Goal: Communication & Community: Answer question/provide support

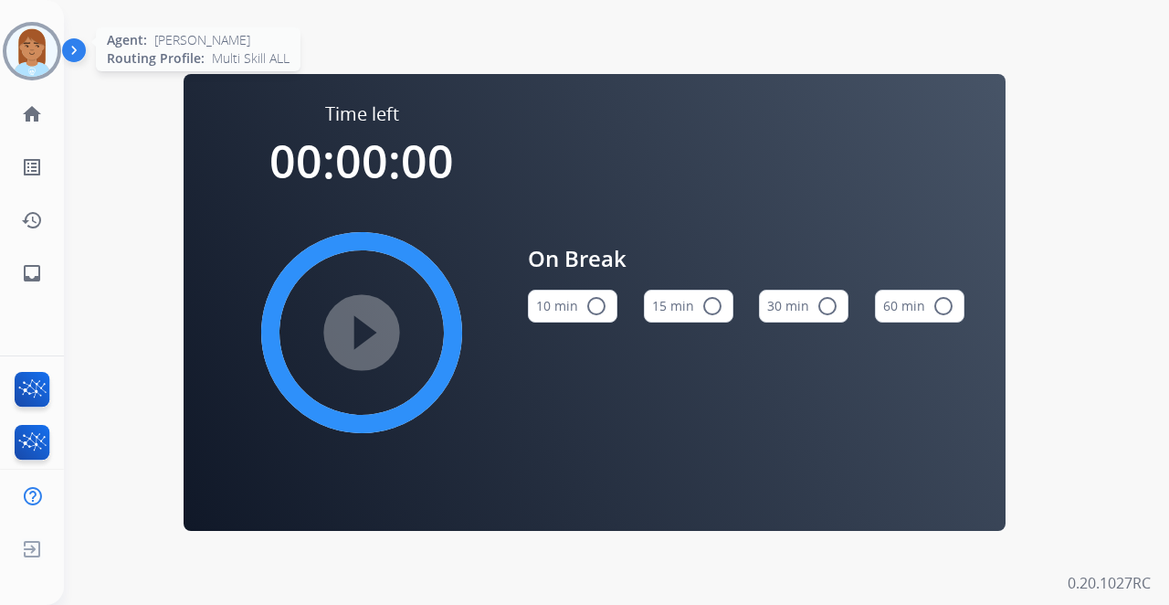
click at [33, 79] on div at bounding box center [32, 51] width 58 height 58
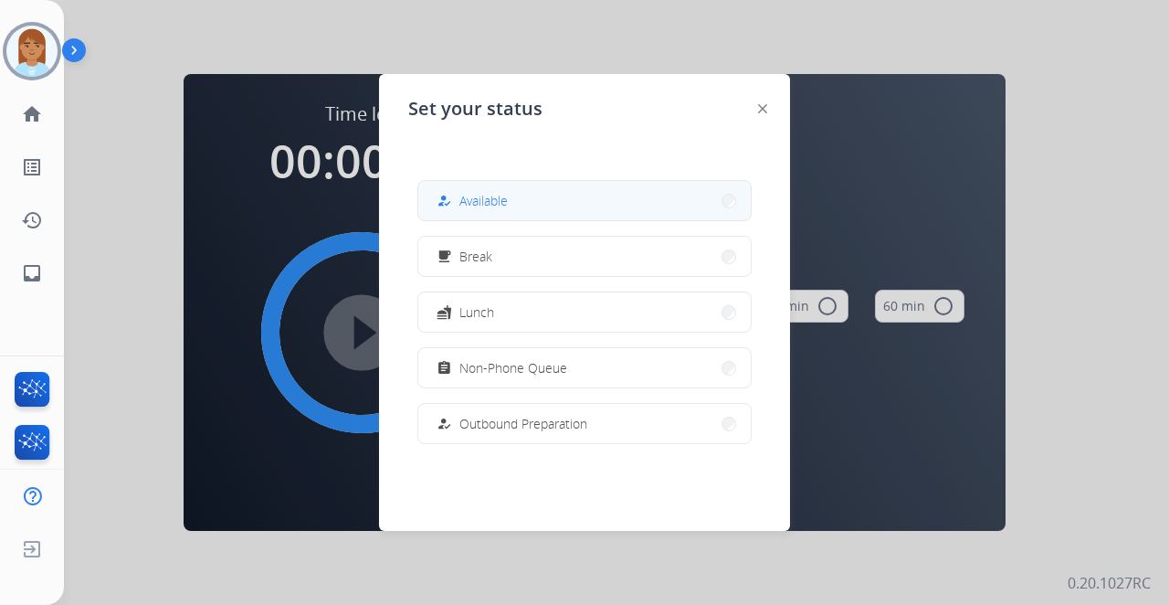
click at [488, 207] on span "Available" at bounding box center [484, 200] width 48 height 19
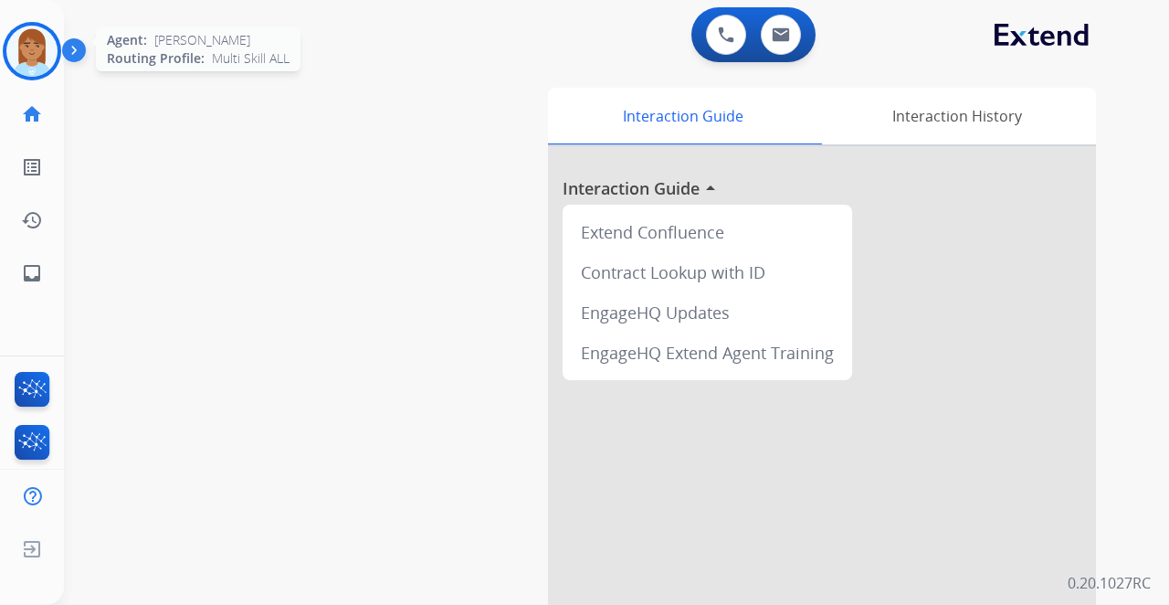
click at [27, 53] on img at bounding box center [31, 51] width 51 height 51
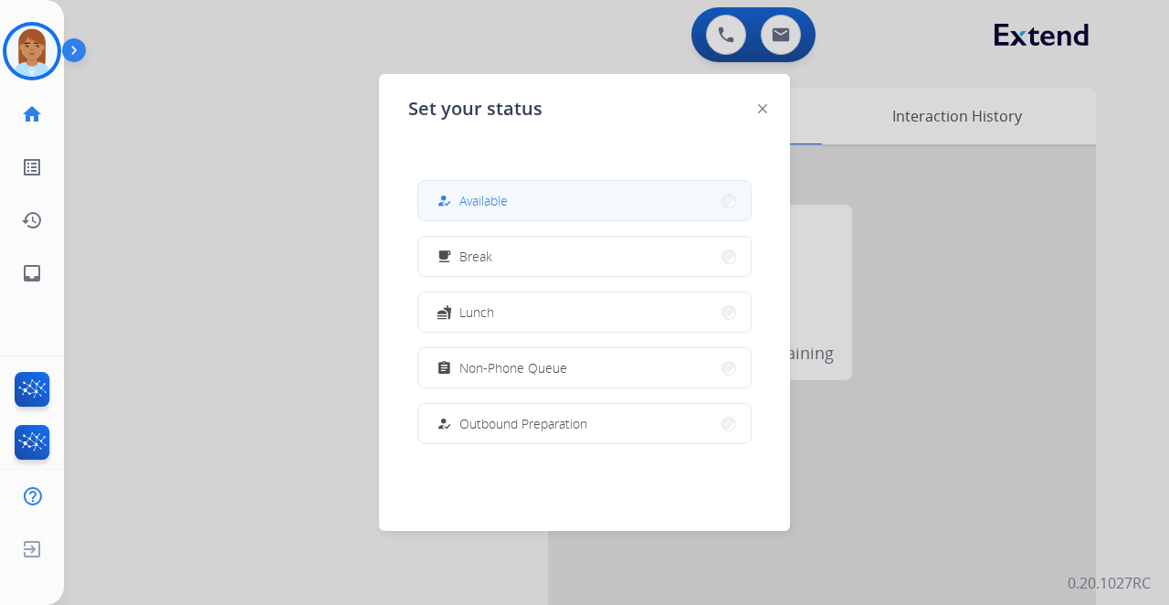
click at [470, 205] on span "Available" at bounding box center [484, 200] width 48 height 19
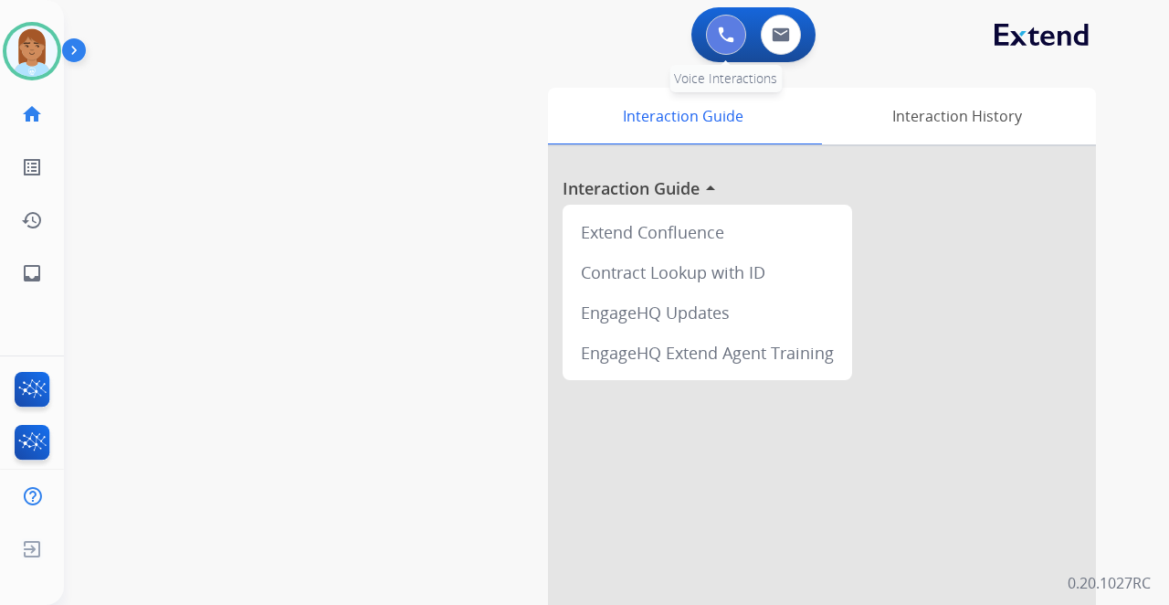
click at [725, 40] on img at bounding box center [726, 34] width 16 height 16
click at [716, 26] on button at bounding box center [726, 35] width 40 height 40
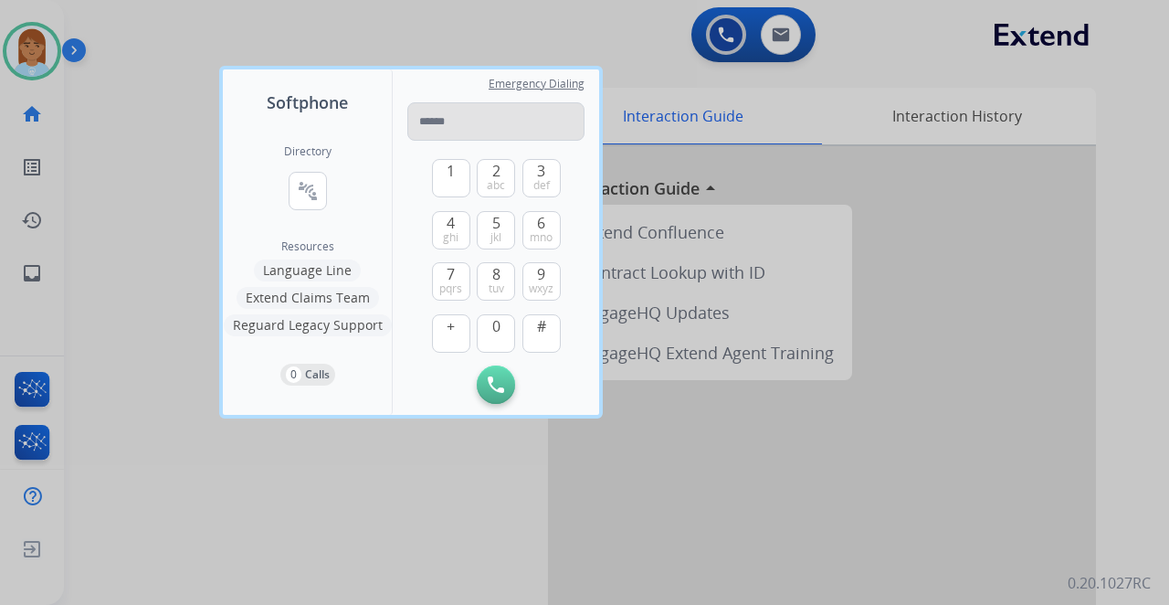
click at [412, 121] on input "tel" at bounding box center [495, 121] width 177 height 38
click at [420, 121] on input "tel" at bounding box center [495, 121] width 177 height 38
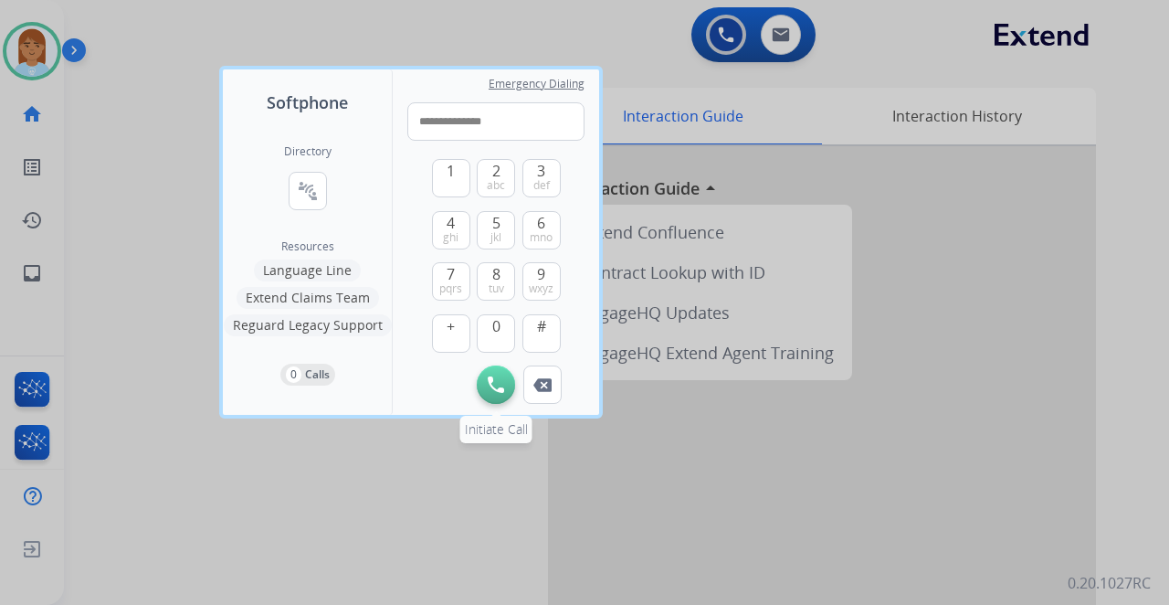
type input "**********"
click at [487, 381] on button "Initiate Call" at bounding box center [496, 384] width 38 height 38
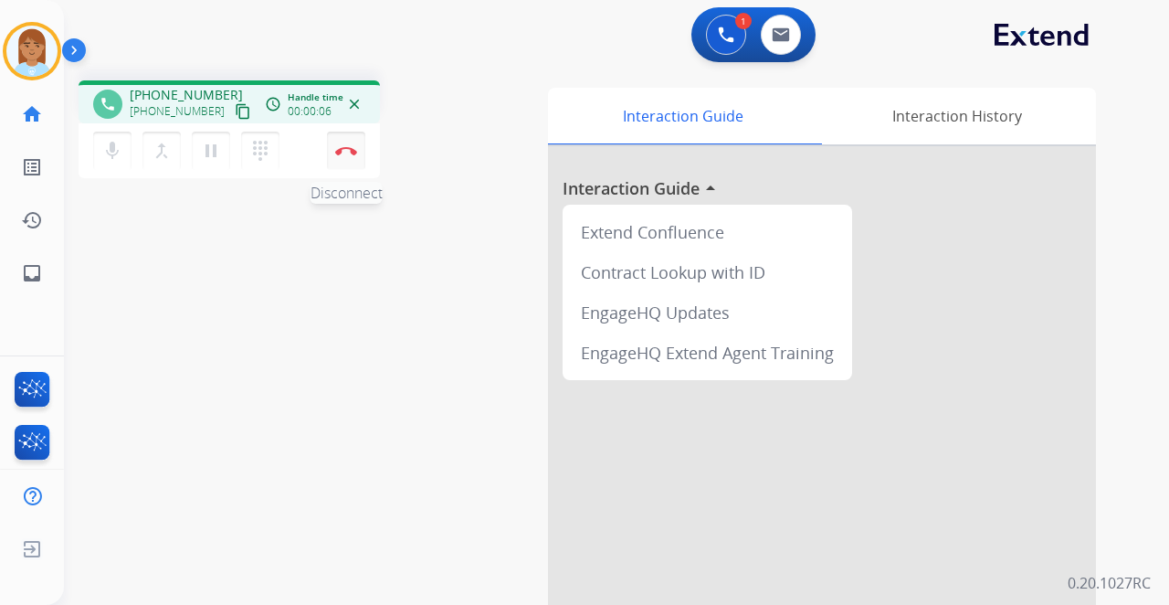
click at [336, 153] on img at bounding box center [346, 150] width 22 height 9
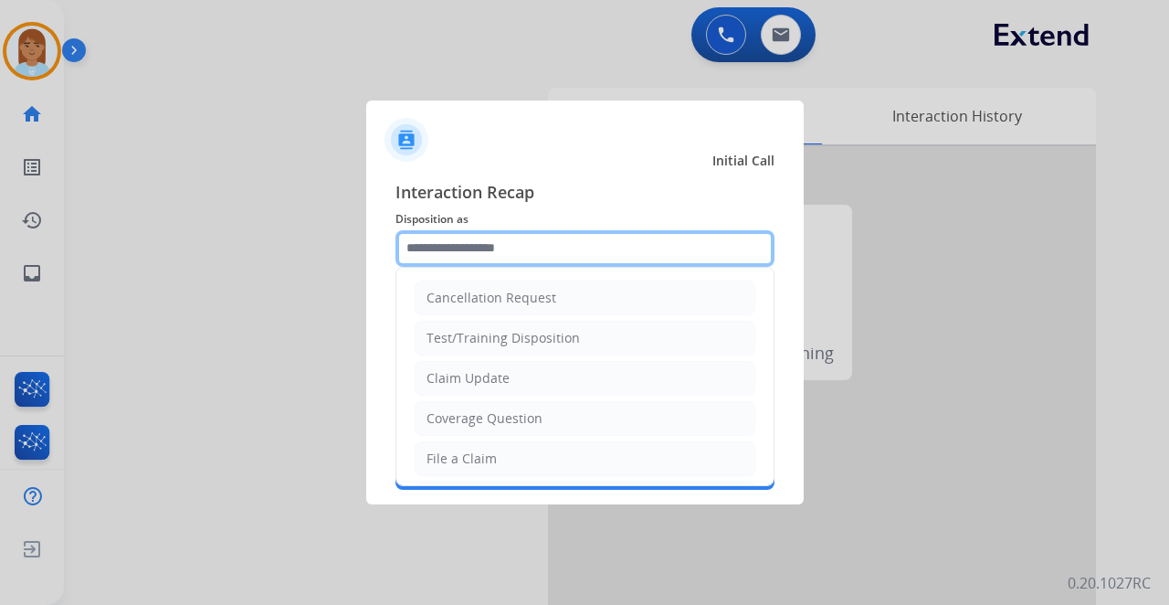
click at [428, 250] on input "text" at bounding box center [585, 248] width 379 height 37
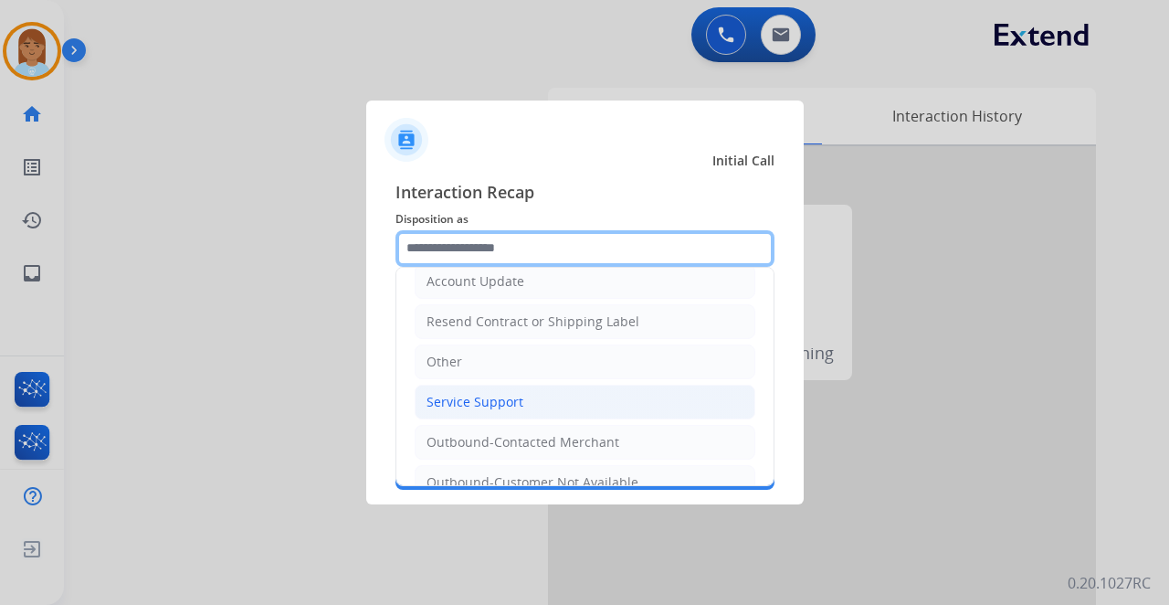
scroll to position [356, 0]
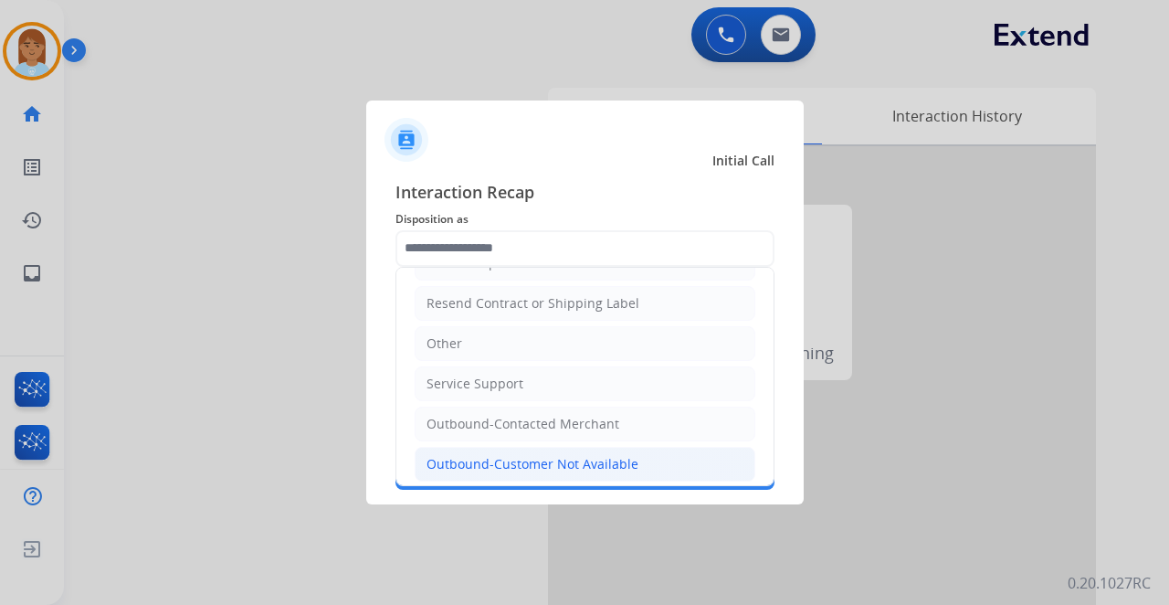
click at [575, 455] on div "Outbound-Customer Not Available" at bounding box center [533, 464] width 212 height 18
type input "**********"
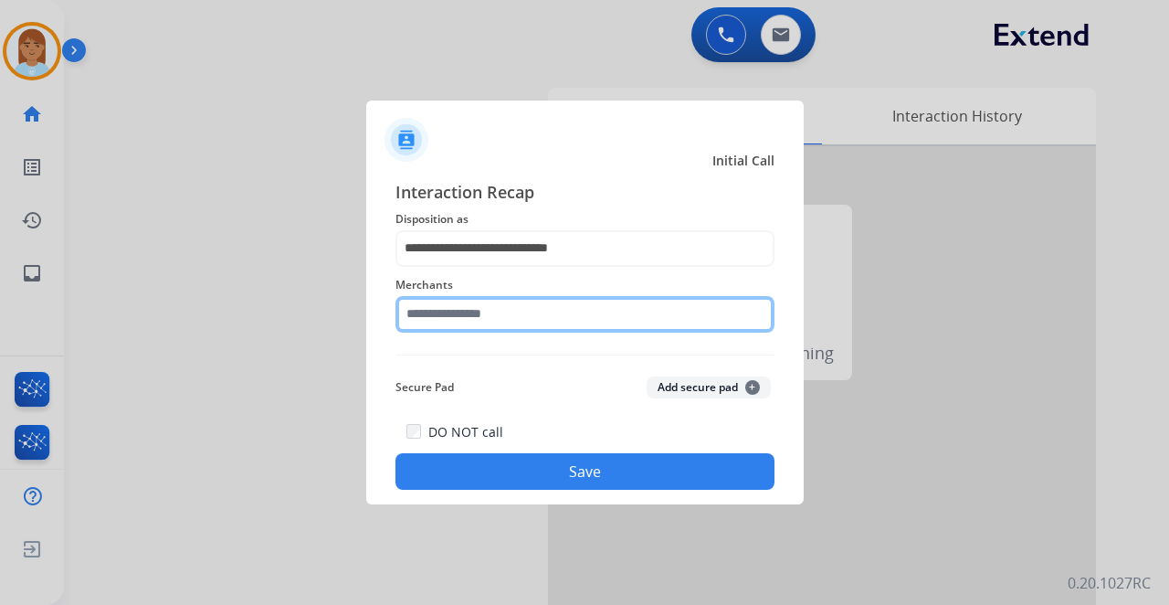
click at [565, 312] on input "text" at bounding box center [585, 314] width 379 height 37
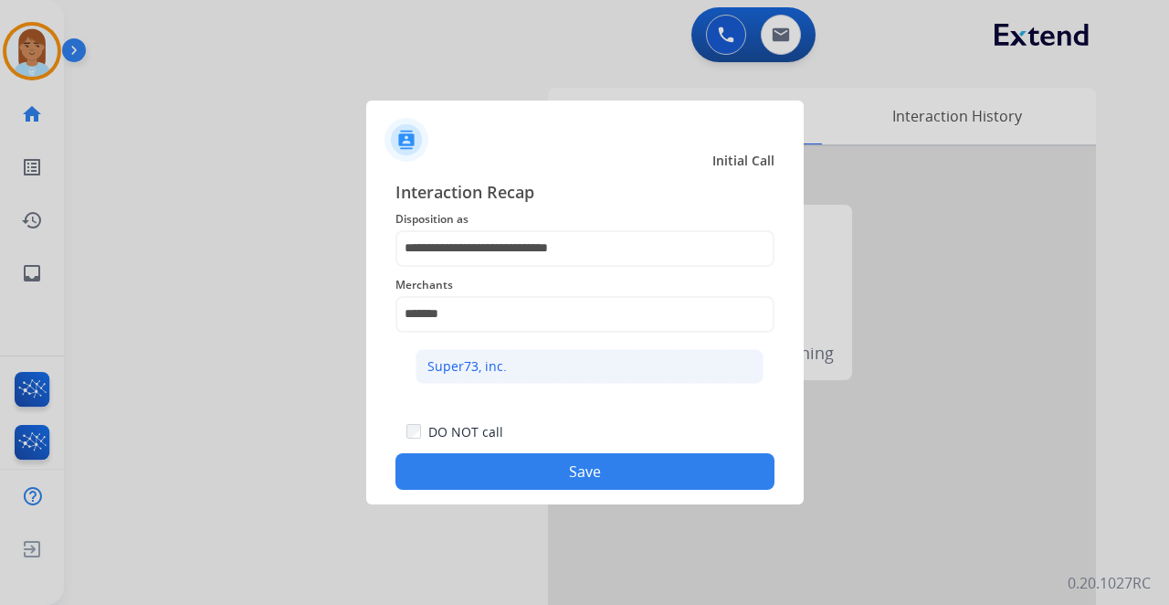
click at [489, 366] on div "Super73, inc." at bounding box center [467, 366] width 79 height 18
type input "**********"
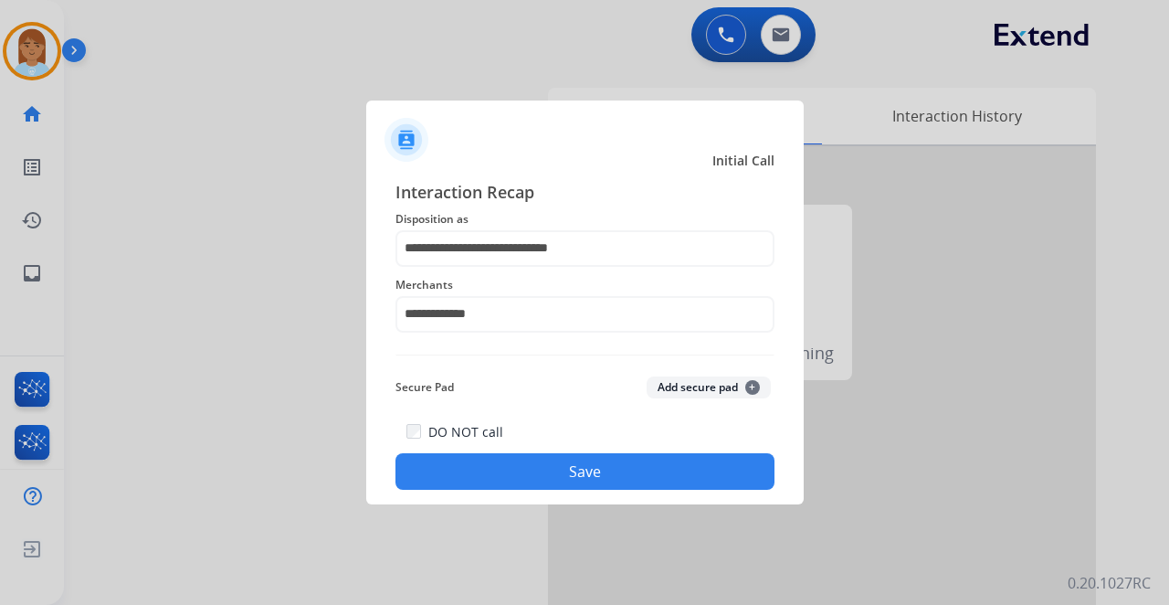
click at [481, 466] on button "Save" at bounding box center [585, 471] width 379 height 37
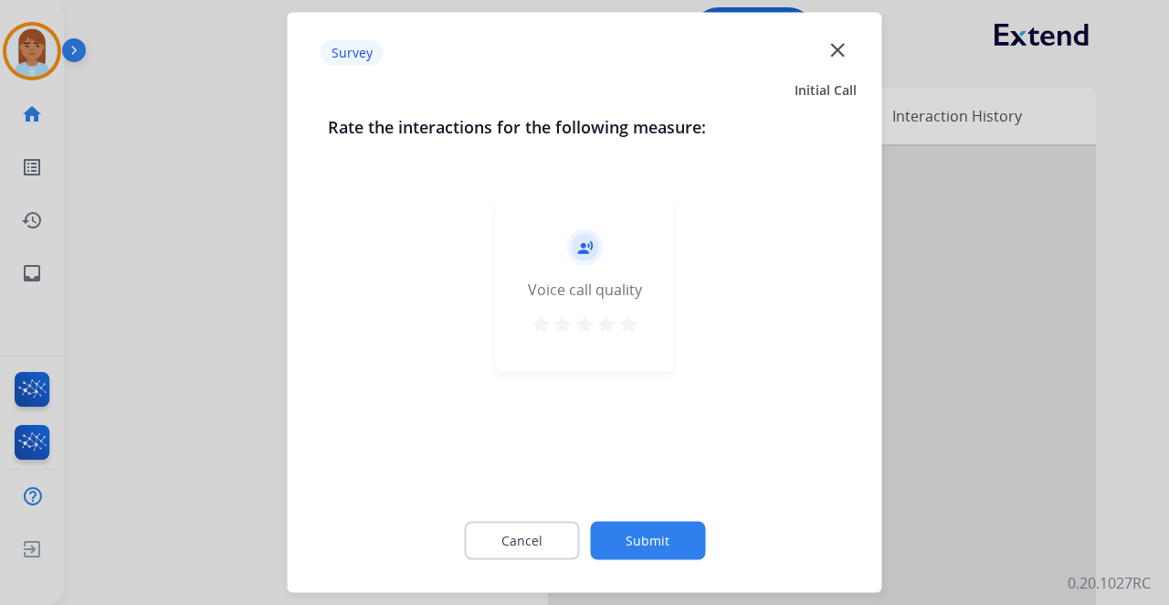
click at [616, 331] on mat-icon "star" at bounding box center [607, 324] width 22 height 22
click at [629, 327] on mat-icon "star" at bounding box center [629, 324] width 22 height 22
click at [641, 535] on button "Submit" at bounding box center [647, 541] width 115 height 38
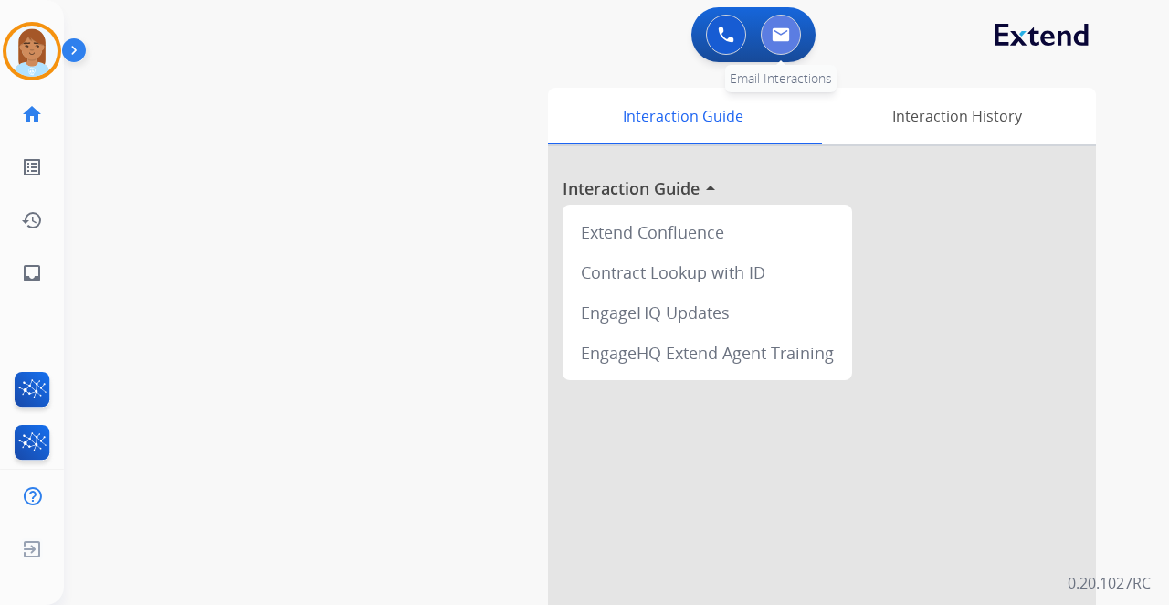
click at [777, 41] on button at bounding box center [781, 35] width 40 height 40
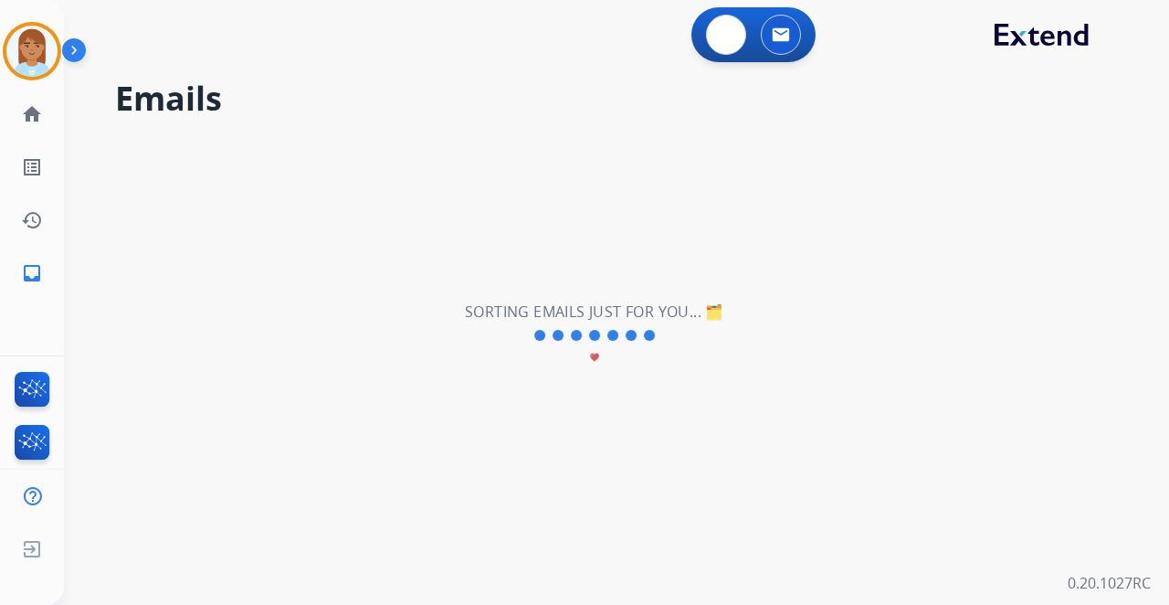
click at [777, 41] on img at bounding box center [781, 34] width 18 height 15
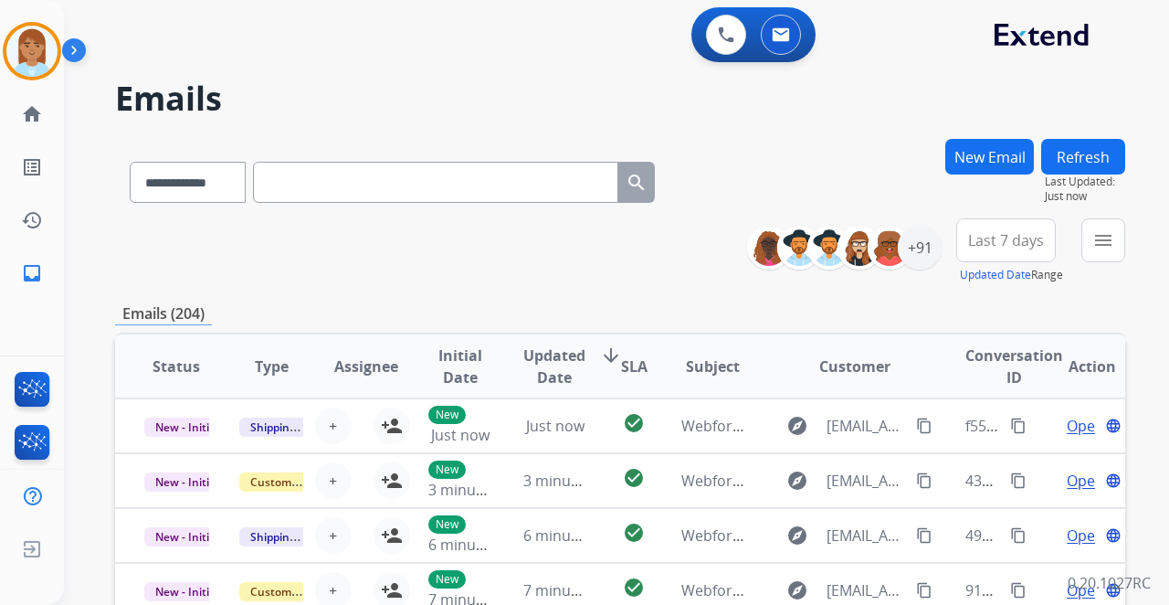
click at [482, 191] on input "text" at bounding box center [435, 182] width 365 height 41
paste input "**********"
type input "**********"
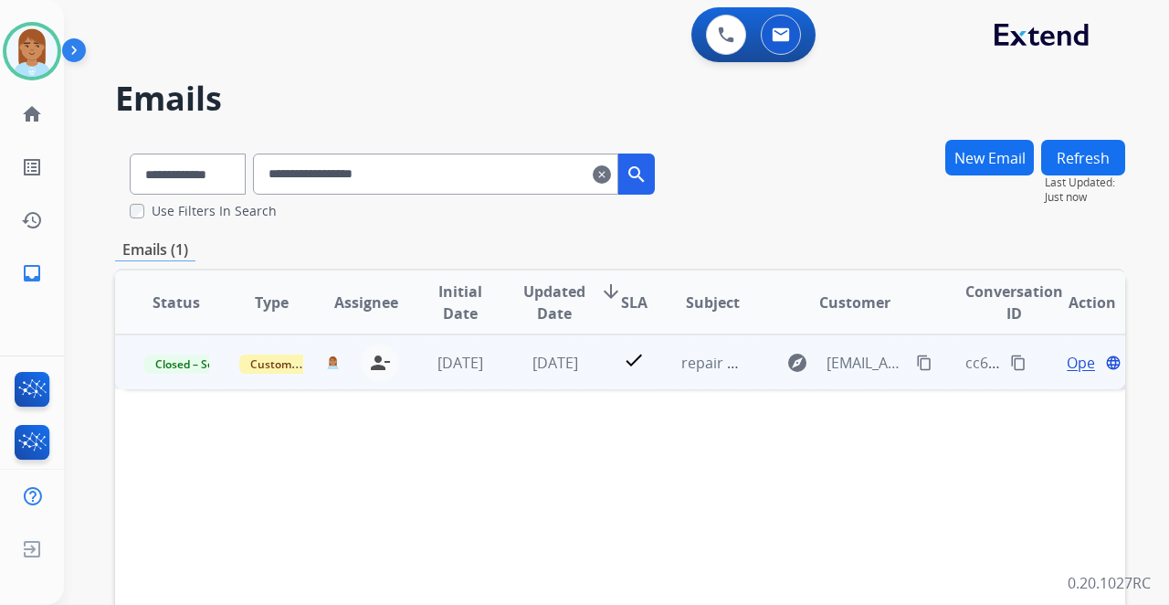
click at [1067, 365] on span "Open" at bounding box center [1085, 363] width 37 height 22
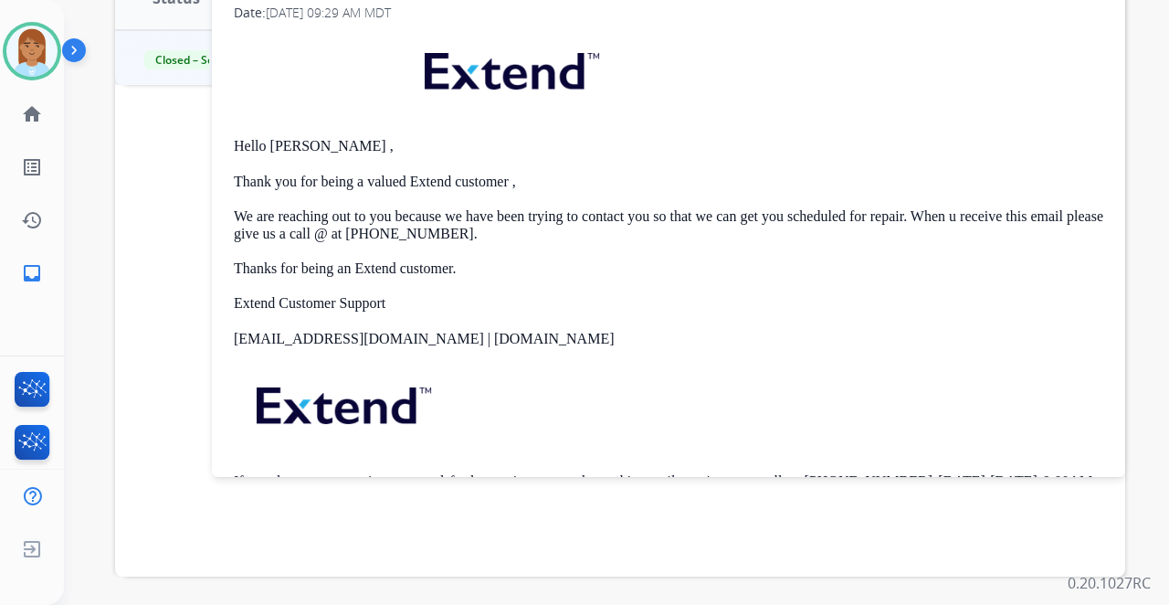
scroll to position [244, 0]
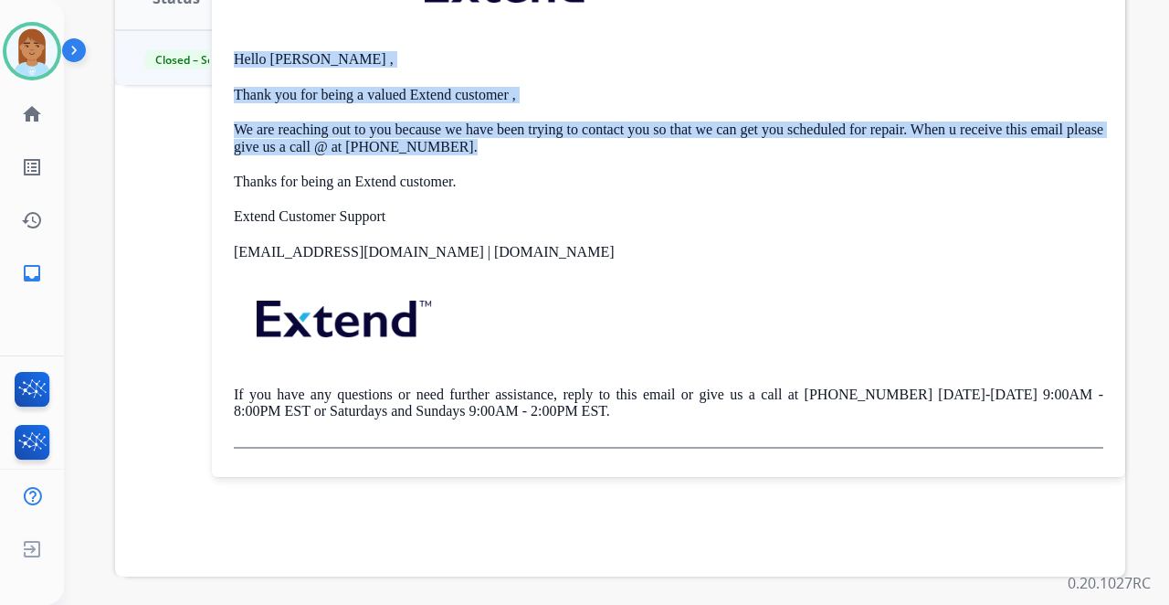
drag, startPoint x: 237, startPoint y: 52, endPoint x: 508, endPoint y: 144, distance: 286.6
click at [508, 144] on div "Hello Rachel , Thank you for being a valued Extend customer , We are reaching o…" at bounding box center [669, 196] width 870 height 504
copy div "Hello Rachel , Thank you for being a valued Extend customer , We are reaching o…"
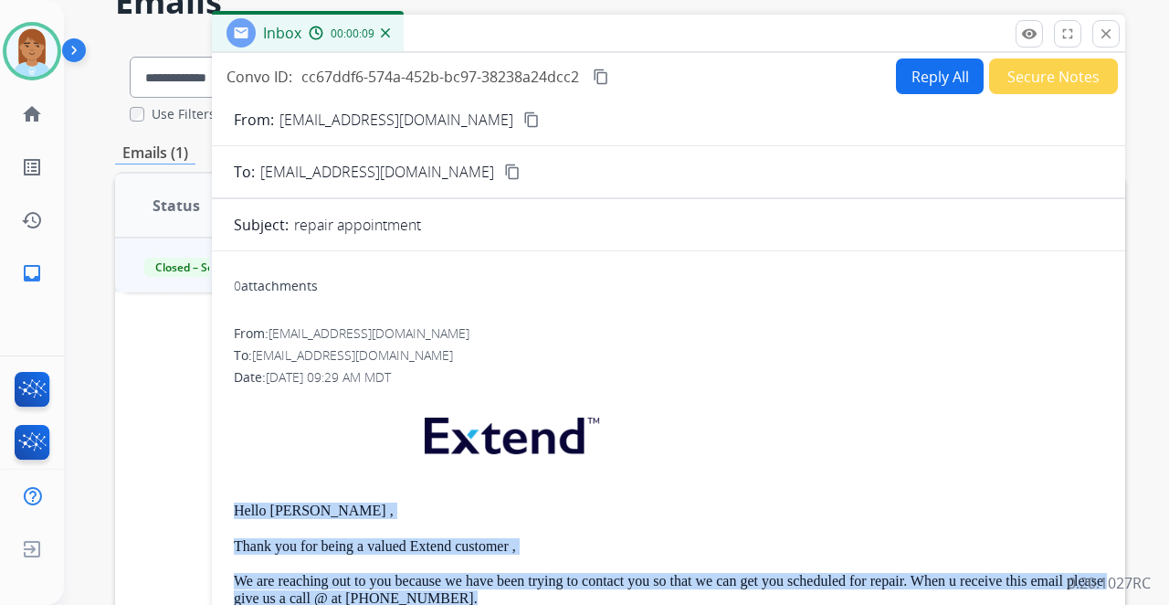
scroll to position [0, 0]
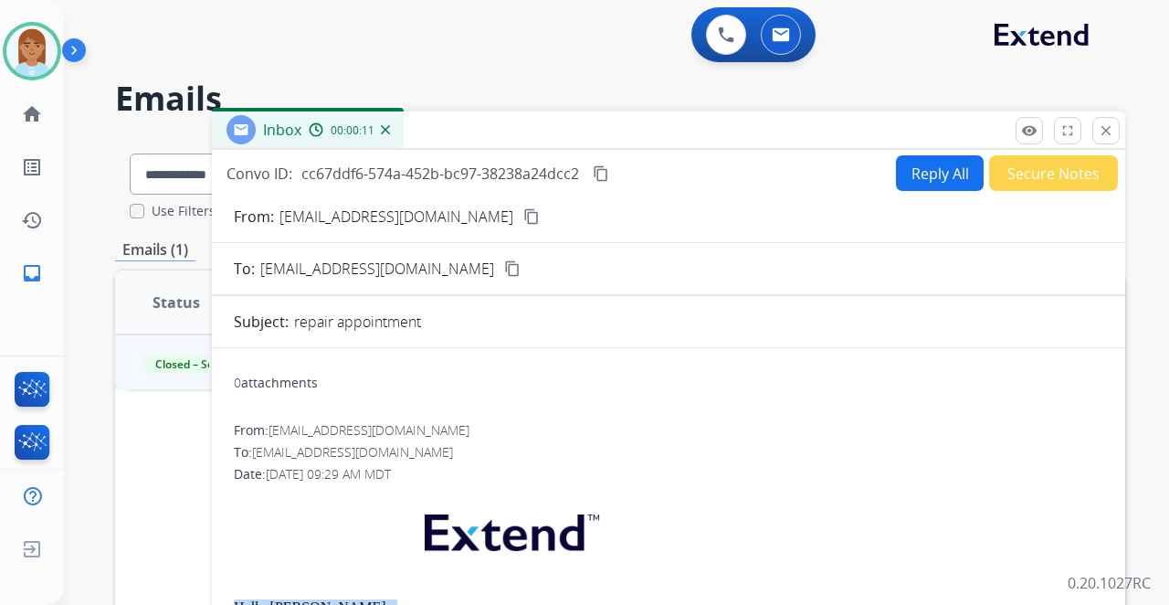
click at [948, 168] on button "Reply All" at bounding box center [940, 173] width 88 height 36
select select "**********"
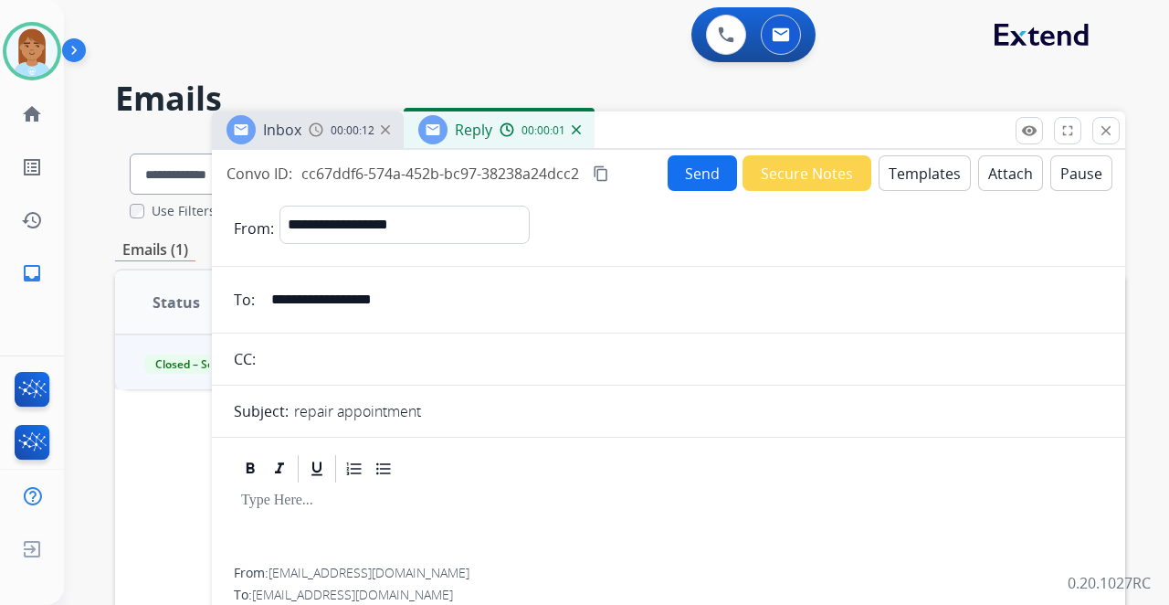
click at [888, 170] on button "Templates" at bounding box center [925, 173] width 92 height 36
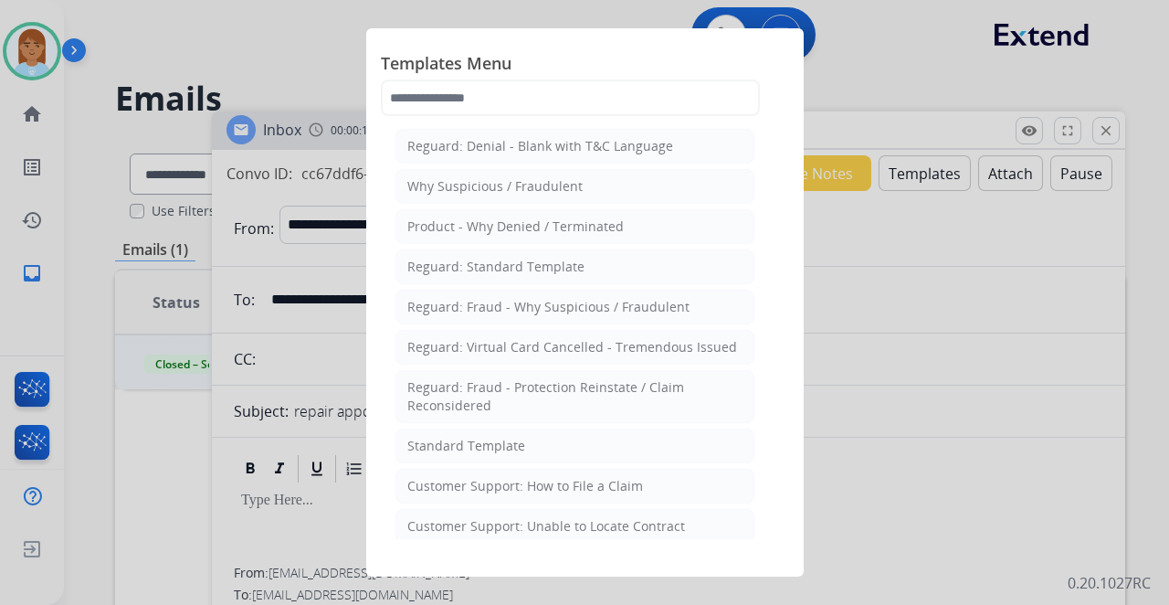
click at [515, 439] on div "Standard Template" at bounding box center [466, 446] width 118 height 18
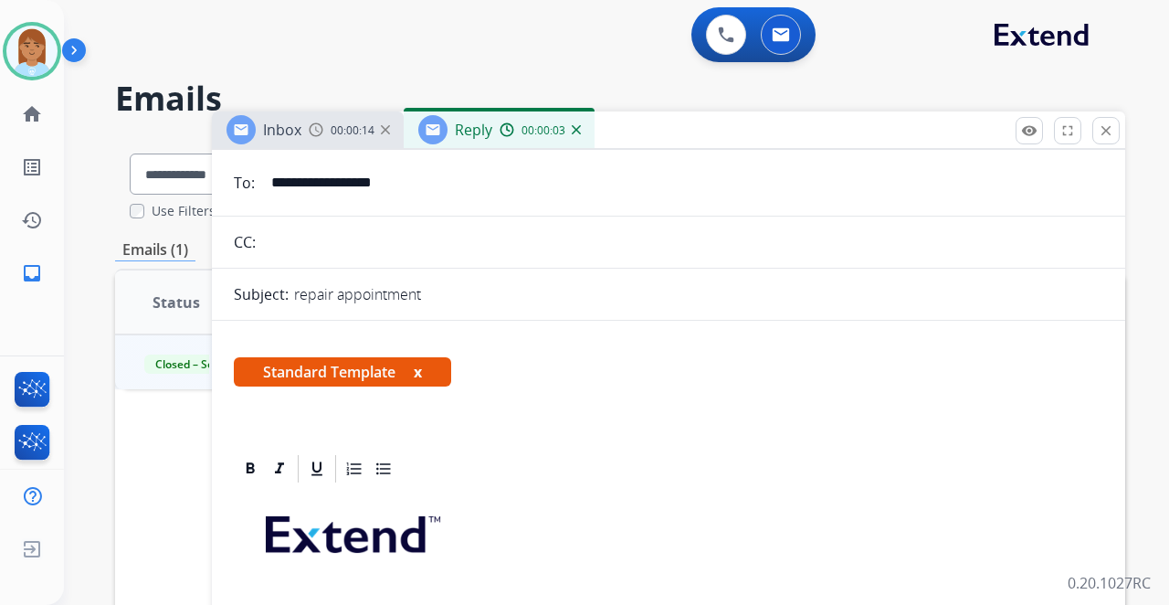
scroll to position [487, 0]
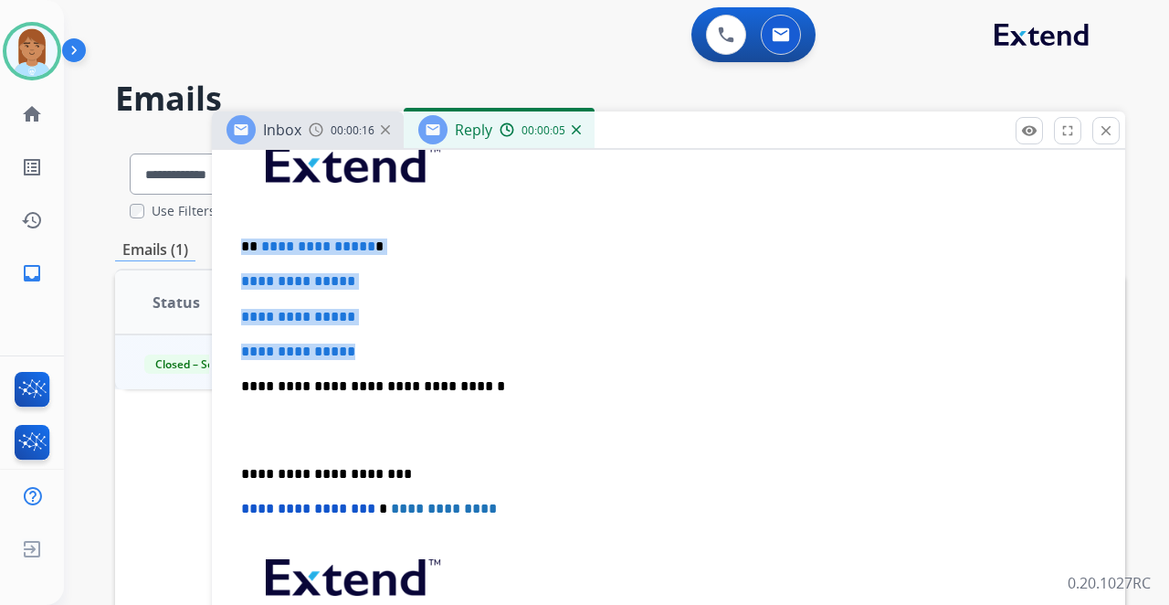
drag, startPoint x: 238, startPoint y: 239, endPoint x: 420, endPoint y: 333, distance: 204.7
click at [420, 333] on div "**********" at bounding box center [669, 429] width 870 height 629
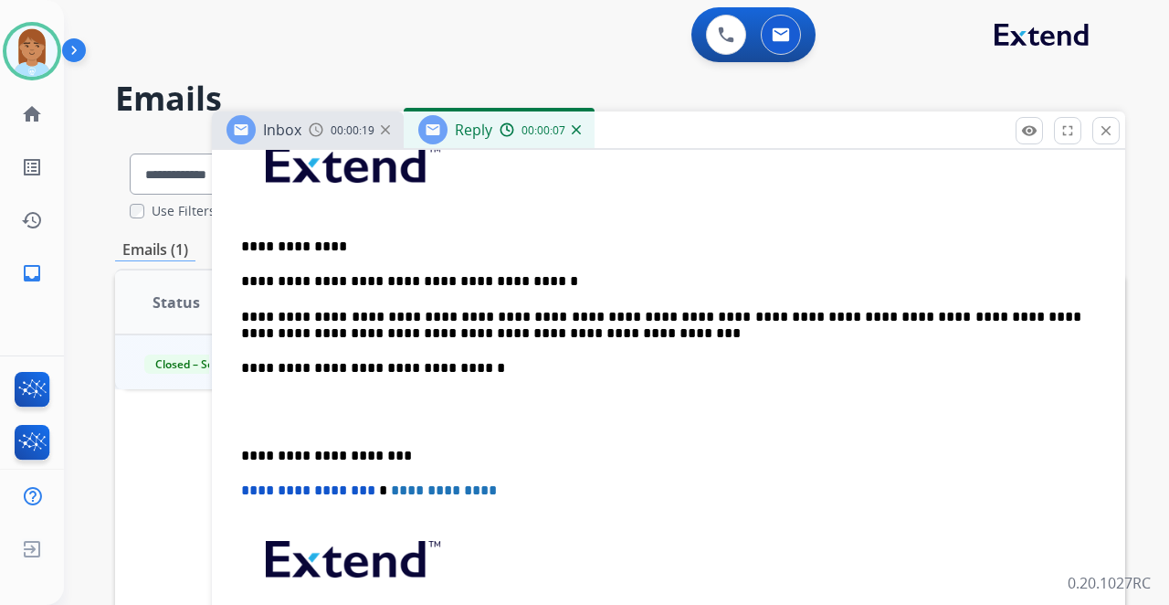
click at [339, 396] on p at bounding box center [668, 413] width 855 height 34
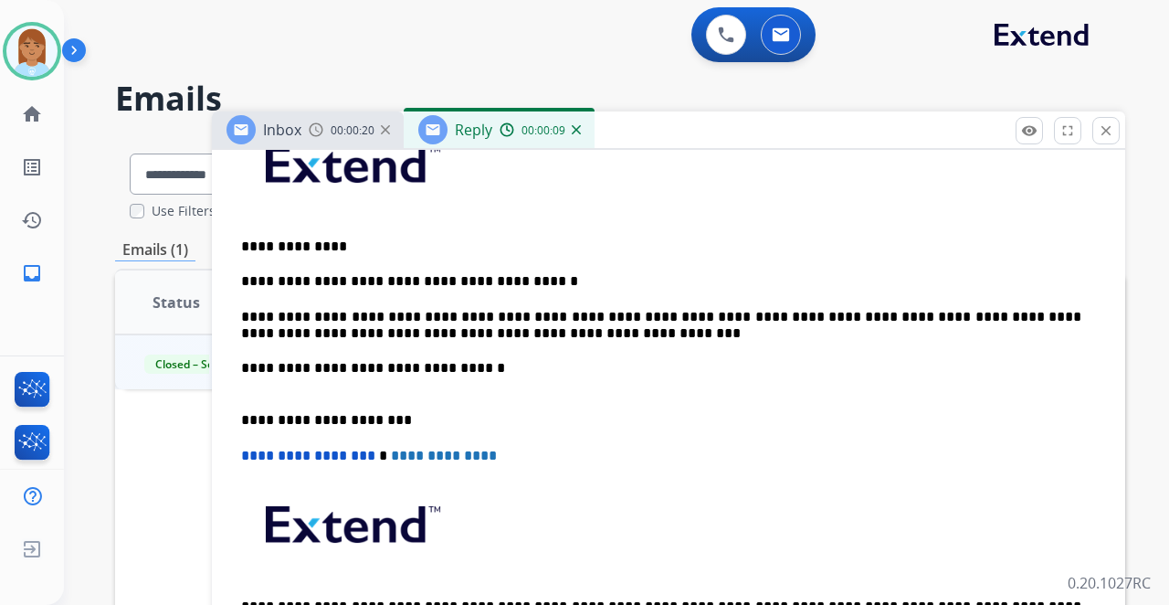
click at [327, 390] on p "**********" at bounding box center [661, 377] width 840 height 34
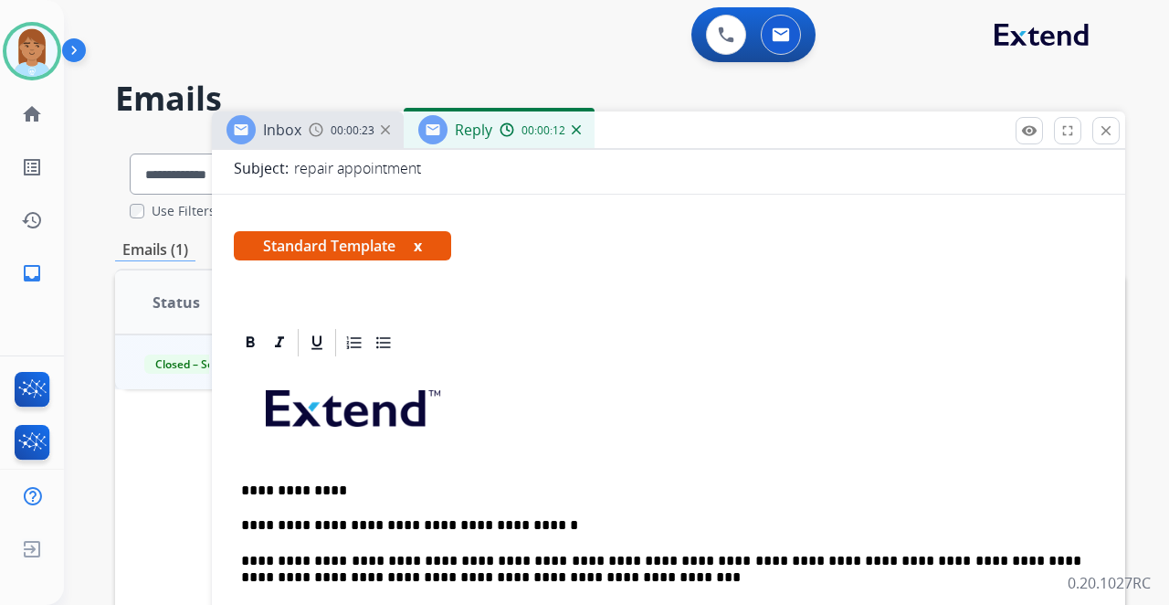
scroll to position [426, 0]
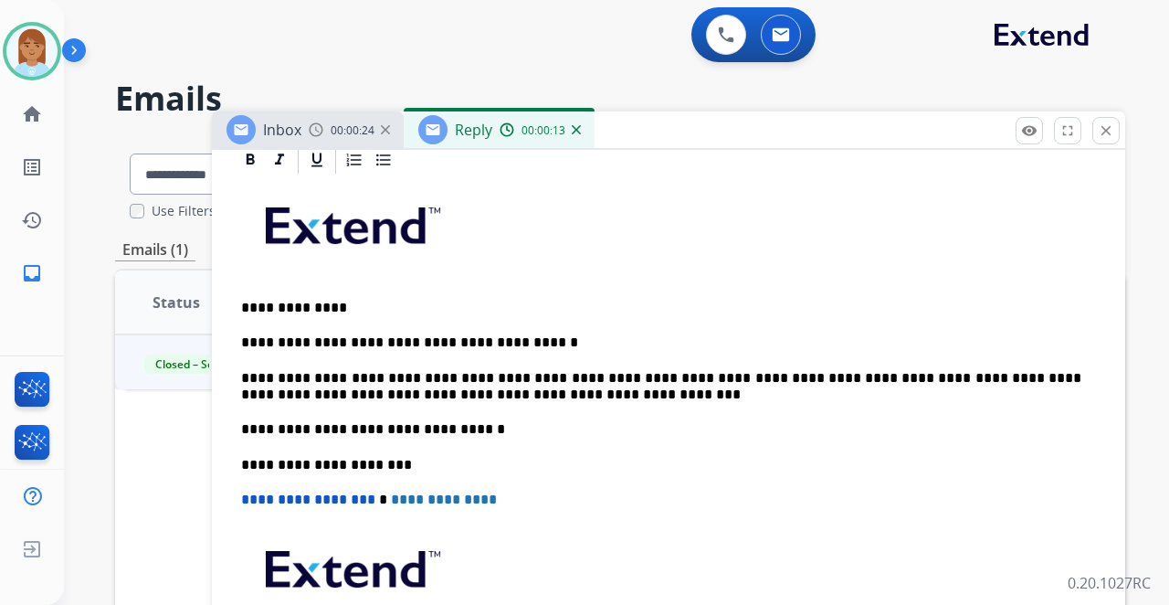
click at [544, 343] on p "**********" at bounding box center [661, 342] width 840 height 16
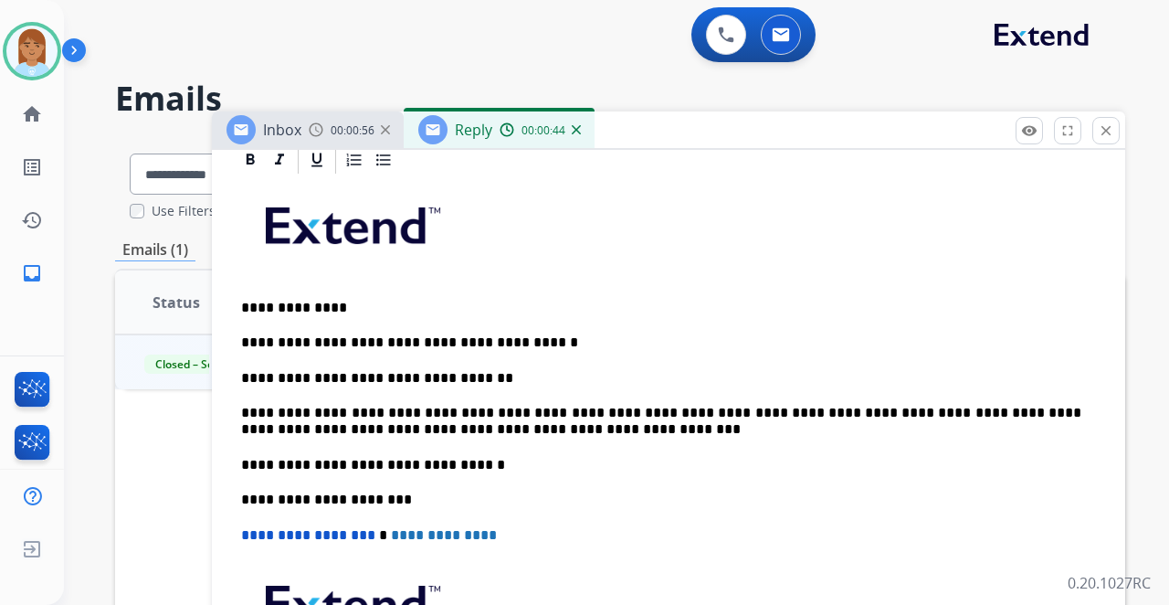
click at [396, 391] on div "**********" at bounding box center [669, 473] width 870 height 594
click at [244, 407] on p "**********" at bounding box center [661, 422] width 840 height 34
click at [484, 375] on p "**********" at bounding box center [661, 378] width 840 height 16
click at [477, 393] on div "**********" at bounding box center [669, 473] width 870 height 594
click at [504, 431] on p "**********" at bounding box center [661, 422] width 840 height 34
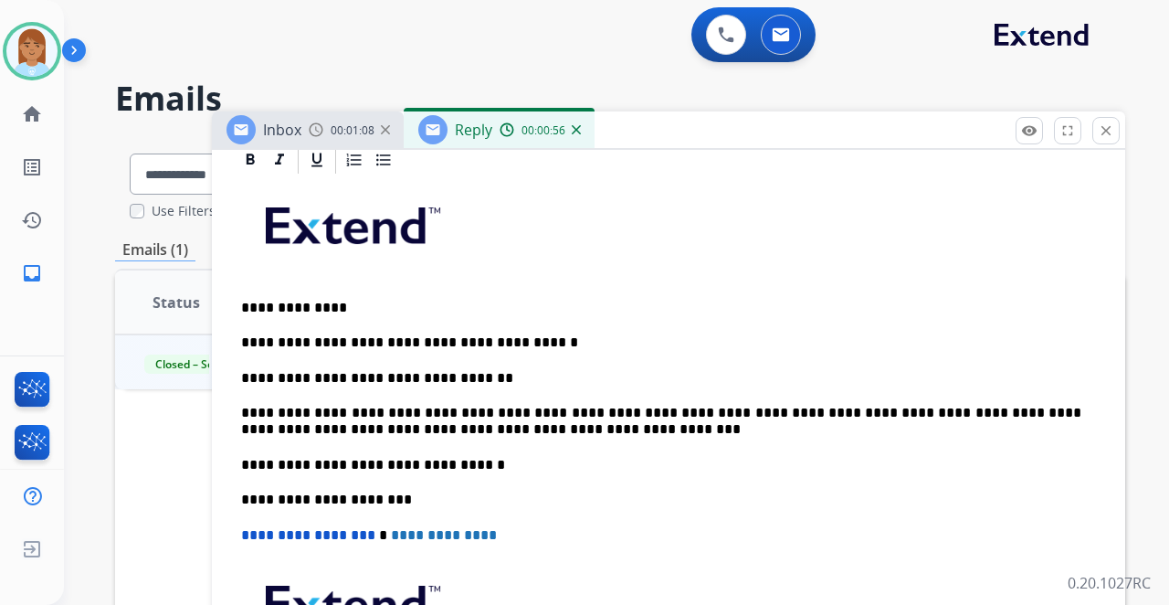
click at [486, 380] on p "**********" at bounding box center [661, 378] width 840 height 16
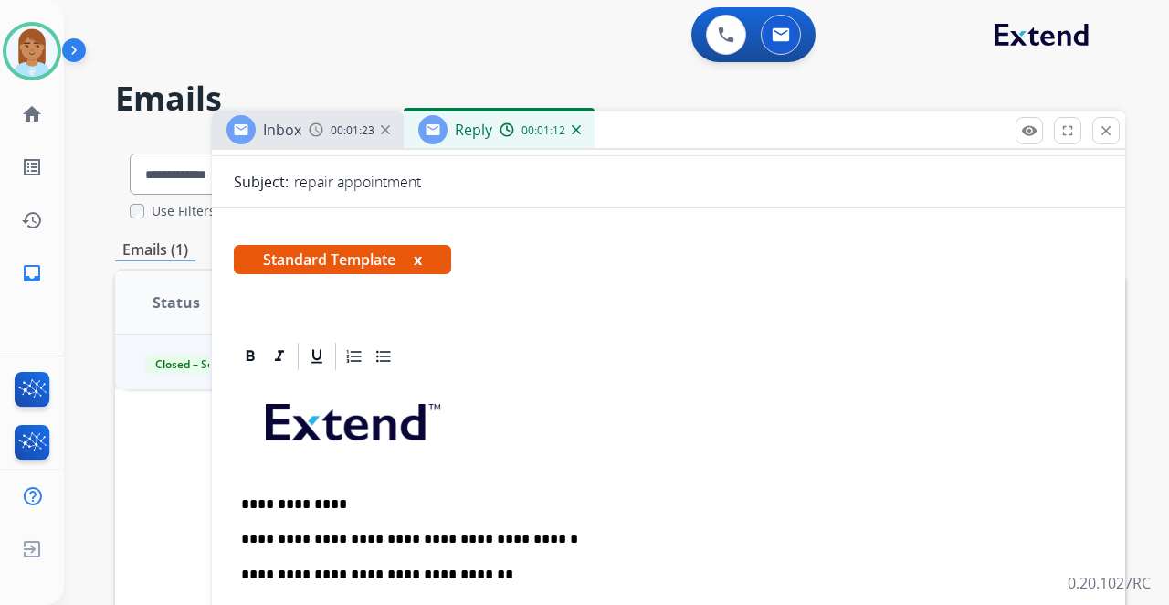
scroll to position [0, 0]
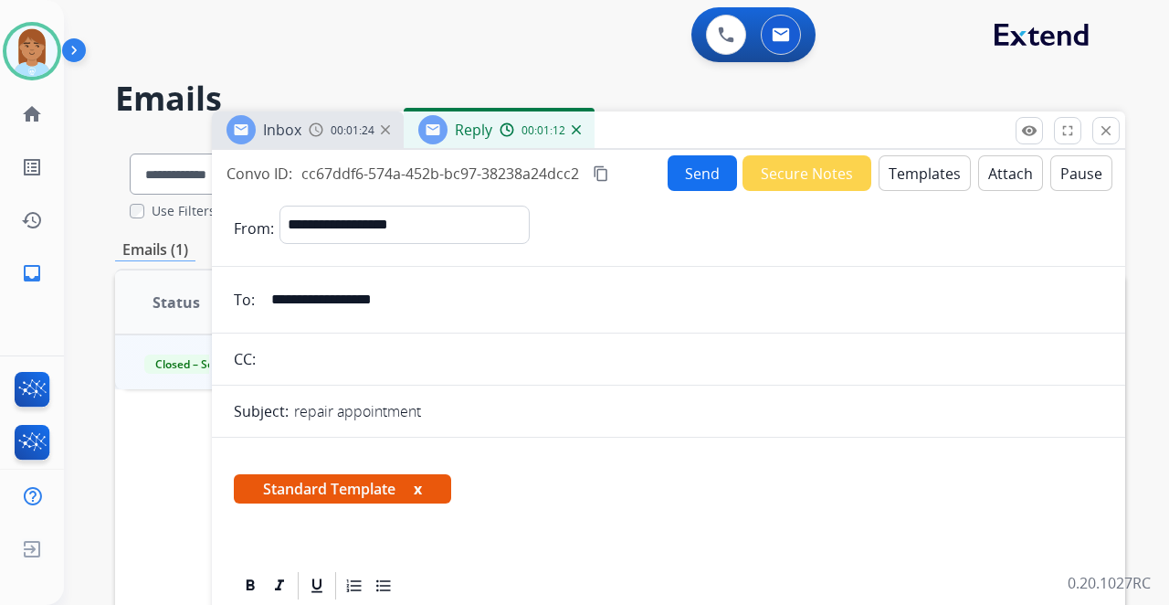
click at [668, 163] on button "Send" at bounding box center [702, 173] width 69 height 36
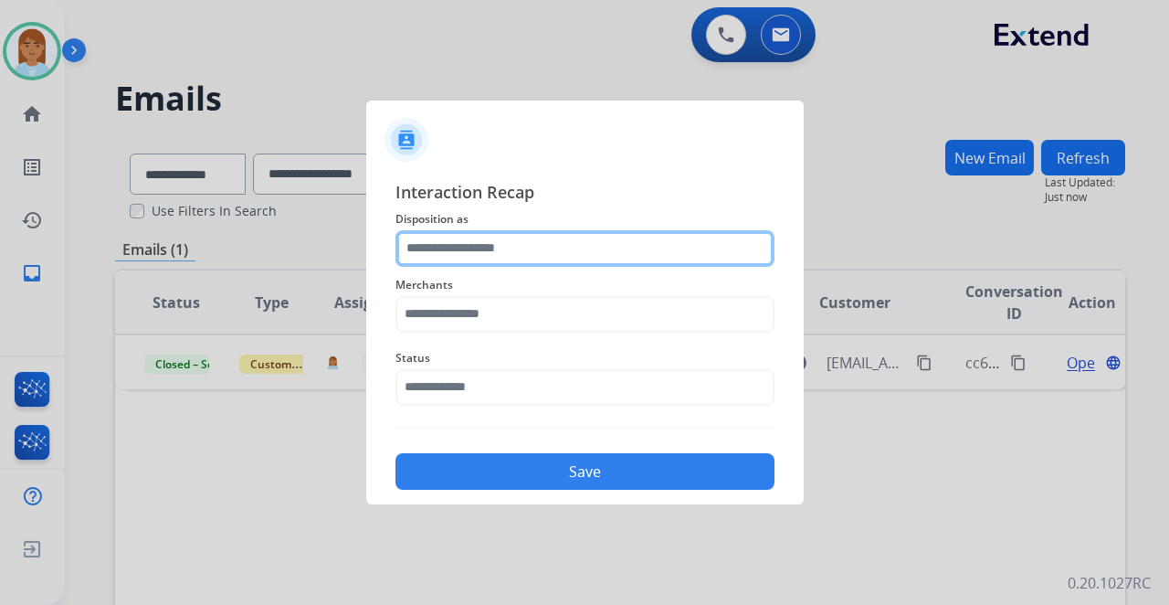
click at [512, 259] on input "text" at bounding box center [585, 248] width 379 height 37
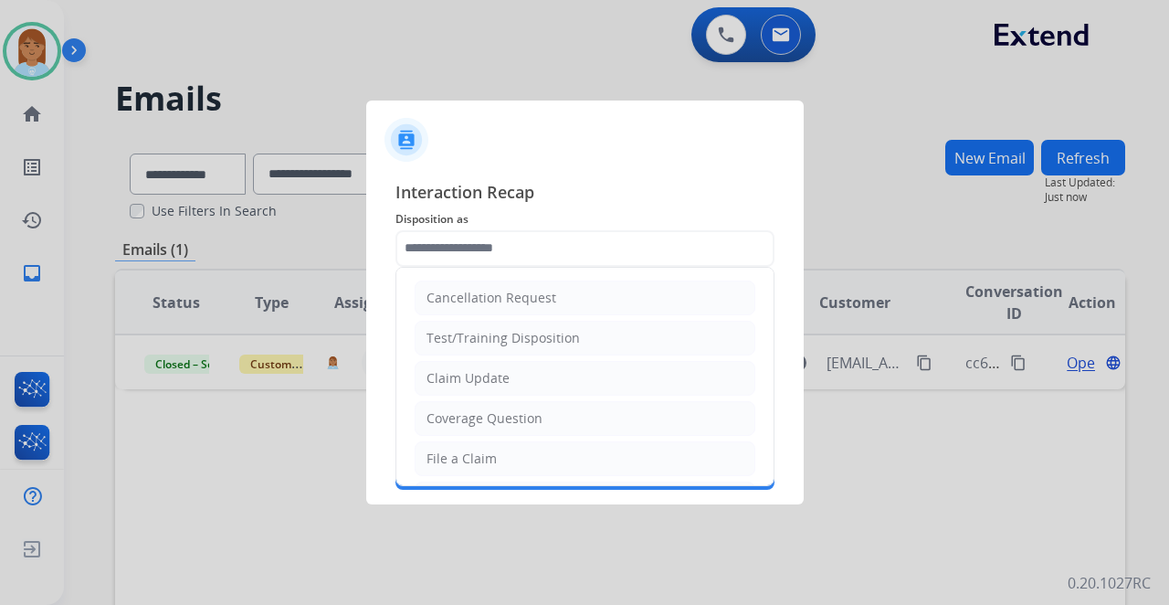
click at [466, 365] on li "Claim Update" at bounding box center [585, 378] width 341 height 35
type input "**********"
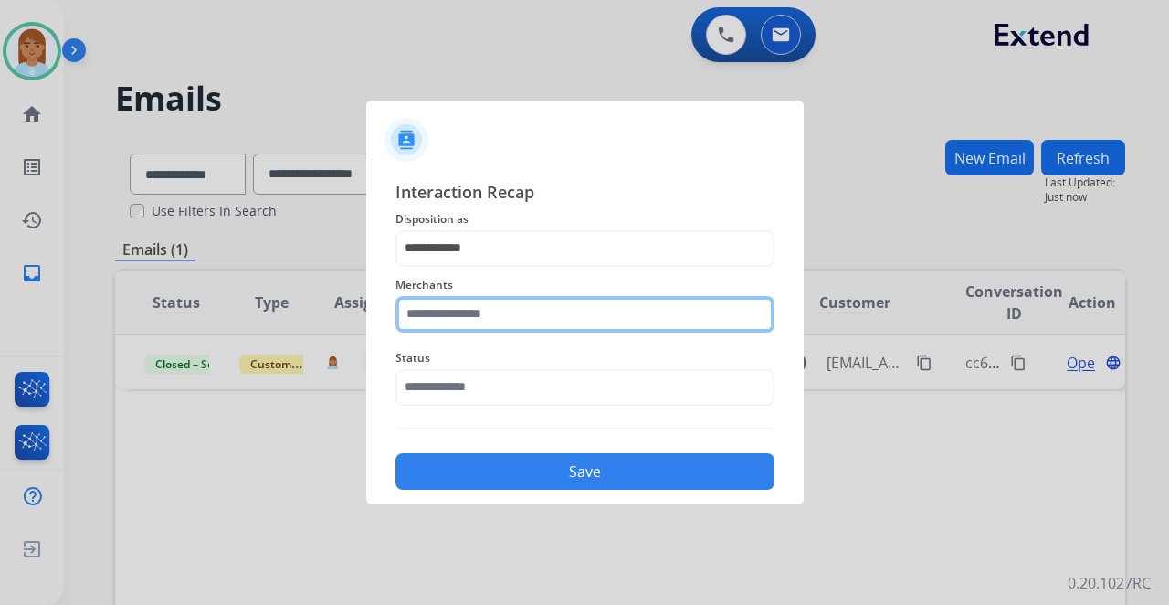
click at [473, 318] on input "text" at bounding box center [585, 314] width 379 height 37
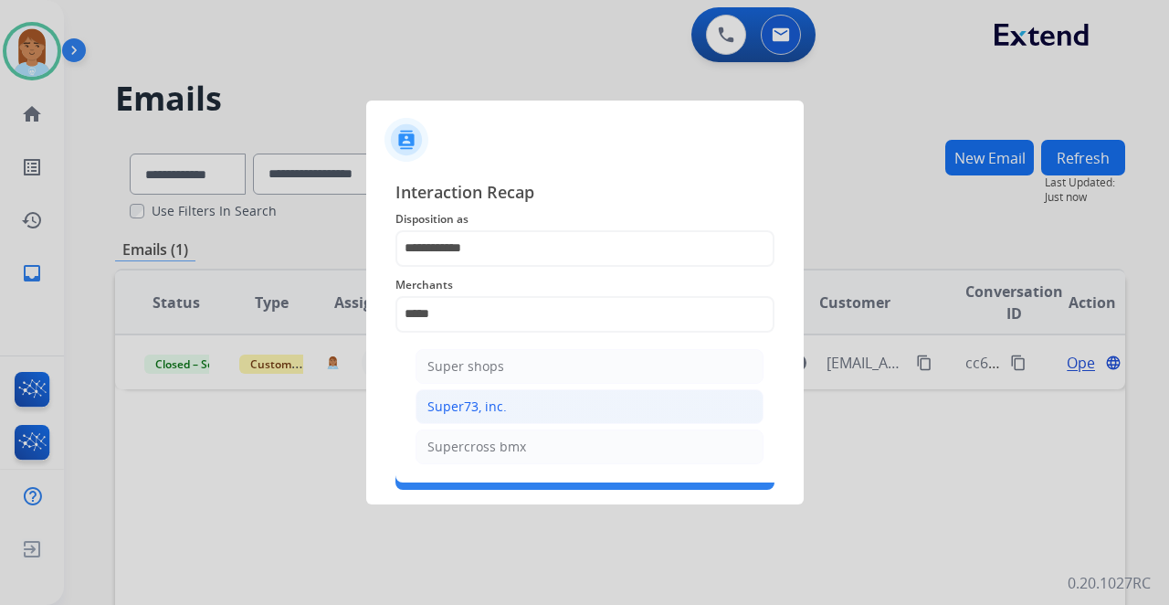
click at [648, 418] on li "Super73, inc." at bounding box center [590, 406] width 348 height 35
type input "**********"
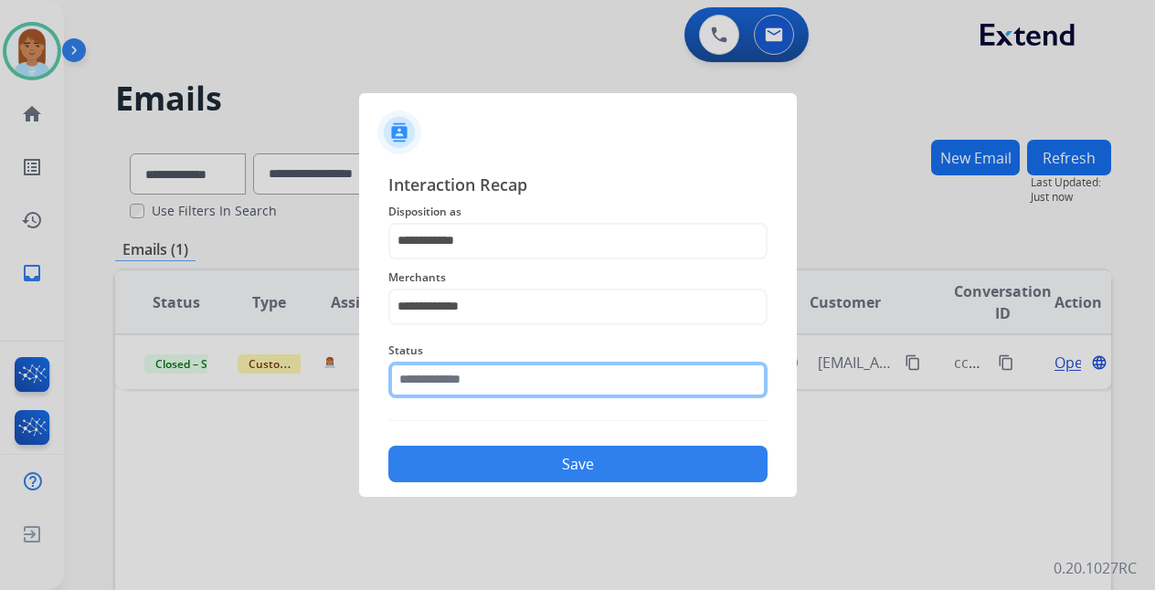
click at [557, 383] on input "text" at bounding box center [577, 380] width 379 height 37
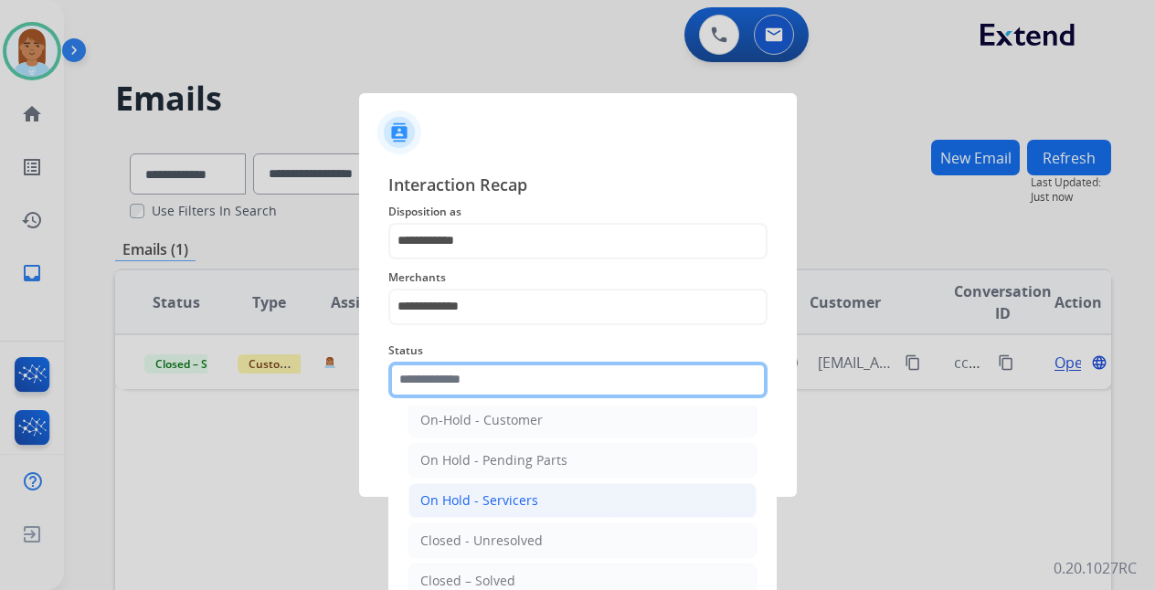
scroll to position [104, 0]
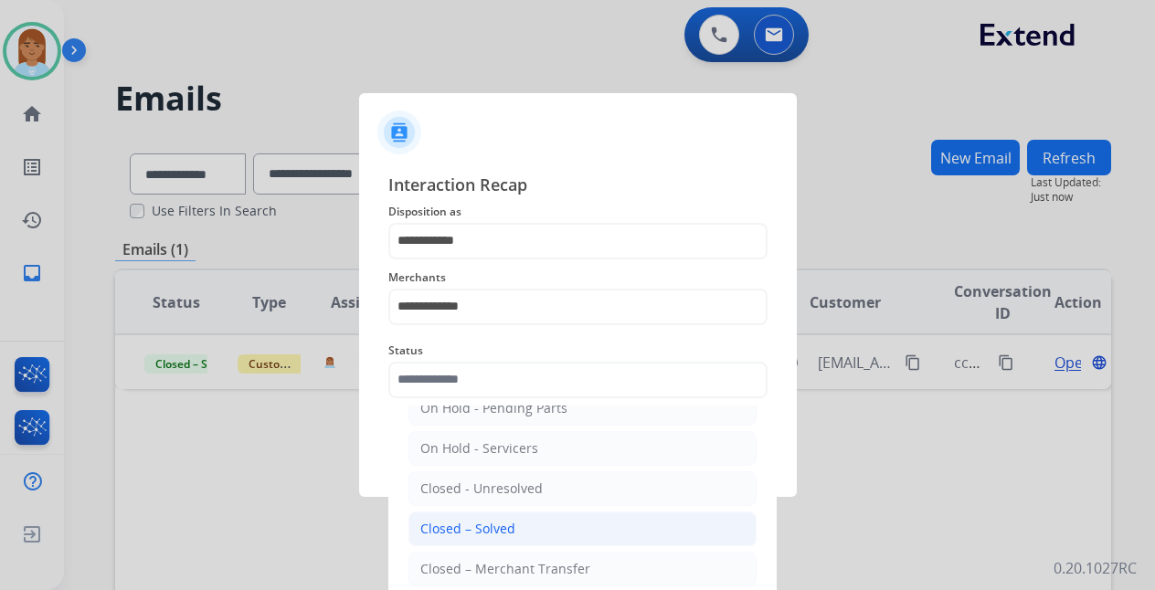
click at [482, 520] on div "Closed – Solved" at bounding box center [467, 529] width 95 height 18
type input "**********"
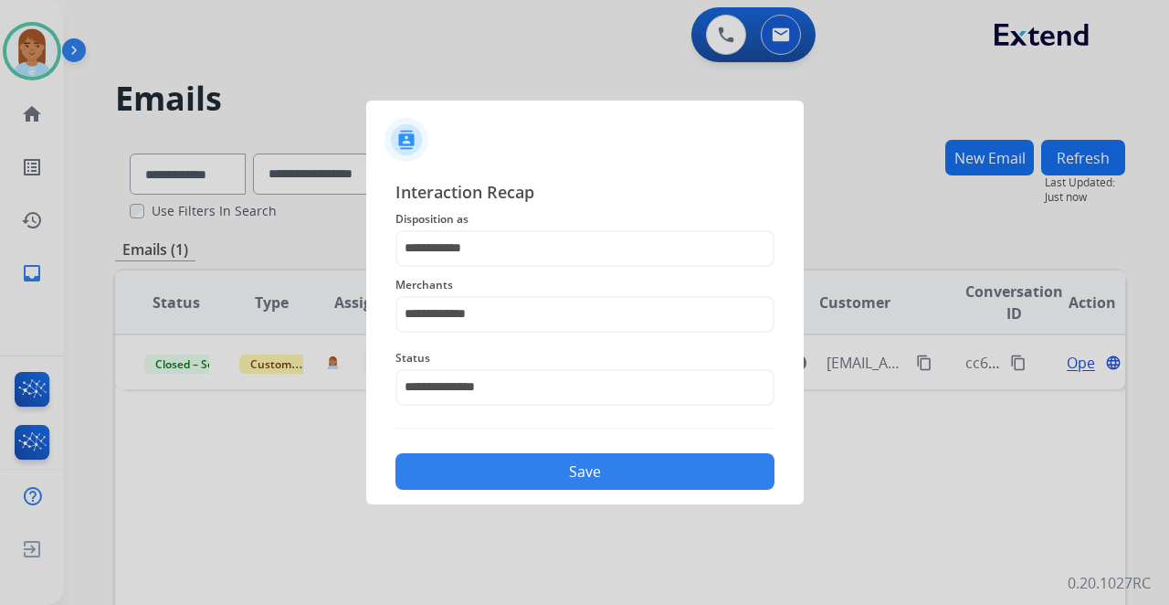
click at [510, 468] on button "Save" at bounding box center [585, 471] width 379 height 37
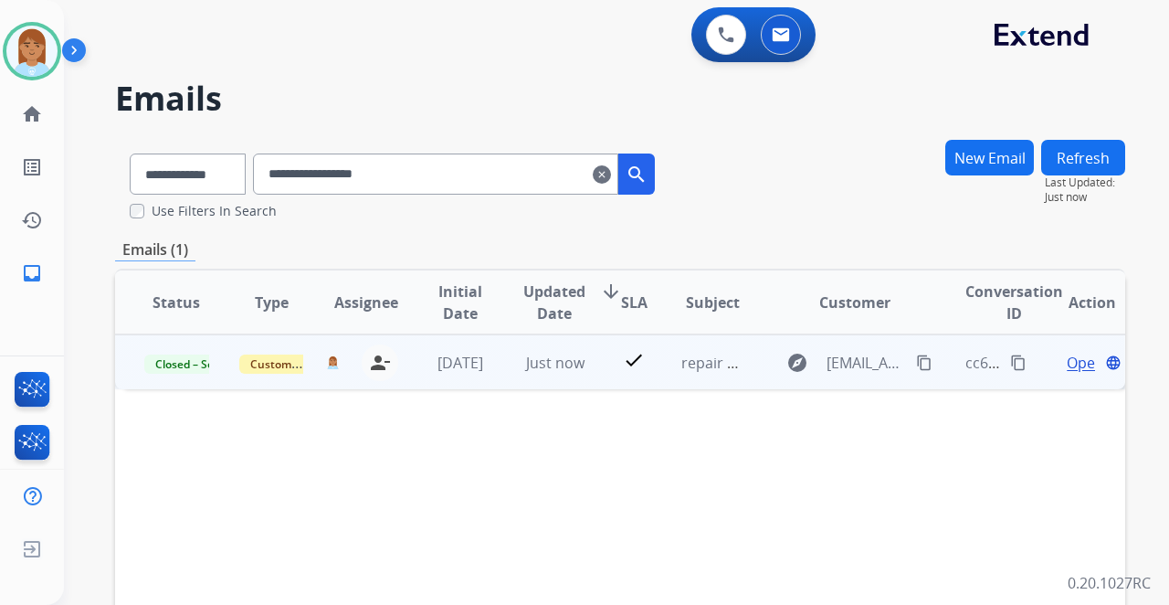
click at [1010, 362] on mat-icon "content_copy" at bounding box center [1018, 362] width 16 height 16
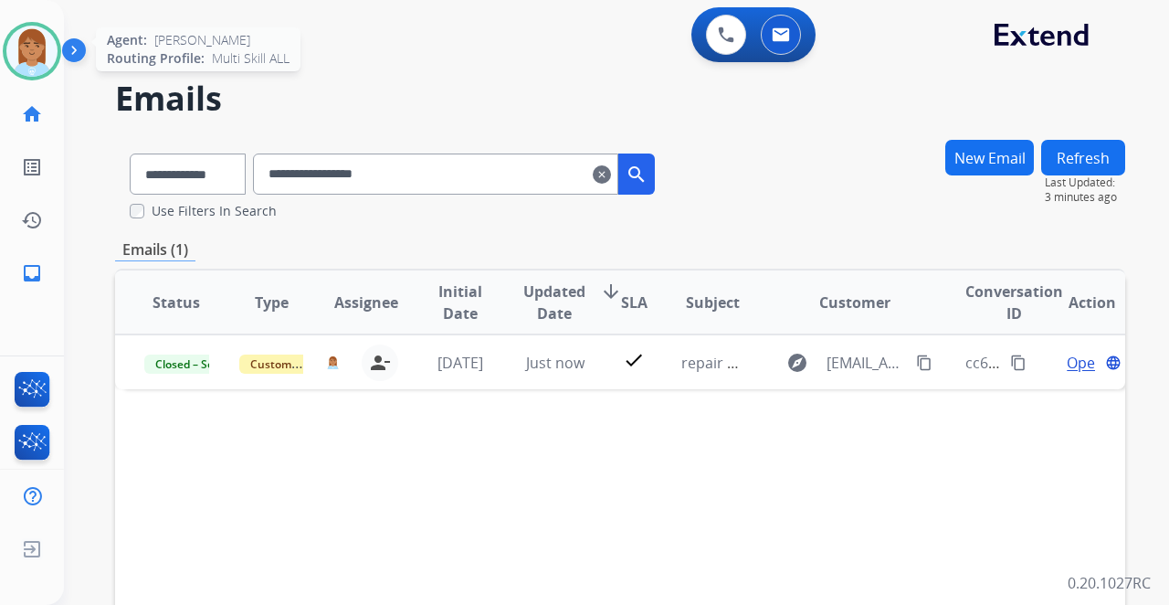
click at [47, 56] on img at bounding box center [31, 51] width 51 height 51
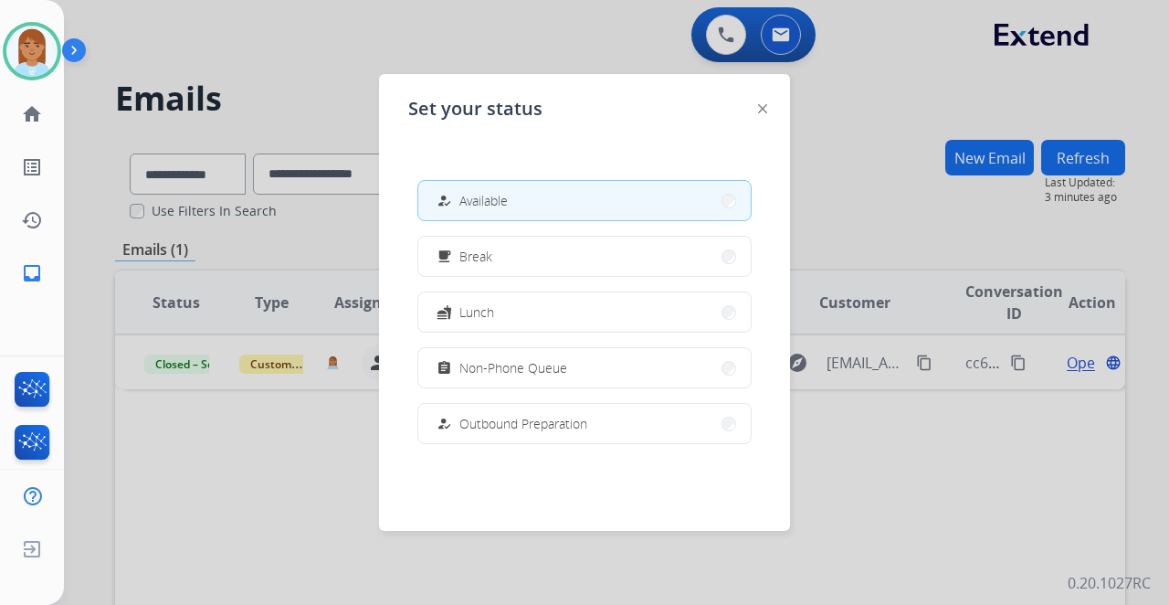
click at [760, 111] on img at bounding box center [762, 108] width 9 height 9
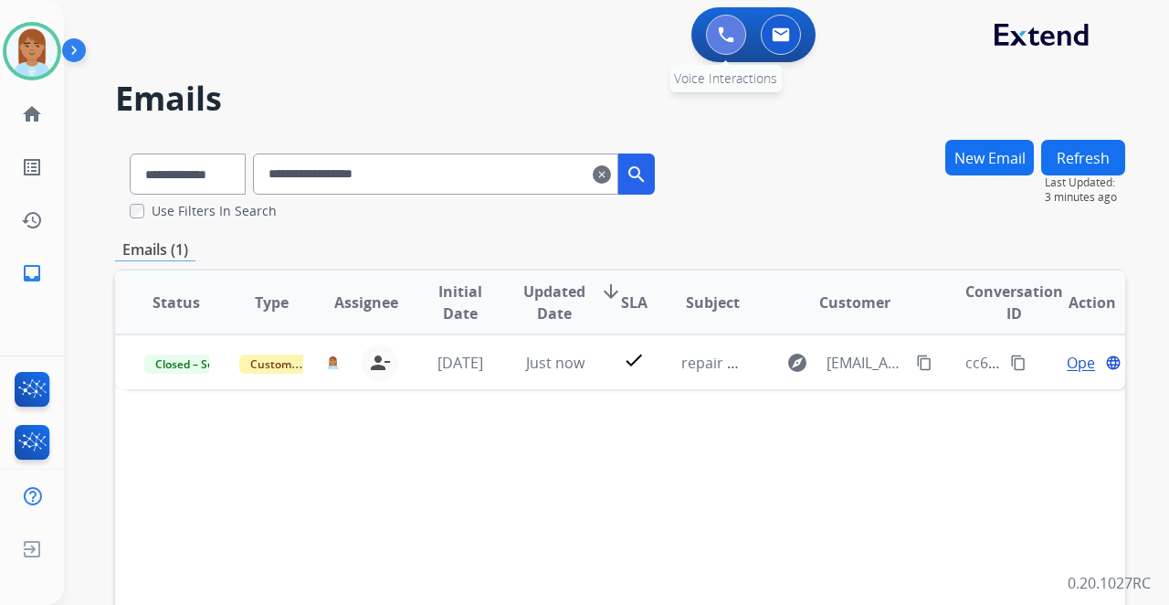
click at [715, 47] on button at bounding box center [726, 35] width 40 height 40
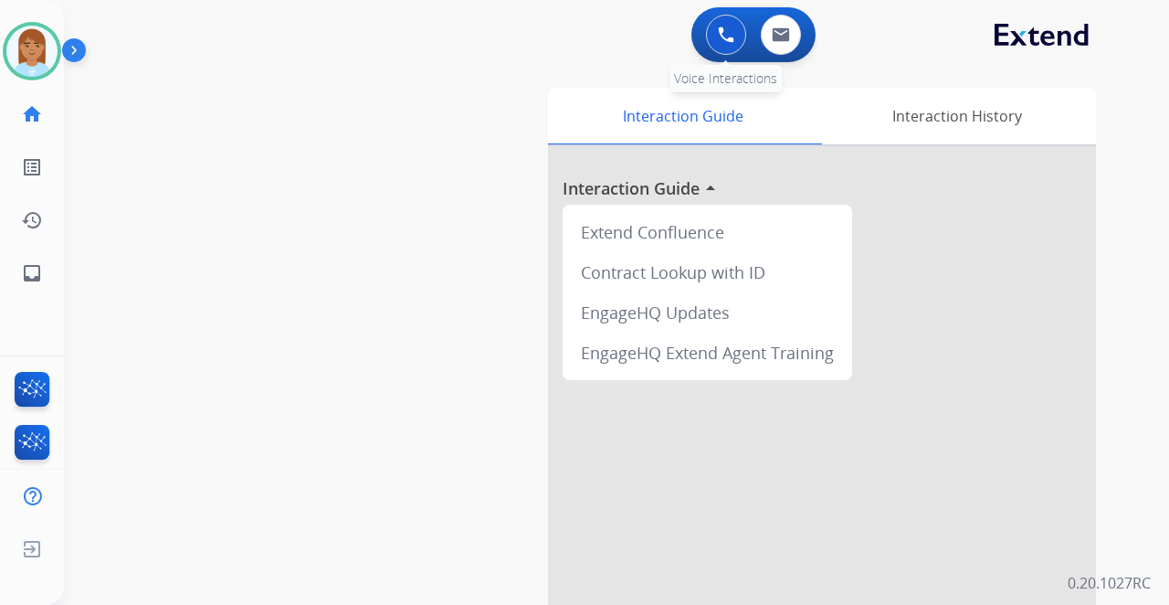
click at [729, 30] on img at bounding box center [726, 34] width 16 height 16
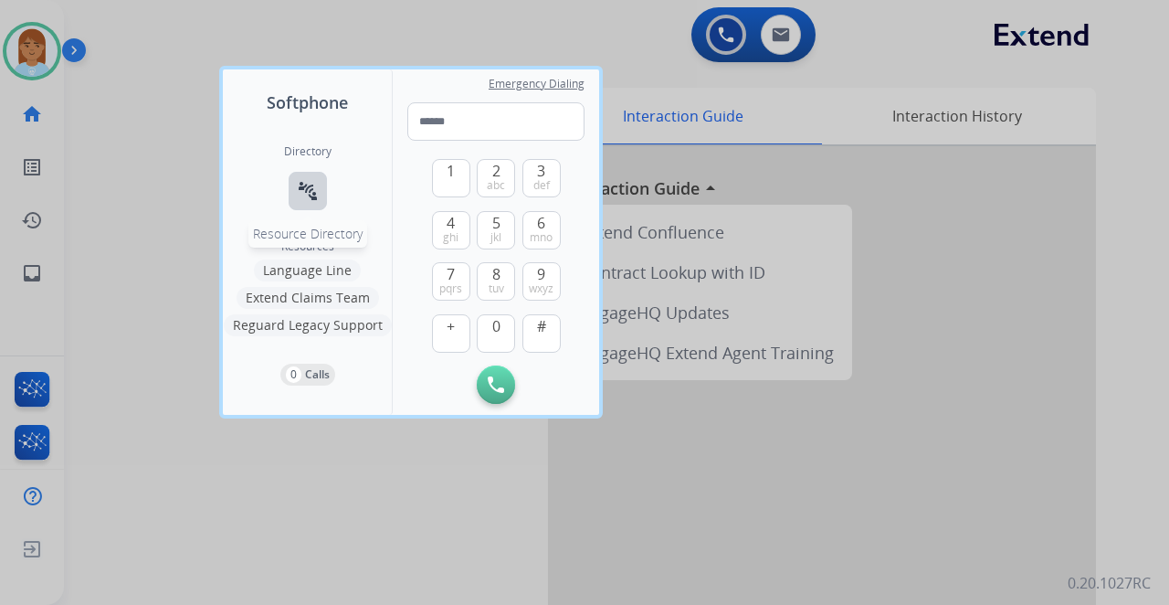
click at [320, 199] on button "connect_without_contact Resource Directory" at bounding box center [308, 191] width 38 height 38
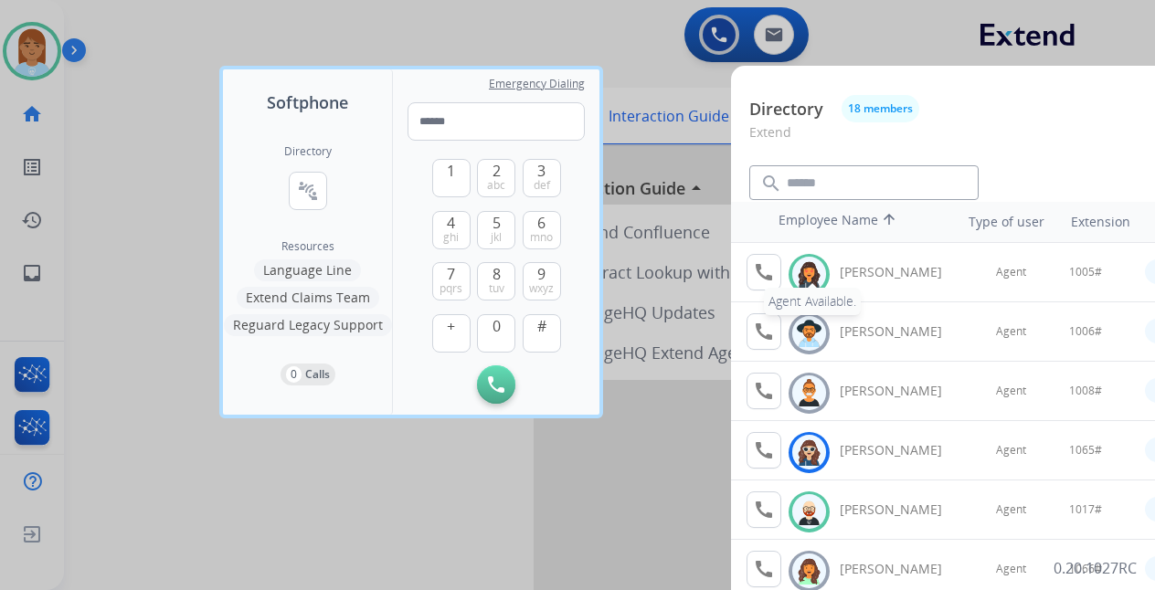
click at [763, 277] on mat-icon "call" at bounding box center [764, 272] width 22 height 22
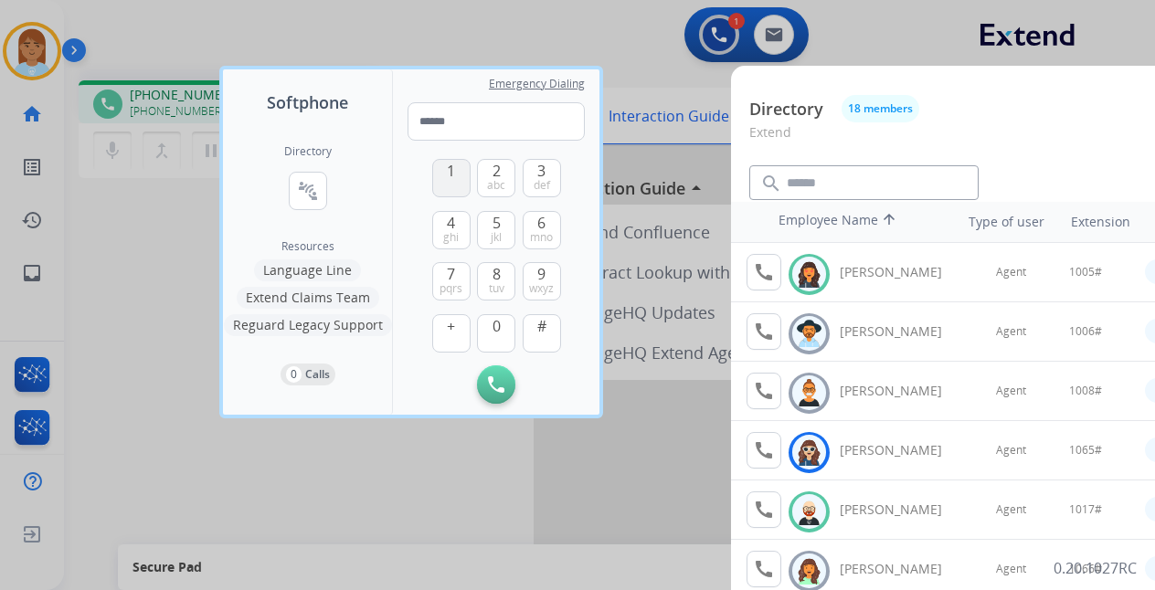
click at [446, 175] on button "1" at bounding box center [451, 178] width 38 height 38
click at [493, 327] on button "0" at bounding box center [496, 333] width 38 height 38
click at [493, 327] on span "0" at bounding box center [496, 326] width 8 height 22
click at [553, 384] on button "Remove Number" at bounding box center [542, 384] width 38 height 38
click at [552, 380] on button "Remove Number" at bounding box center [542, 384] width 38 height 38
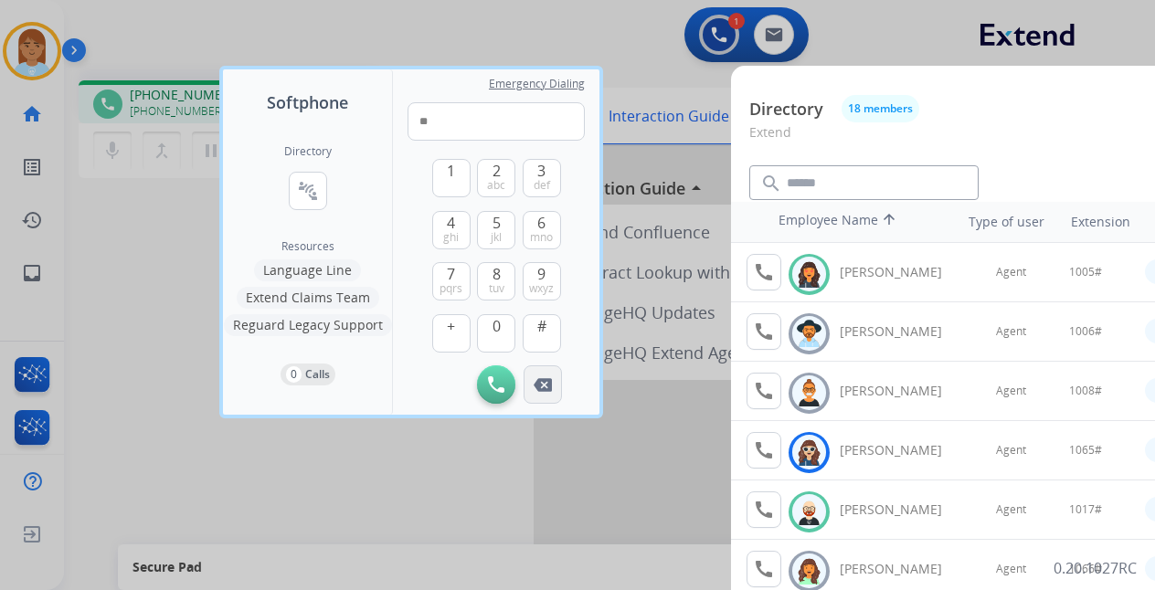
type input "*"
click at [548, 383] on img at bounding box center [543, 385] width 18 height 14
click at [546, 384] on div "Initiate Call" at bounding box center [495, 384] width 177 height 38
click at [144, 252] on div at bounding box center [577, 295] width 1155 height 590
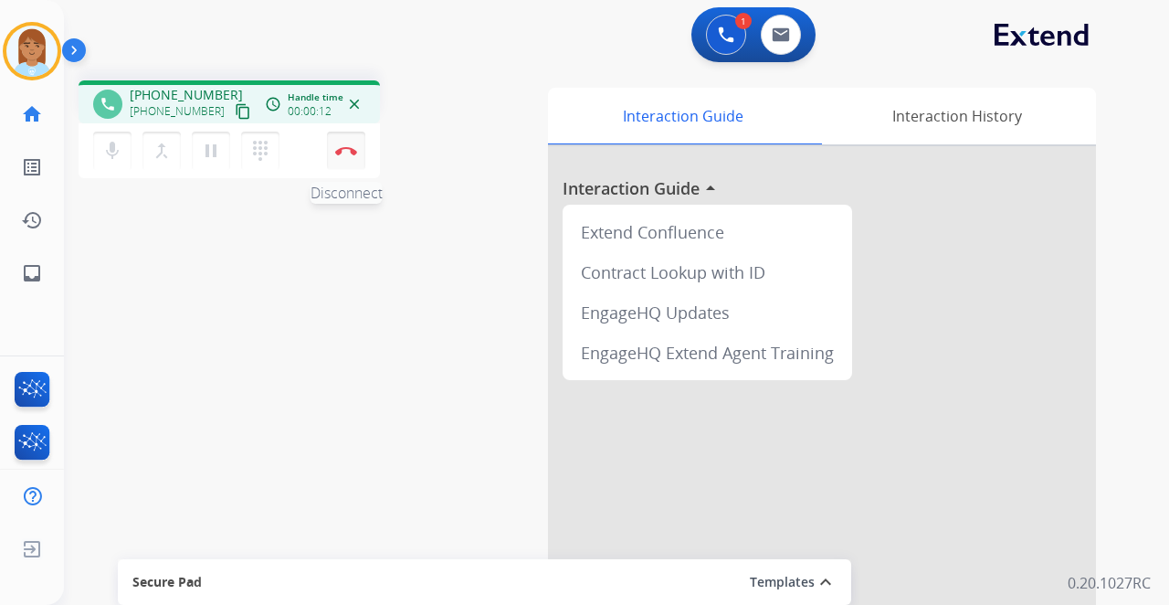
click at [350, 155] on button "Disconnect" at bounding box center [346, 151] width 38 height 38
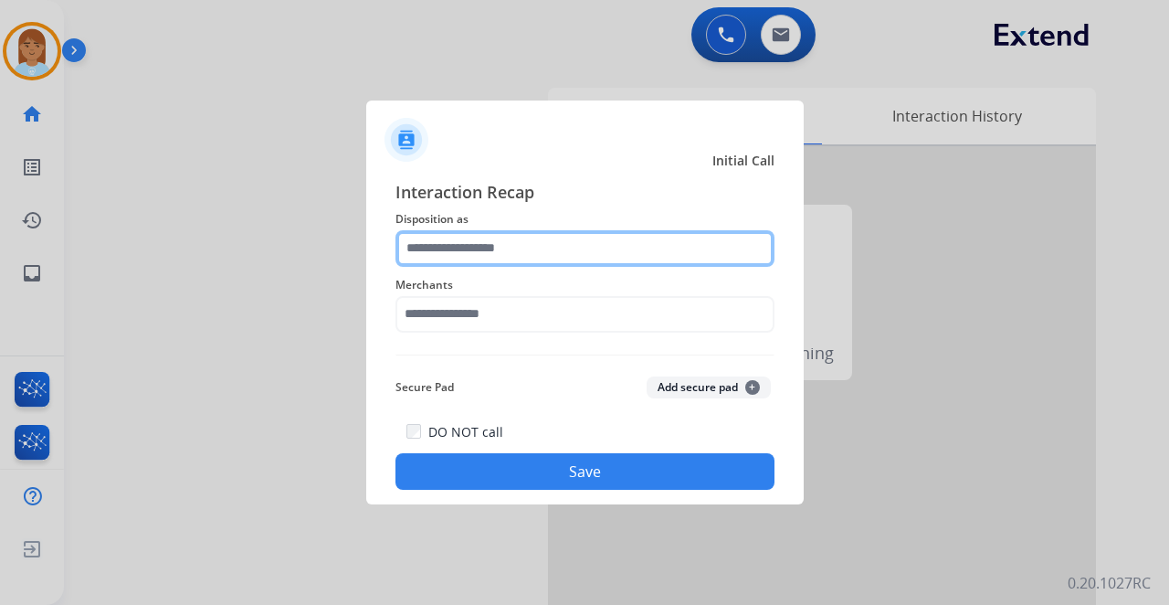
click at [471, 252] on input "text" at bounding box center [585, 248] width 379 height 37
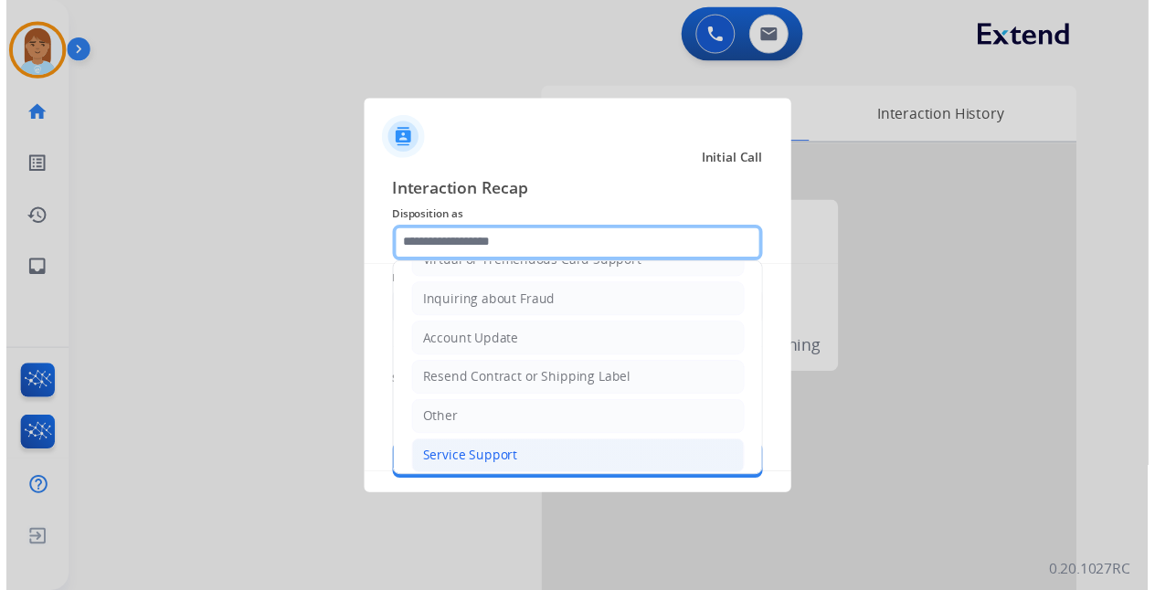
scroll to position [356, 0]
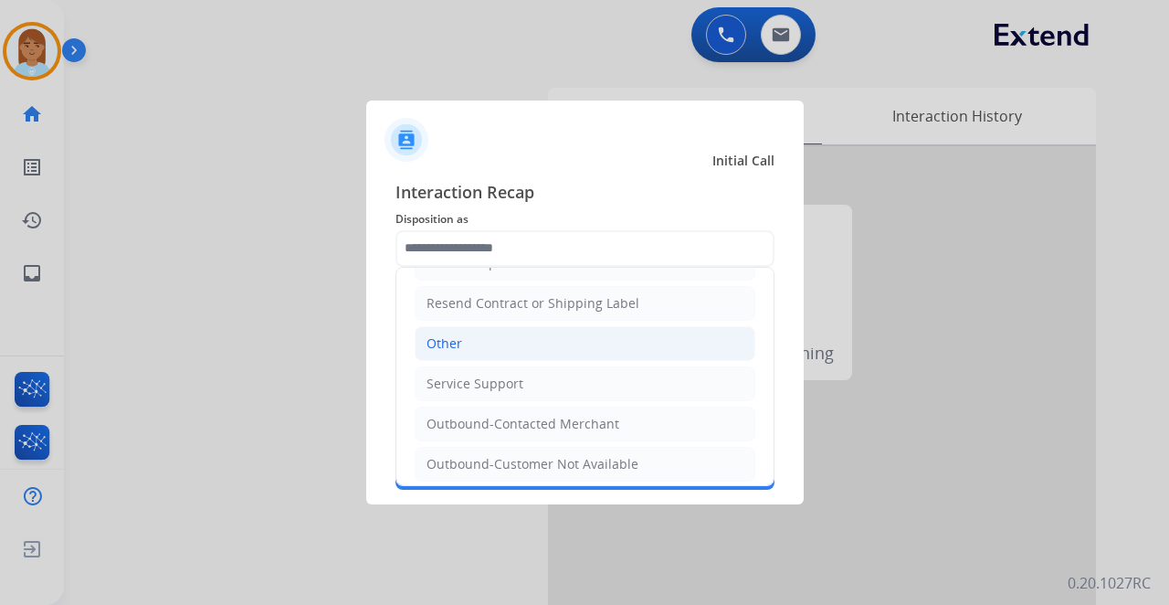
click at [473, 332] on li "Other" at bounding box center [585, 343] width 341 height 35
type input "*****"
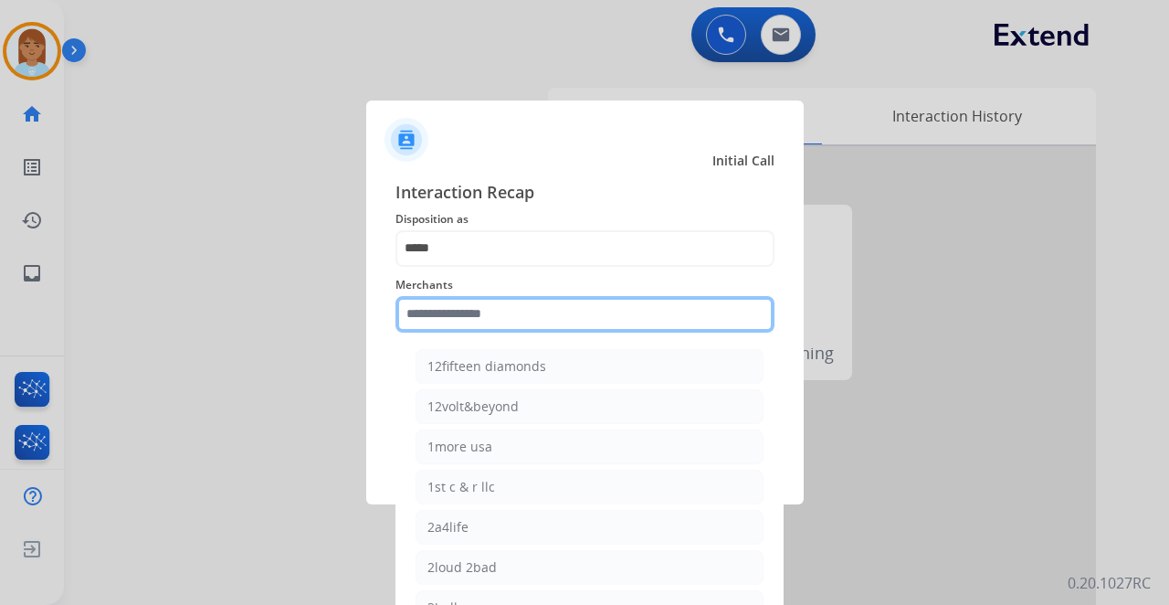
click at [480, 307] on input "text" at bounding box center [585, 314] width 379 height 37
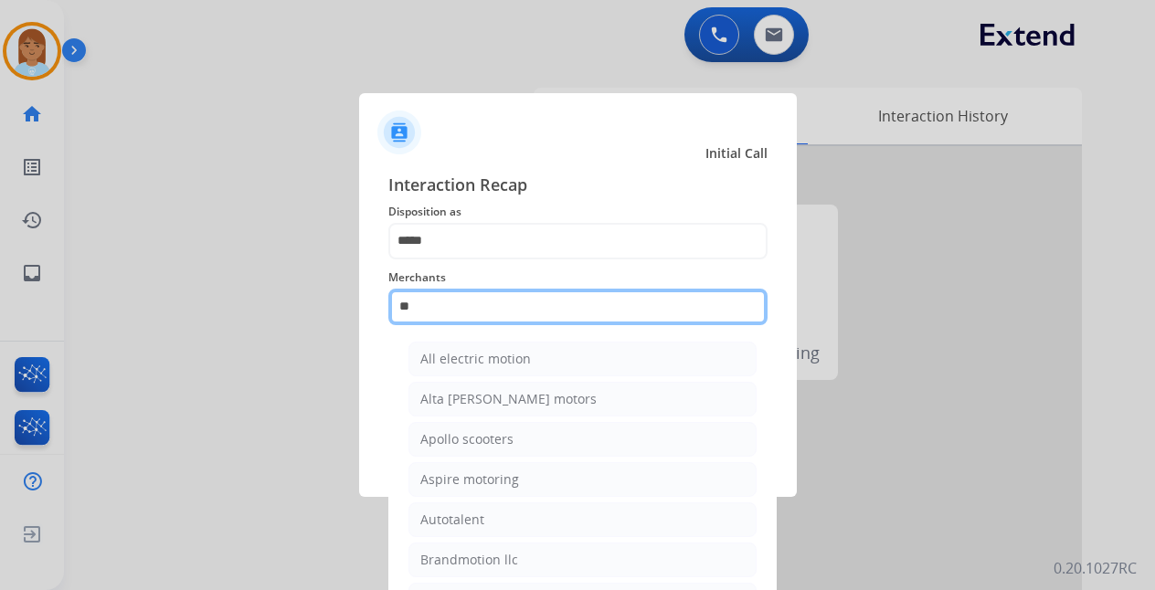
type input "*"
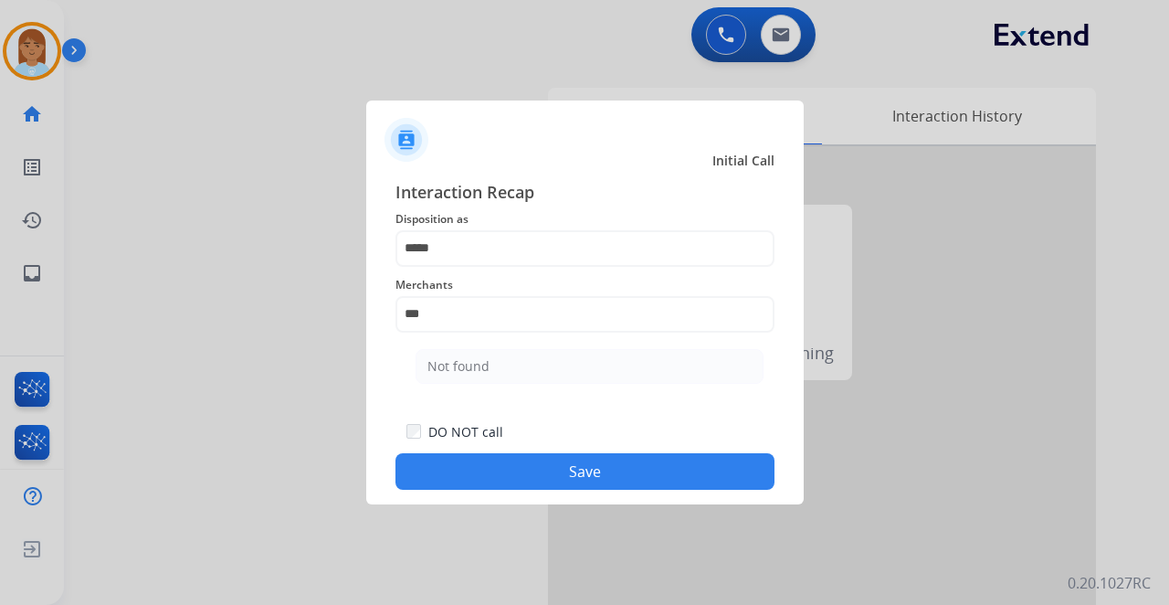
click at [490, 372] on li "Not found" at bounding box center [590, 366] width 348 height 35
type input "*********"
click at [481, 460] on button "Save" at bounding box center [585, 471] width 379 height 37
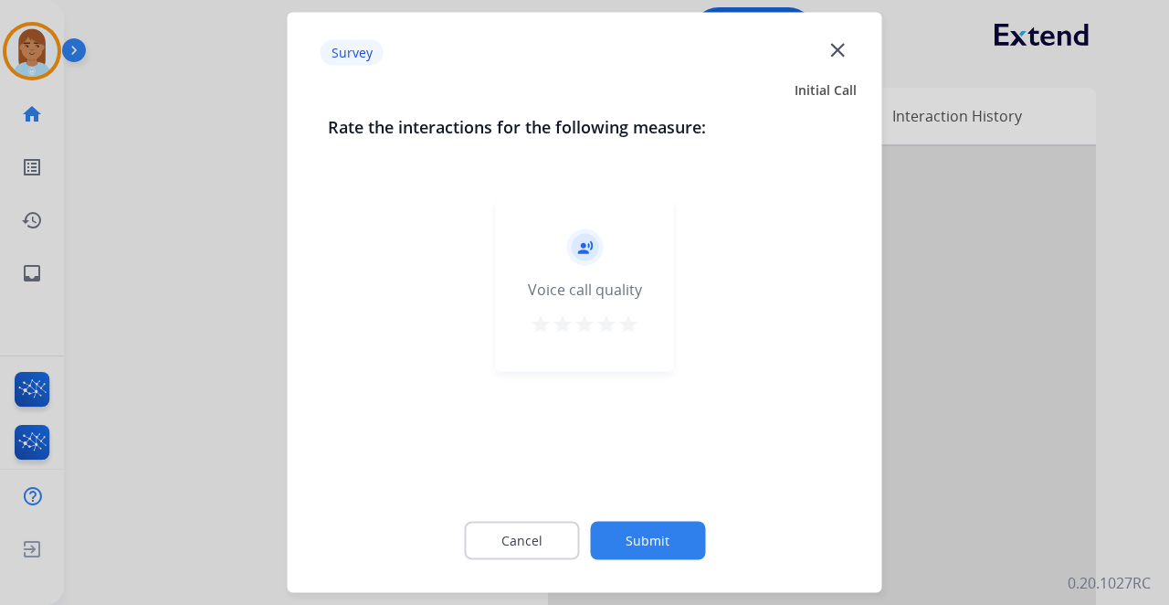
click at [629, 328] on mat-icon "star" at bounding box center [629, 324] width 22 height 22
click at [646, 544] on button "Submit" at bounding box center [647, 541] width 115 height 38
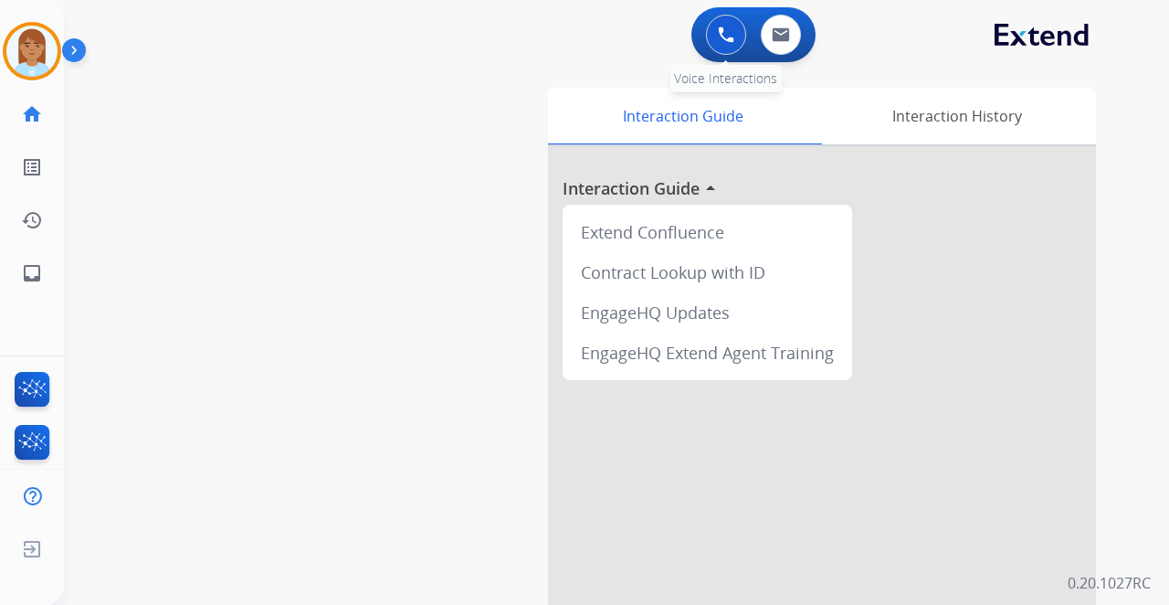
click at [727, 29] on img at bounding box center [726, 34] width 16 height 16
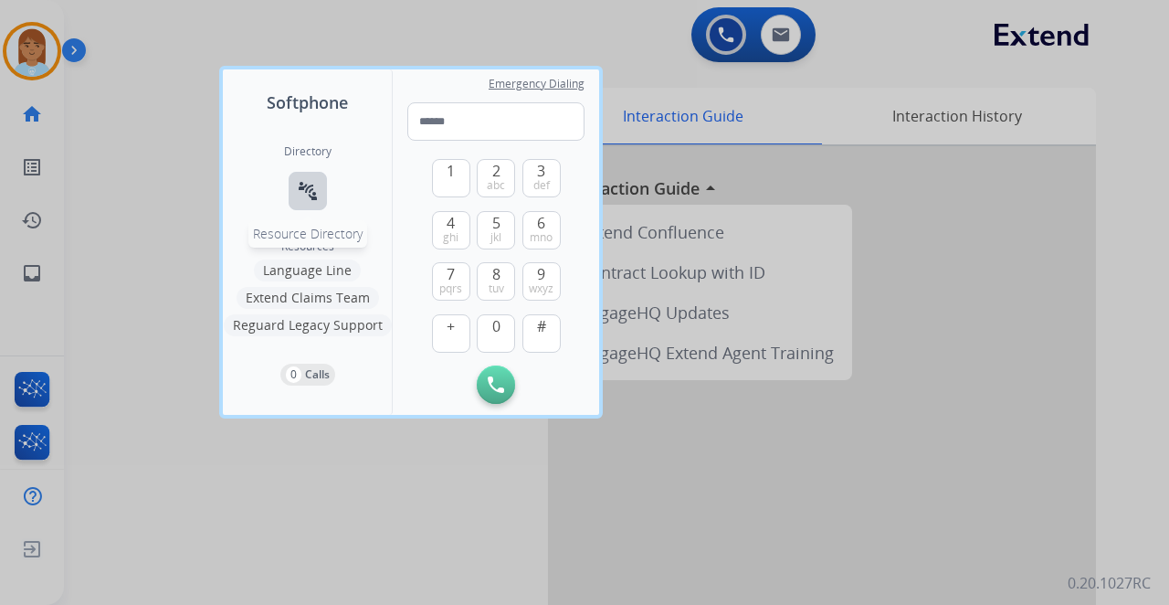
click at [322, 179] on button "connect_without_contact Resource Directory" at bounding box center [308, 191] width 38 height 38
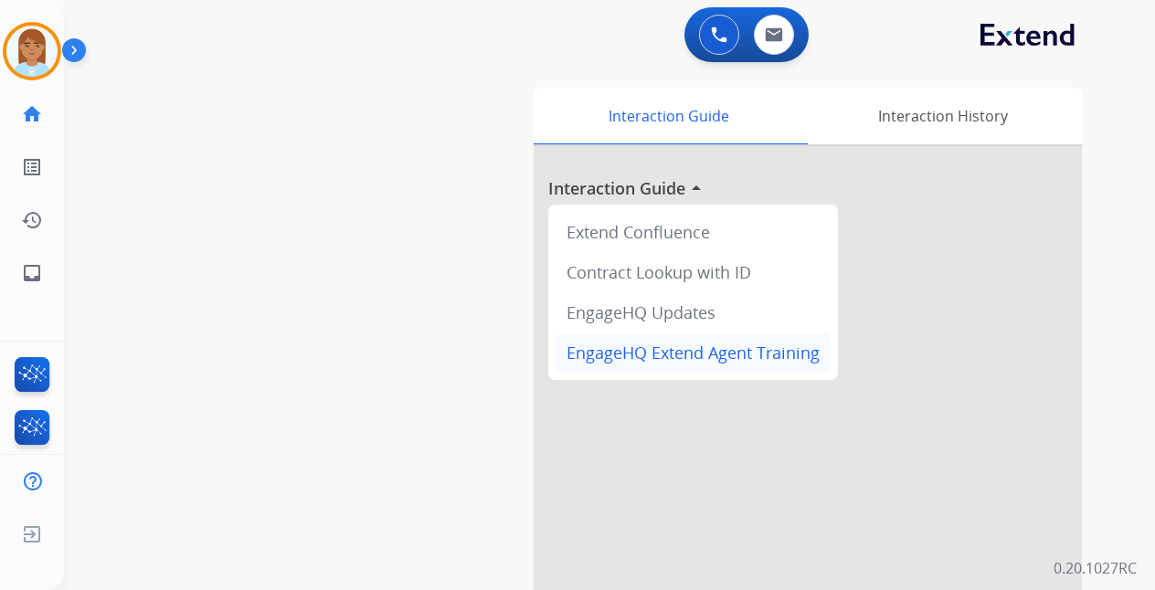
scroll to position [0, 0]
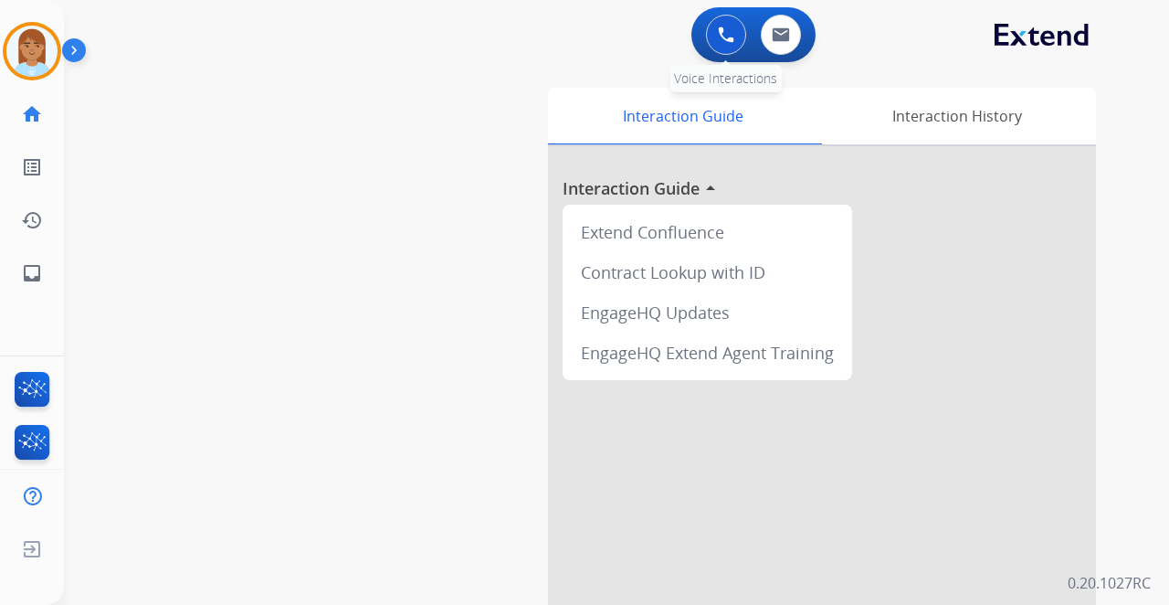
click at [729, 40] on img at bounding box center [726, 34] width 16 height 16
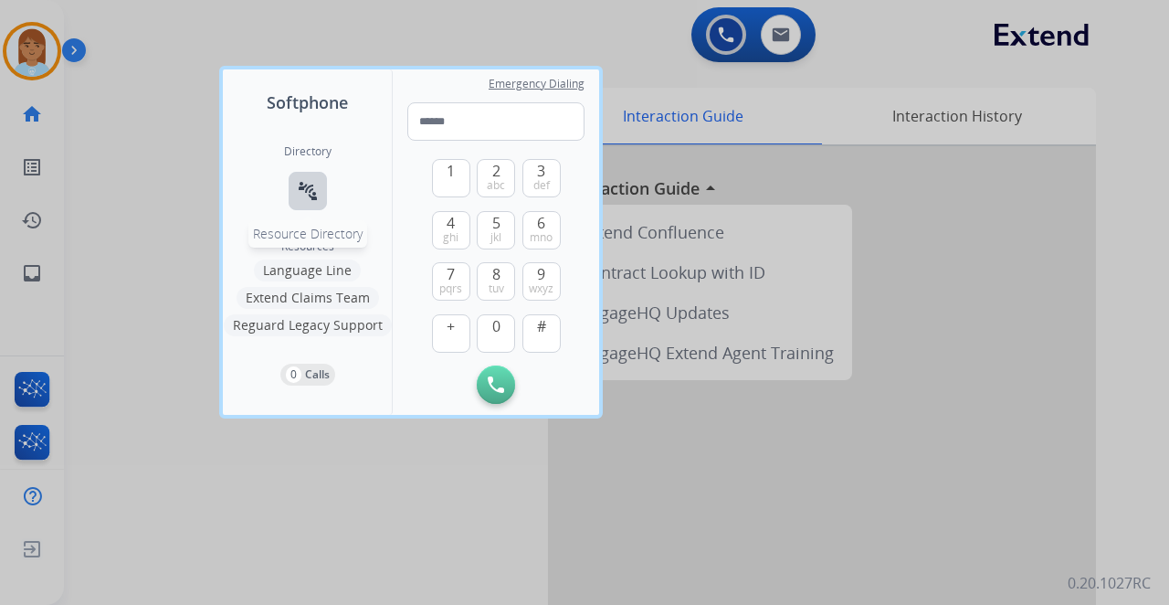
click at [312, 201] on mat-icon "connect_without_contact" at bounding box center [308, 191] width 22 height 22
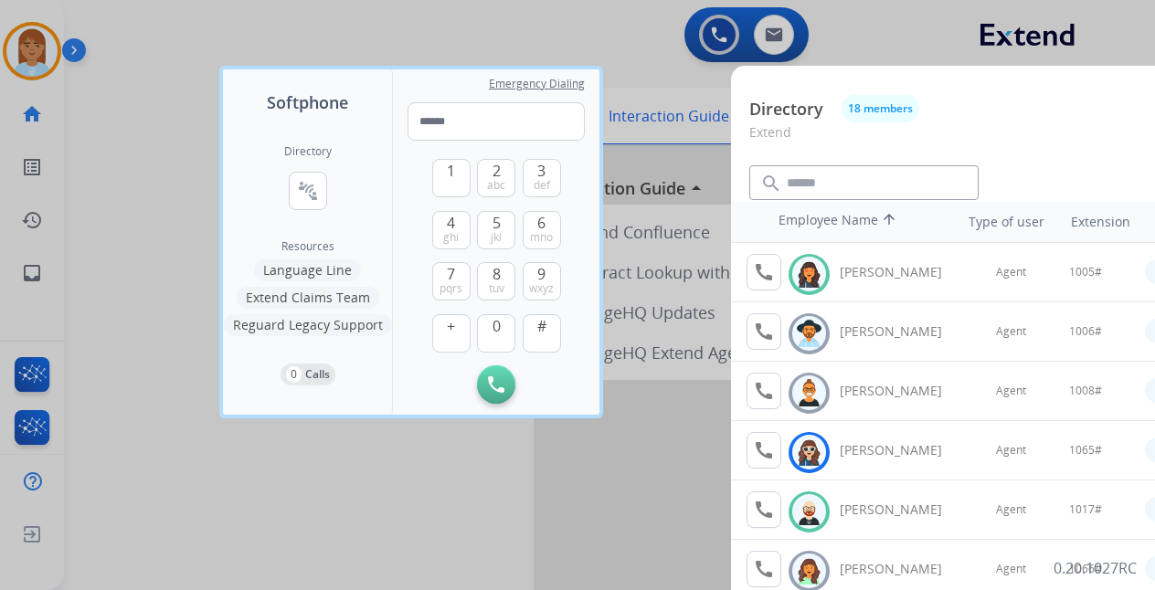
scroll to position [243, 0]
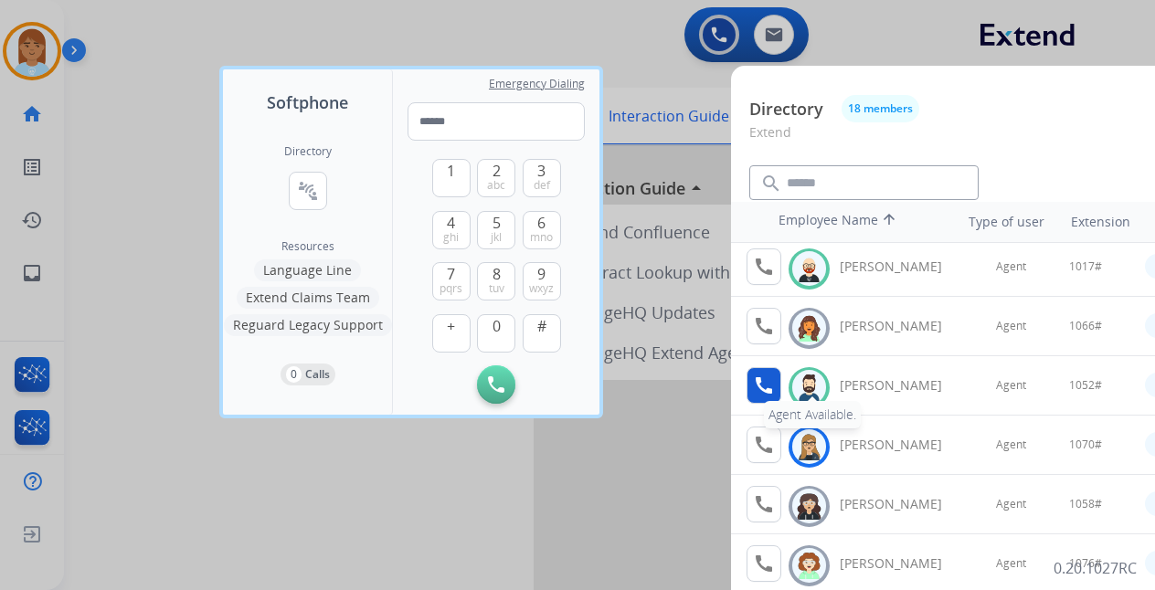
click at [762, 380] on mat-icon "call" at bounding box center [764, 386] width 22 height 22
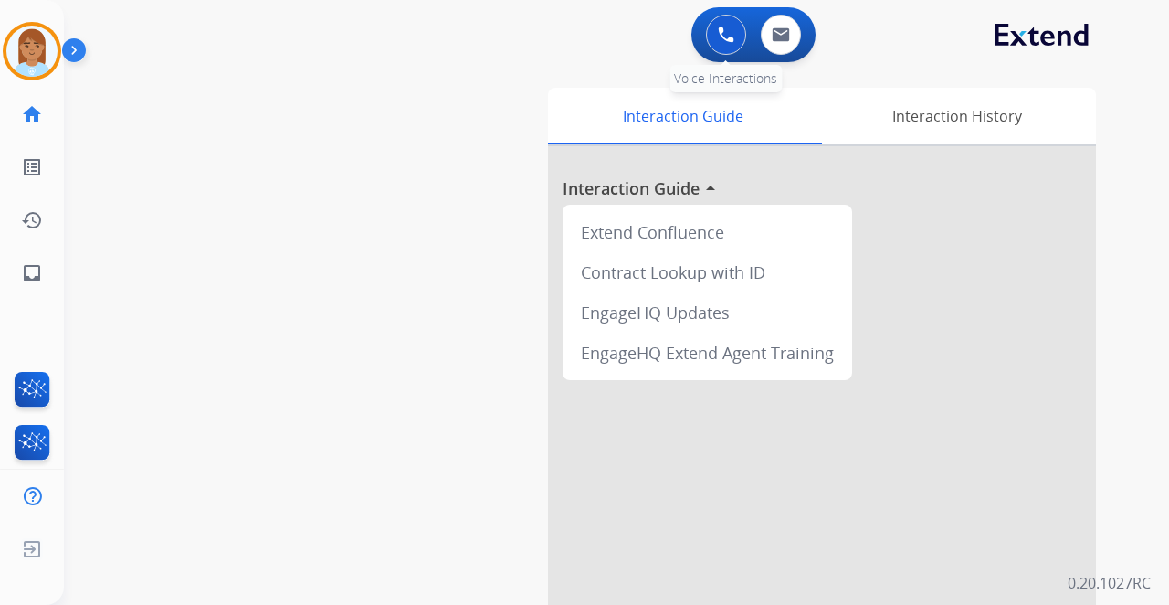
click at [731, 48] on button at bounding box center [726, 35] width 40 height 40
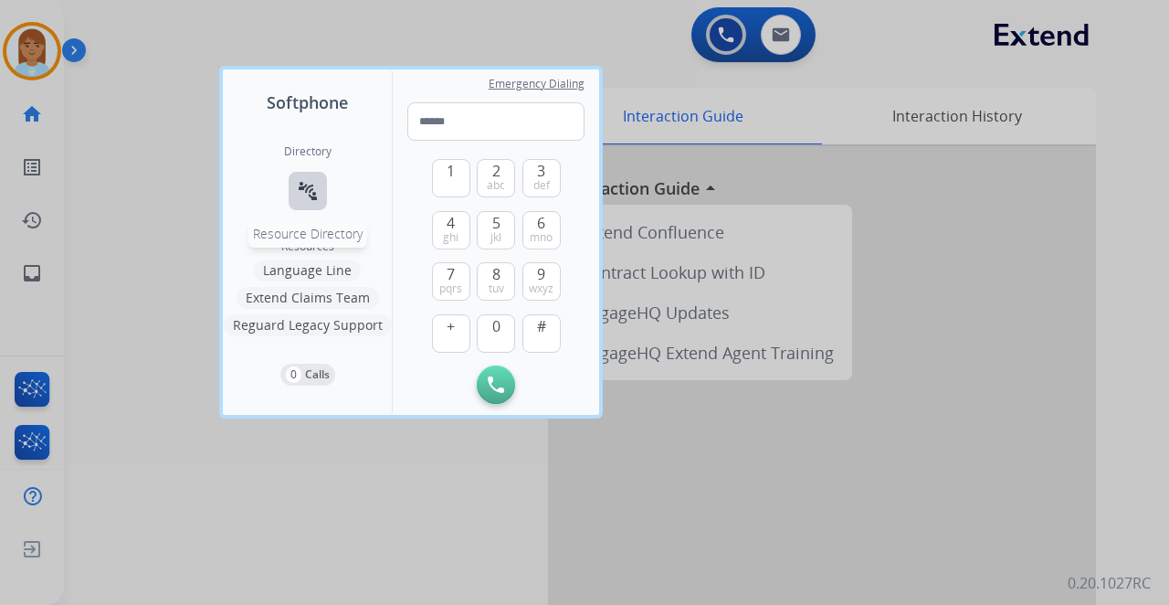
click at [305, 194] on mat-icon "connect_without_contact" at bounding box center [308, 191] width 22 height 22
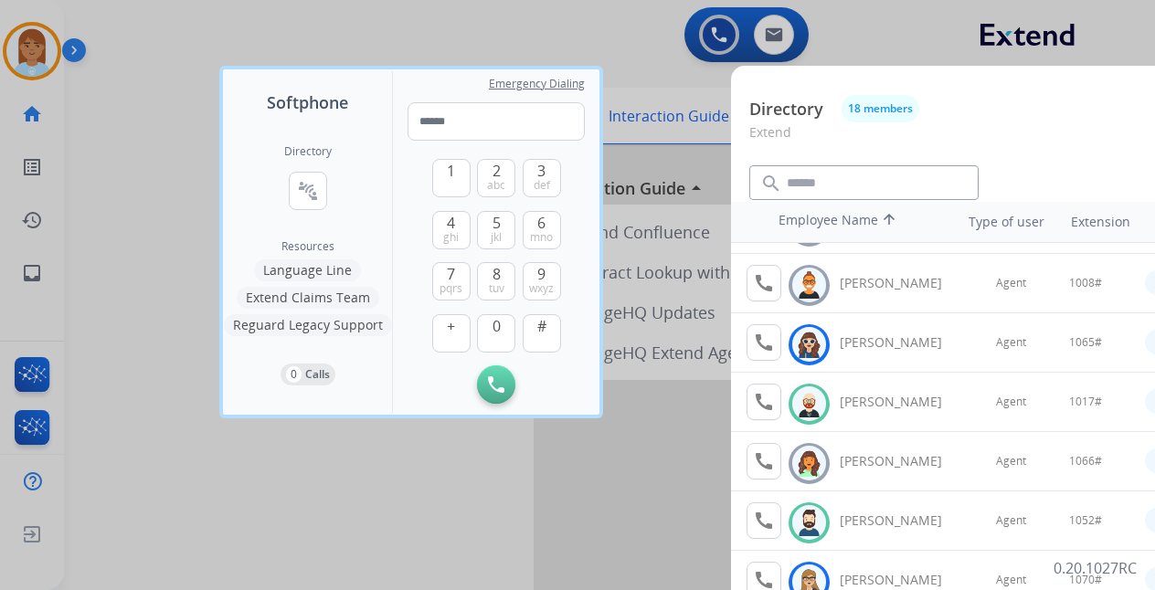
scroll to position [304, 0]
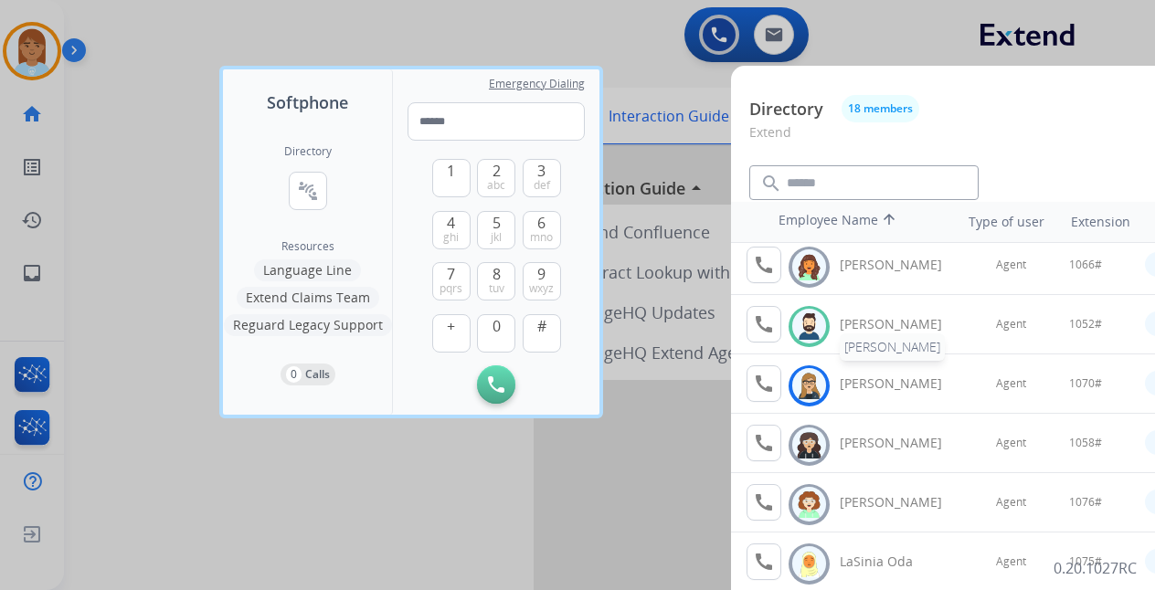
click at [857, 325] on div "Jared Holt" at bounding box center [901, 324] width 122 height 18
click at [819, 322] on img at bounding box center [809, 326] width 26 height 28
click at [777, 321] on button "call Agent Available." at bounding box center [763, 324] width 35 height 37
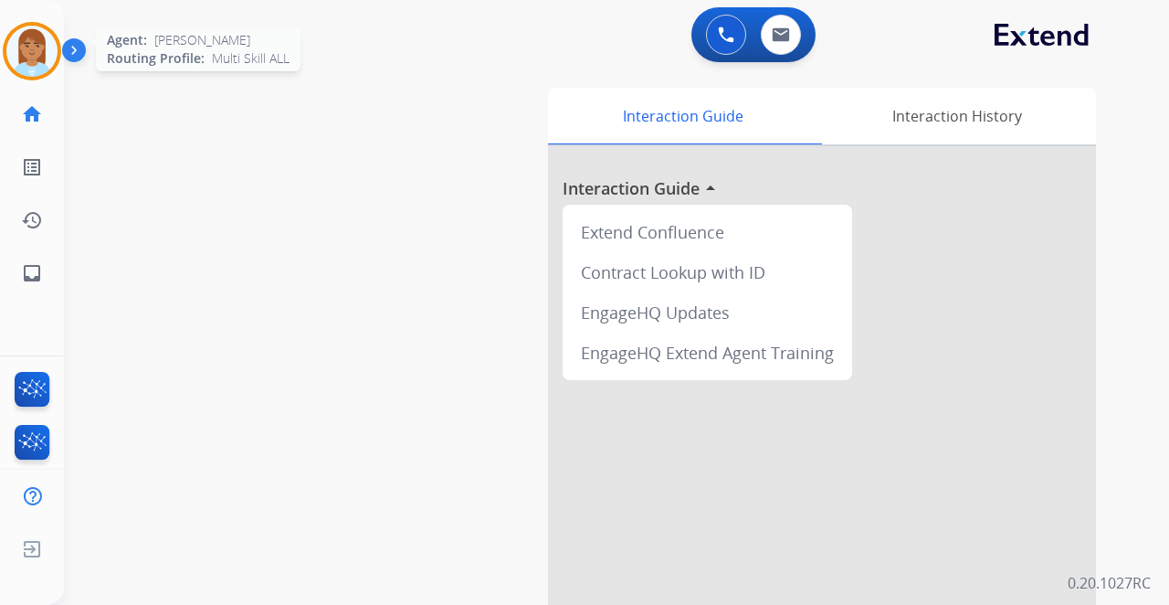
click at [48, 46] on img at bounding box center [31, 51] width 51 height 51
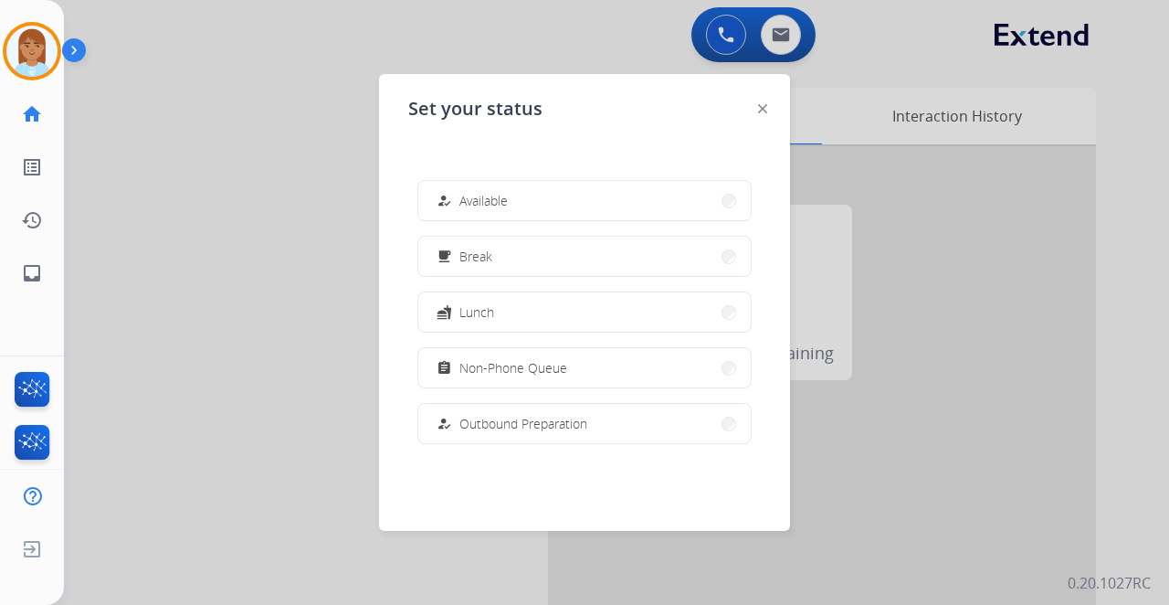
drag, startPoint x: 478, startPoint y: 197, endPoint x: 540, endPoint y: 164, distance: 70.3
click at [481, 196] on span "Available" at bounding box center [484, 200] width 48 height 19
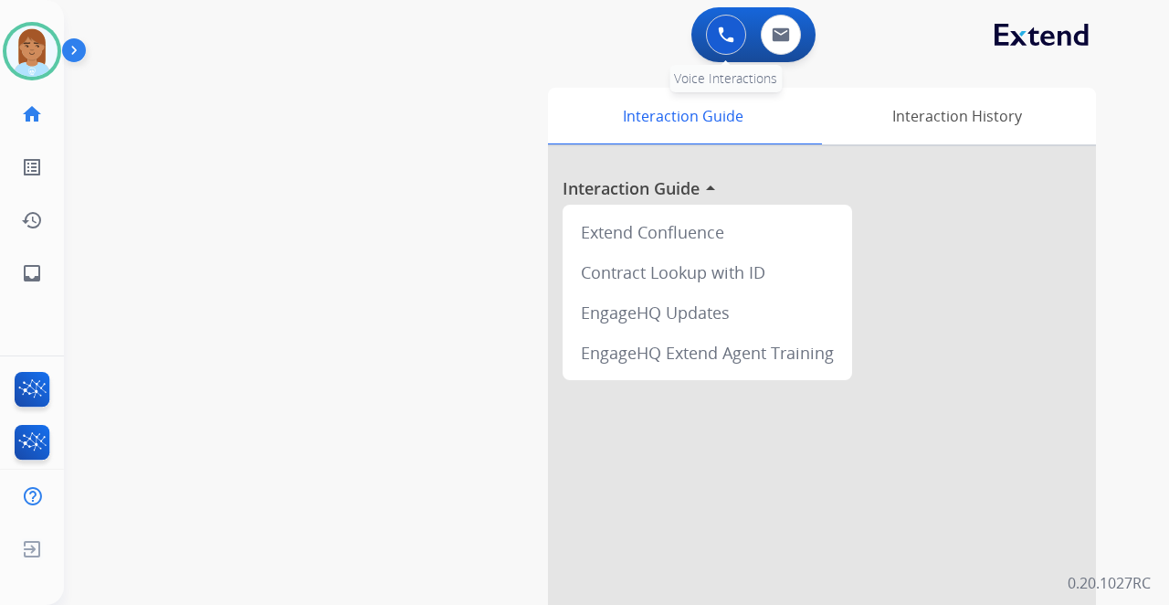
click at [732, 35] on img at bounding box center [726, 34] width 16 height 16
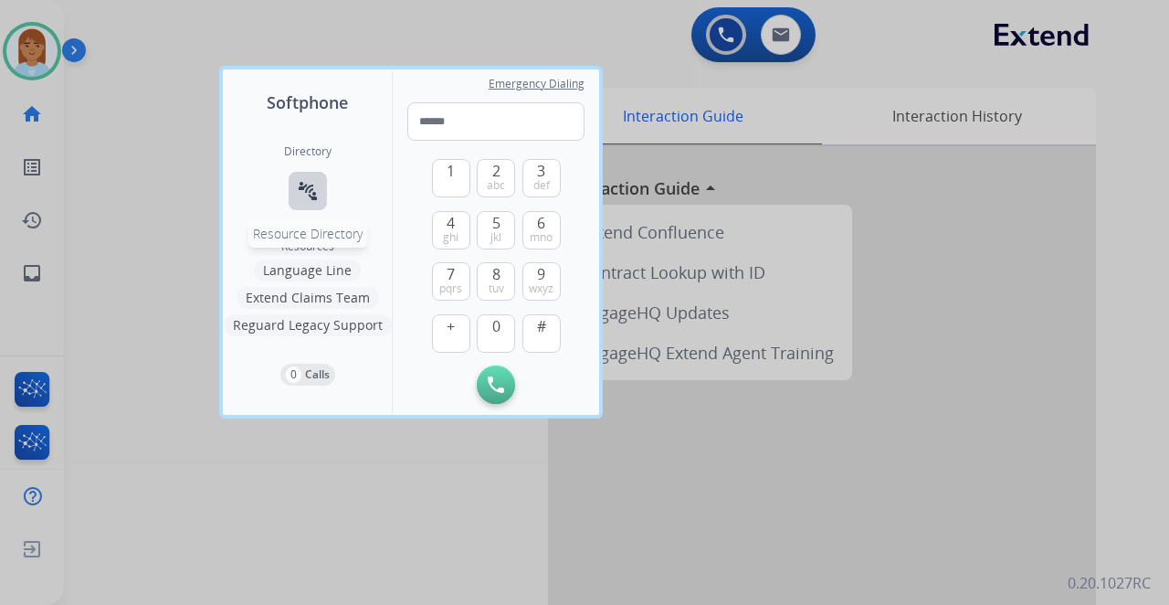
click at [311, 192] on mat-icon "connect_without_contact" at bounding box center [308, 191] width 22 height 22
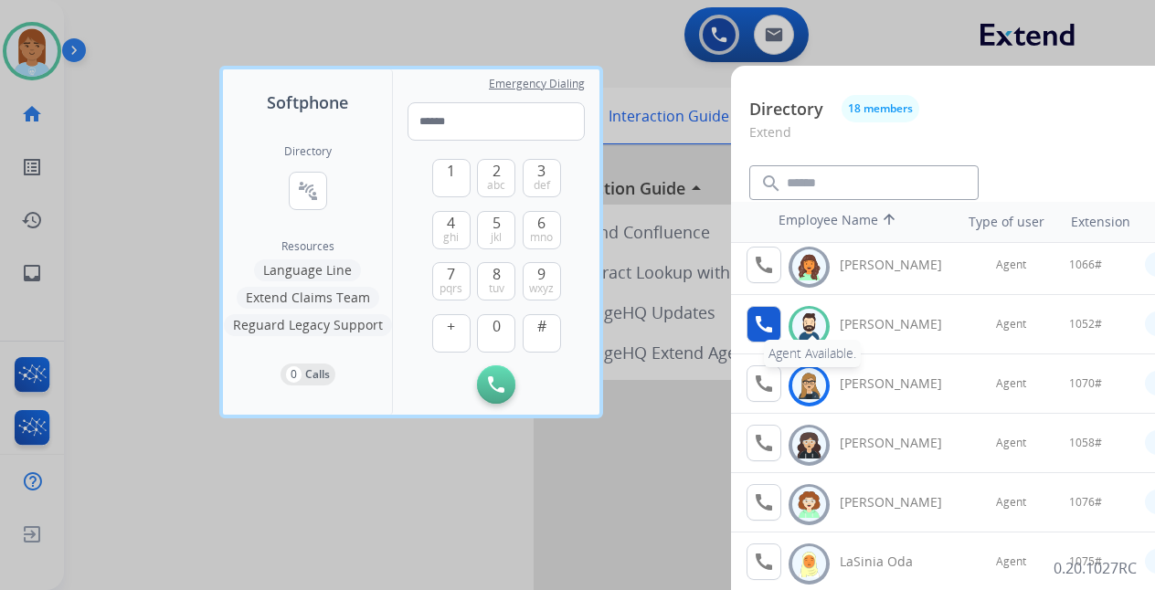
click at [758, 323] on mat-icon "call" at bounding box center [764, 324] width 22 height 22
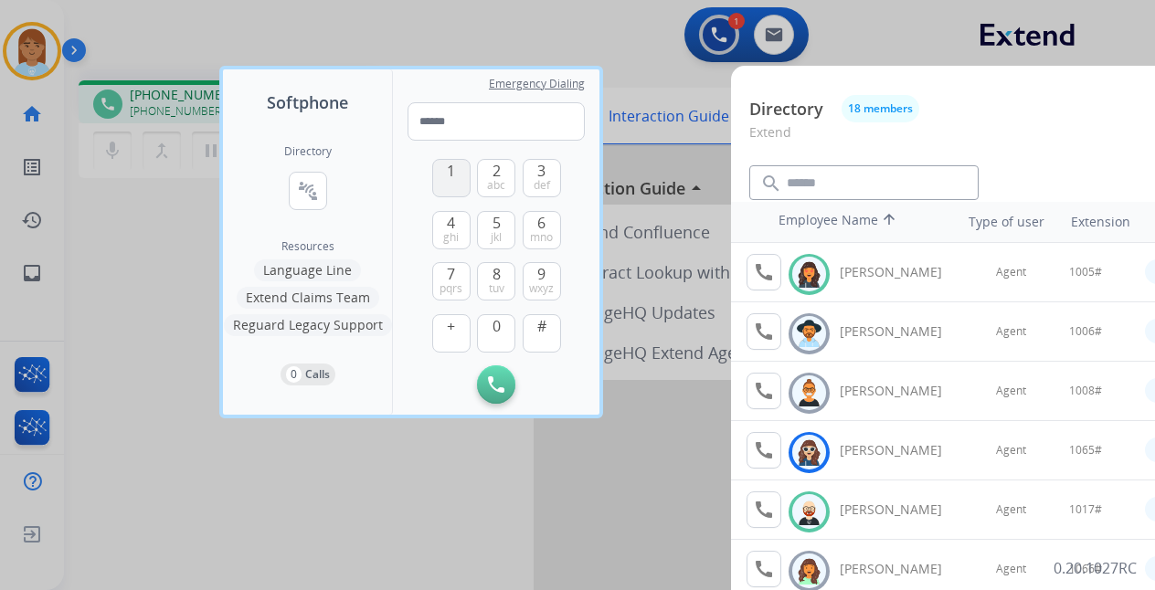
click at [449, 177] on span "1" at bounding box center [451, 171] width 8 height 22
click at [501, 338] on button "0" at bounding box center [496, 333] width 38 height 38
click at [501, 234] on span "jkl" at bounding box center [496, 237] width 11 height 15
click at [510, 172] on button "2 abc" at bounding box center [496, 178] width 38 height 38
click at [552, 338] on button "#" at bounding box center [542, 333] width 38 height 38
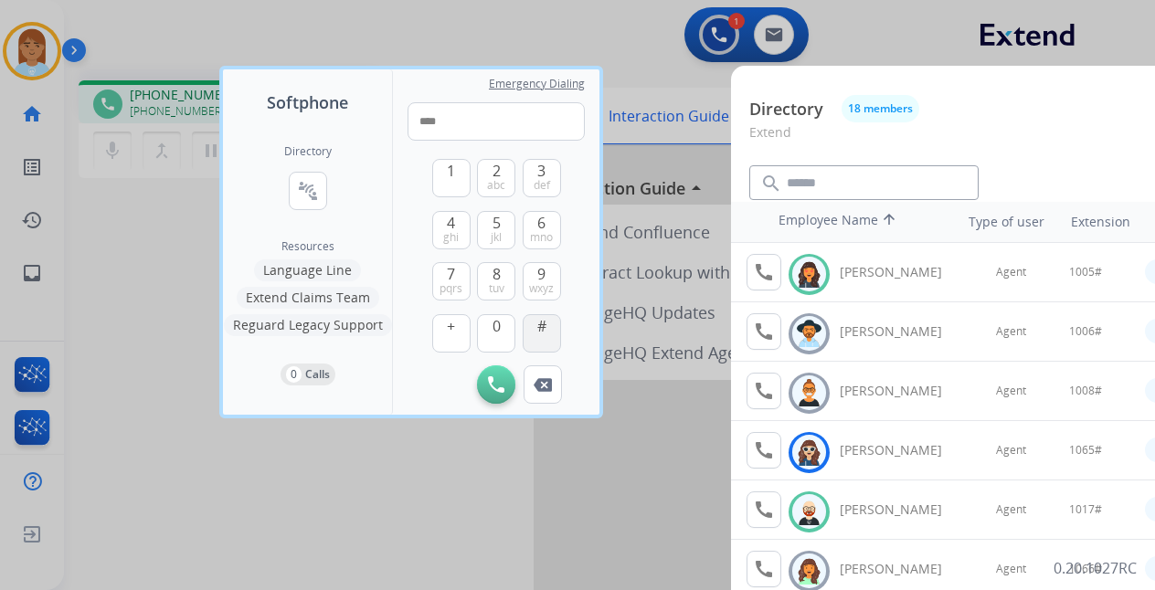
type input "*****"
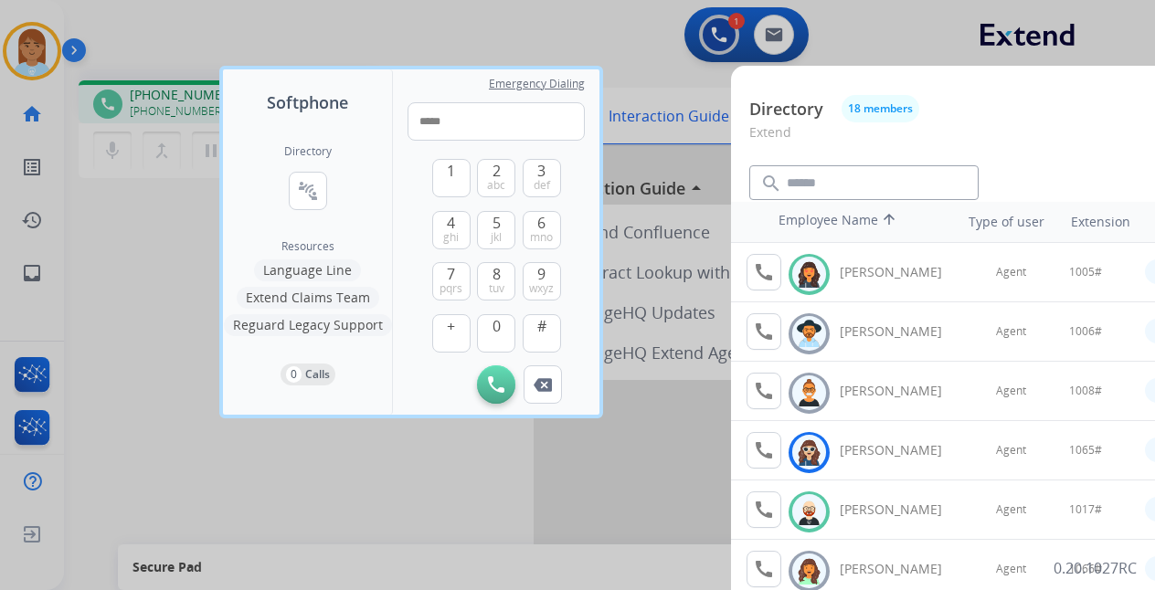
click at [451, 15] on div at bounding box center [577, 295] width 1155 height 590
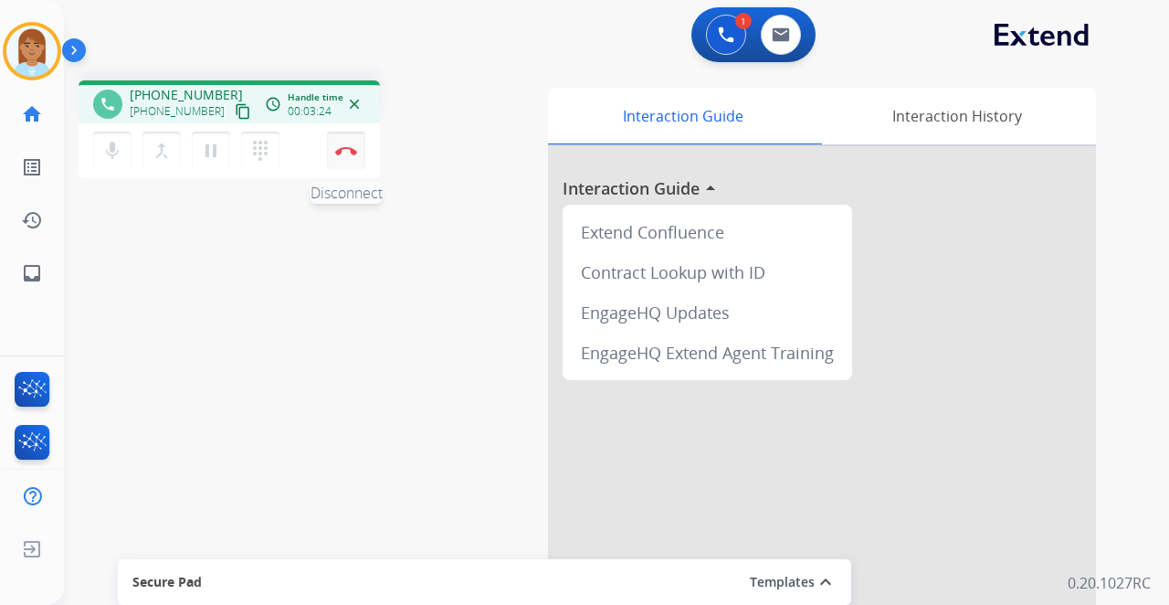
click at [344, 159] on button "Disconnect" at bounding box center [346, 151] width 38 height 38
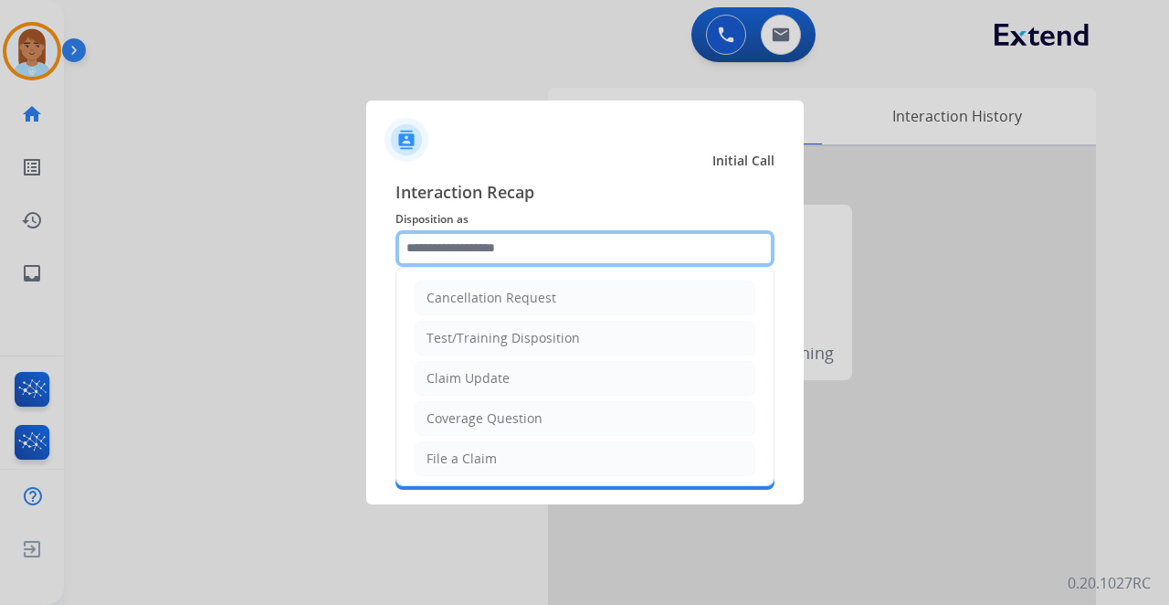
click at [499, 260] on input "text" at bounding box center [585, 248] width 379 height 37
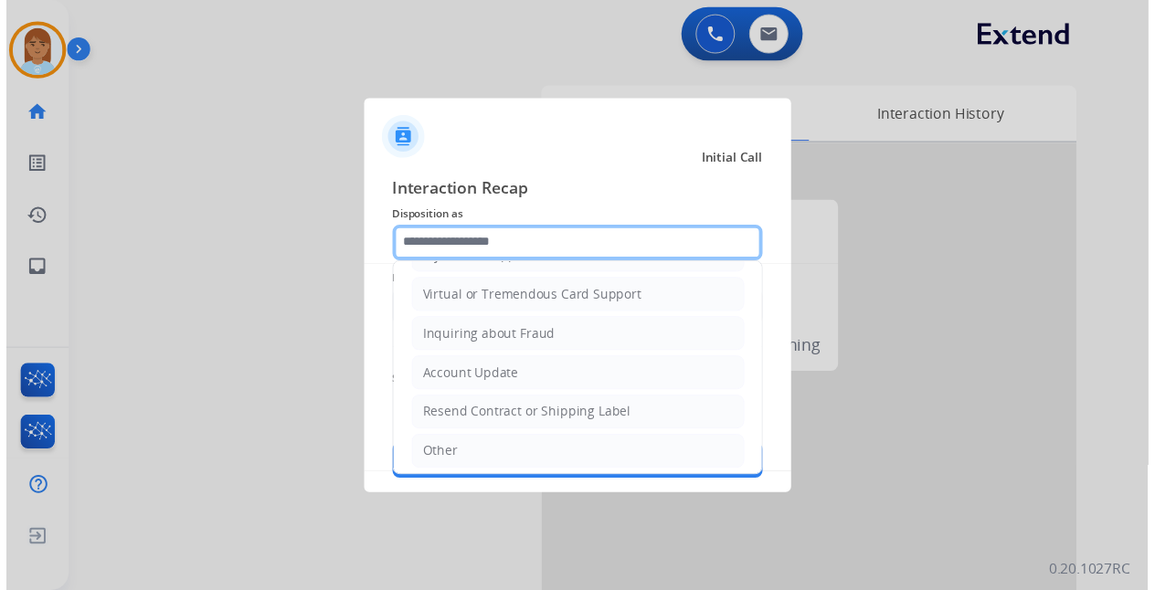
scroll to position [356, 0]
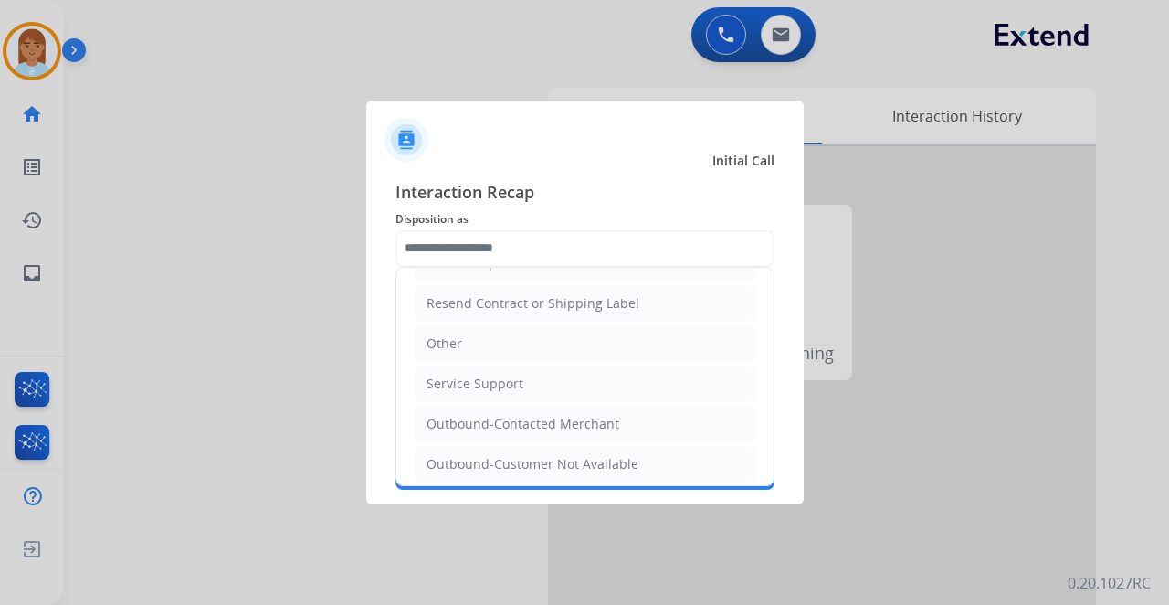
click at [508, 327] on li "Other" at bounding box center [585, 343] width 341 height 35
type input "*****"
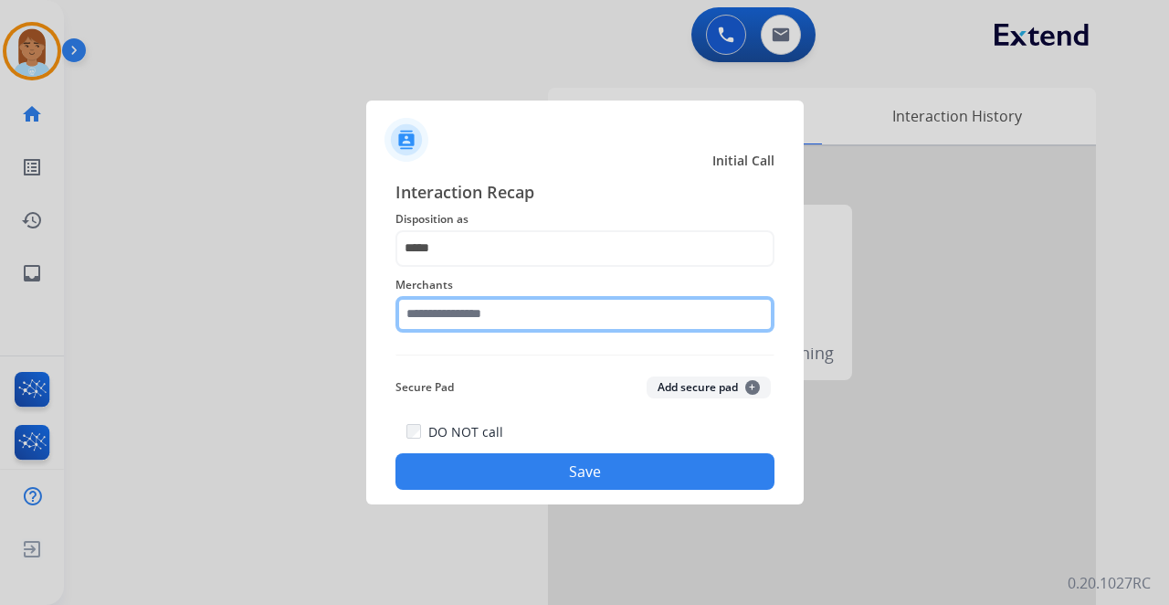
click at [506, 329] on div "Merchants" at bounding box center [585, 303] width 379 height 73
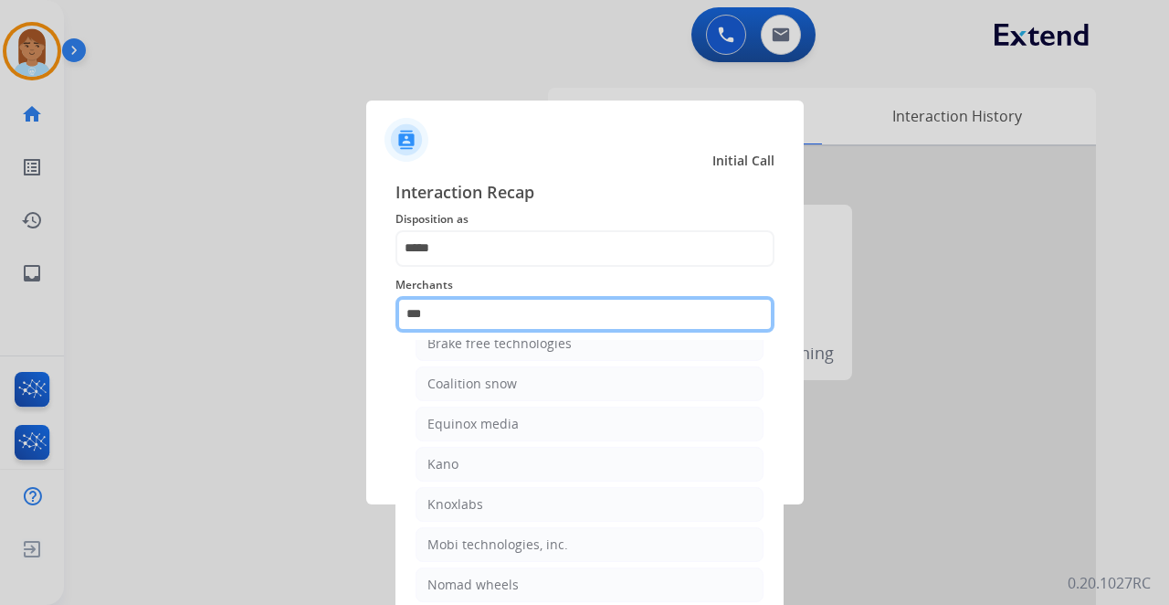
scroll to position [0, 0]
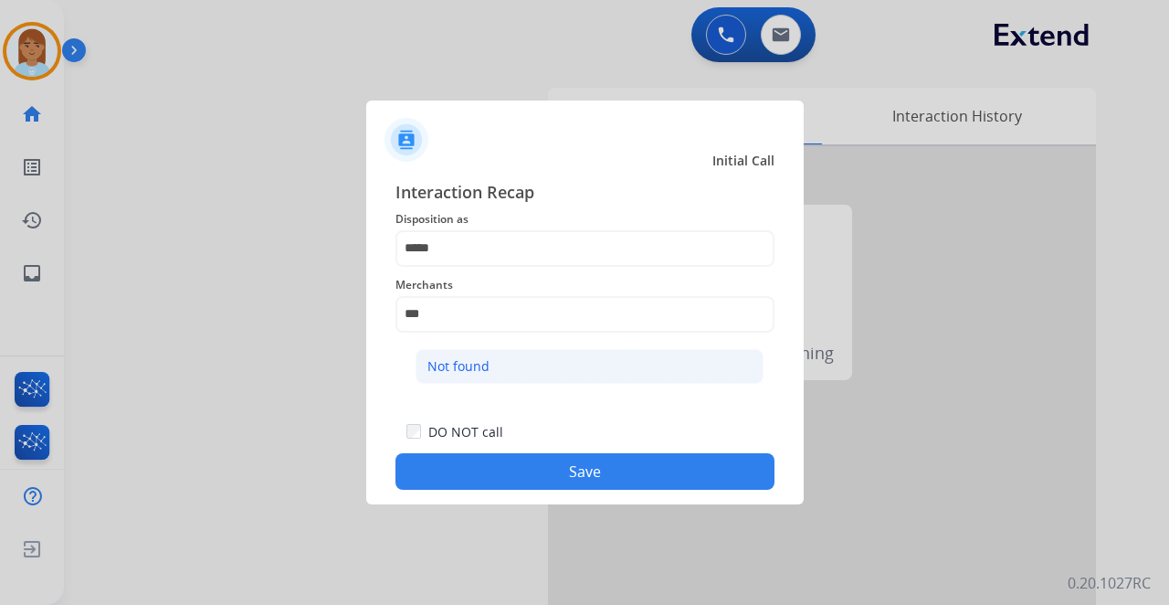
click at [599, 367] on li "Not found" at bounding box center [590, 366] width 348 height 35
type input "*********"
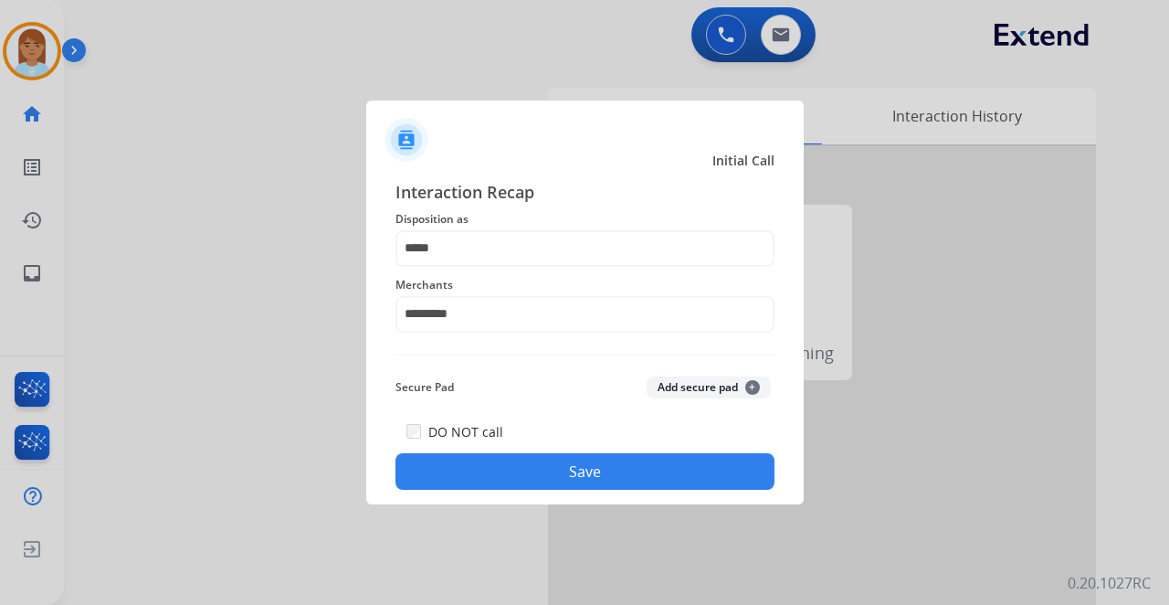
click at [579, 469] on button "Save" at bounding box center [585, 471] width 379 height 37
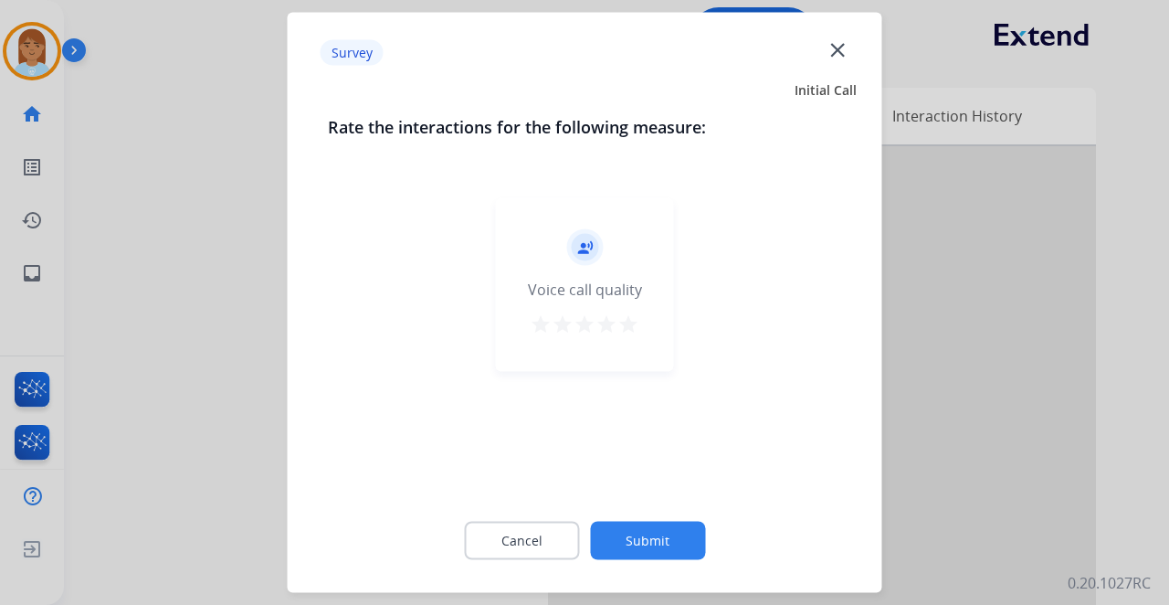
click at [622, 320] on mat-icon "star" at bounding box center [629, 324] width 22 height 22
click at [609, 557] on button "Submit" at bounding box center [647, 541] width 115 height 38
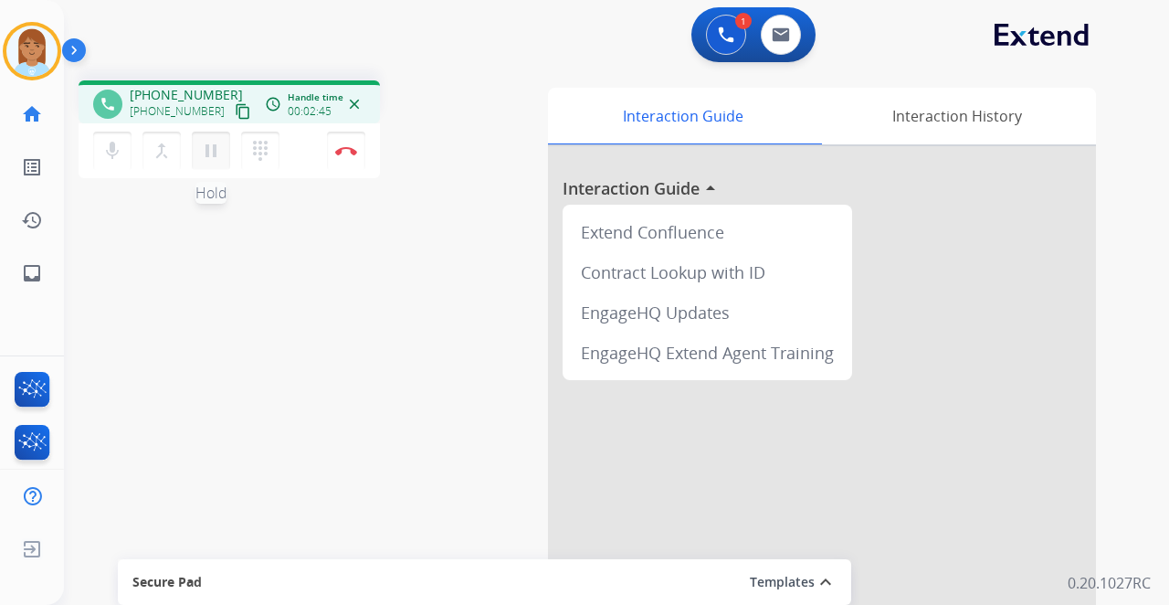
click at [218, 150] on mat-icon "pause" at bounding box center [211, 151] width 22 height 22
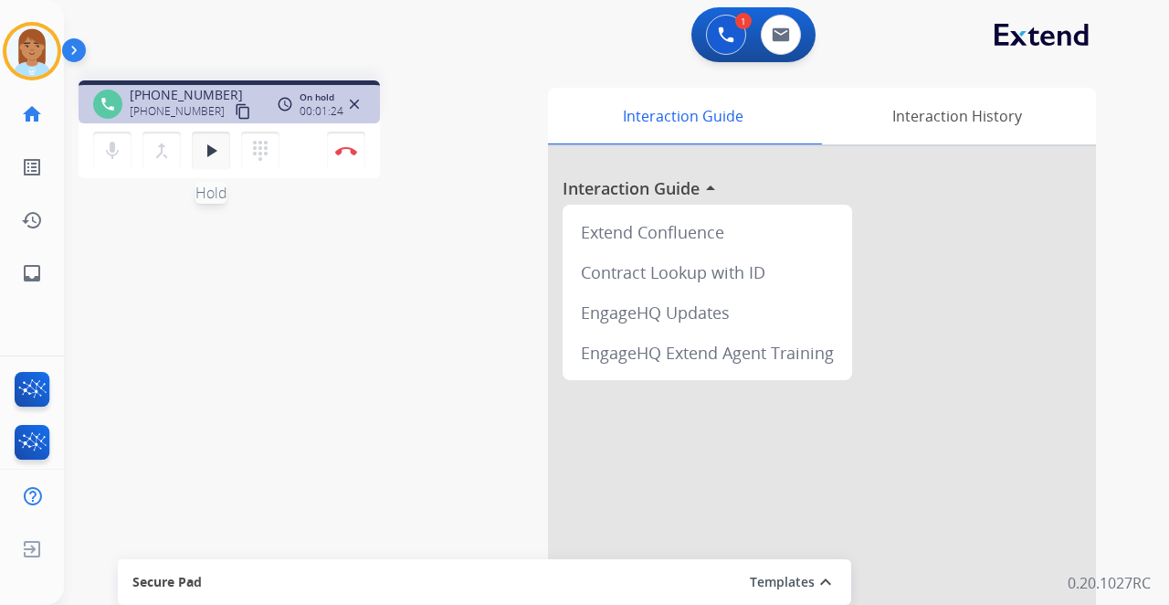
click at [212, 155] on mat-icon "play_arrow" at bounding box center [211, 151] width 22 height 22
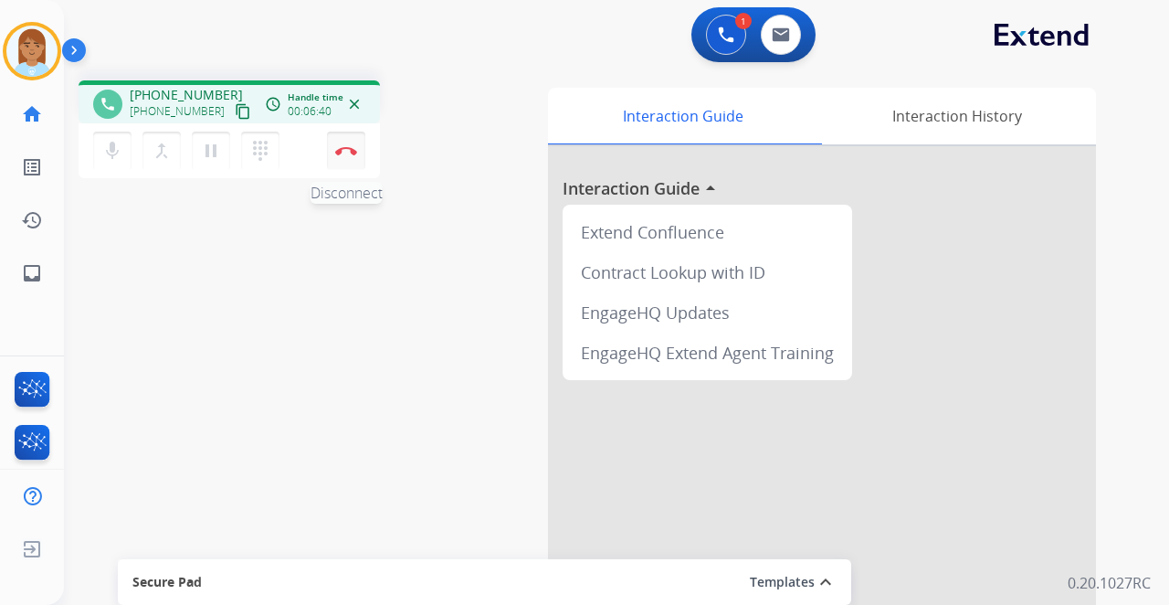
click at [354, 146] on img at bounding box center [346, 150] width 22 height 9
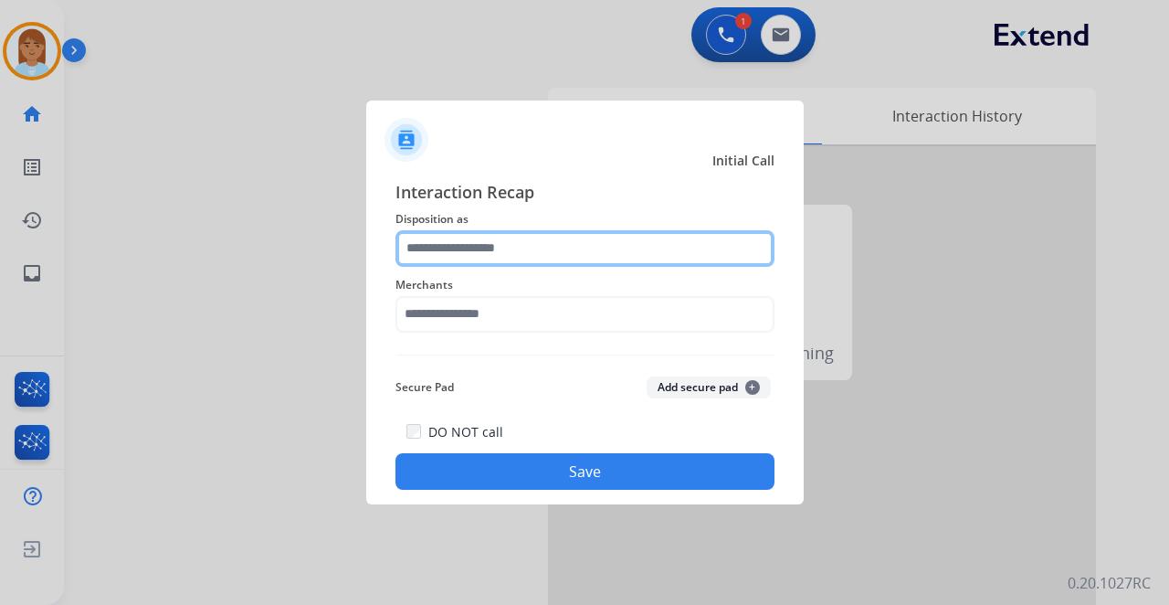
click at [446, 243] on input "text" at bounding box center [585, 248] width 379 height 37
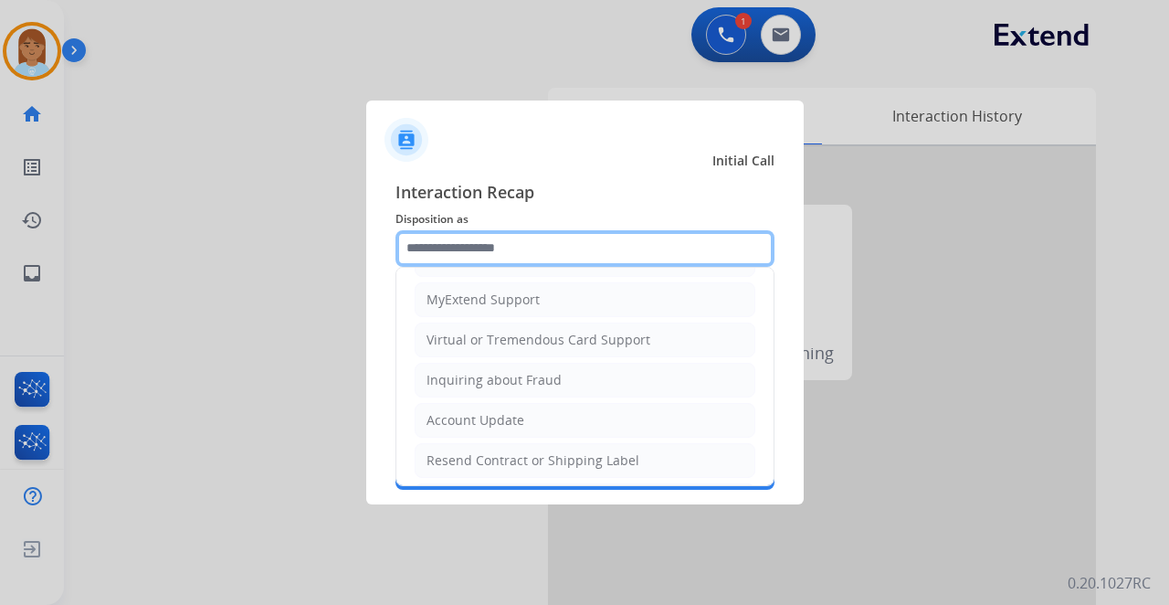
scroll to position [277, 0]
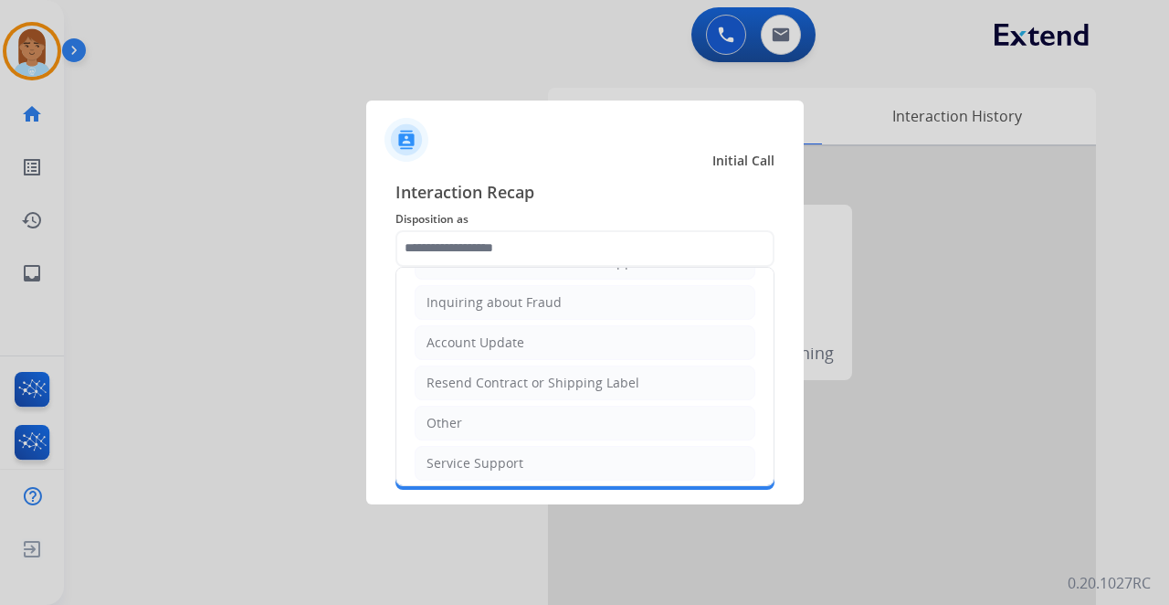
click at [513, 411] on li "Other" at bounding box center [585, 423] width 341 height 35
type input "*****"
click at [513, 411] on div "Interaction Recap Disposition as ***** Cancellation Request Test/Training Dispo…" at bounding box center [585, 335] width 379 height 312
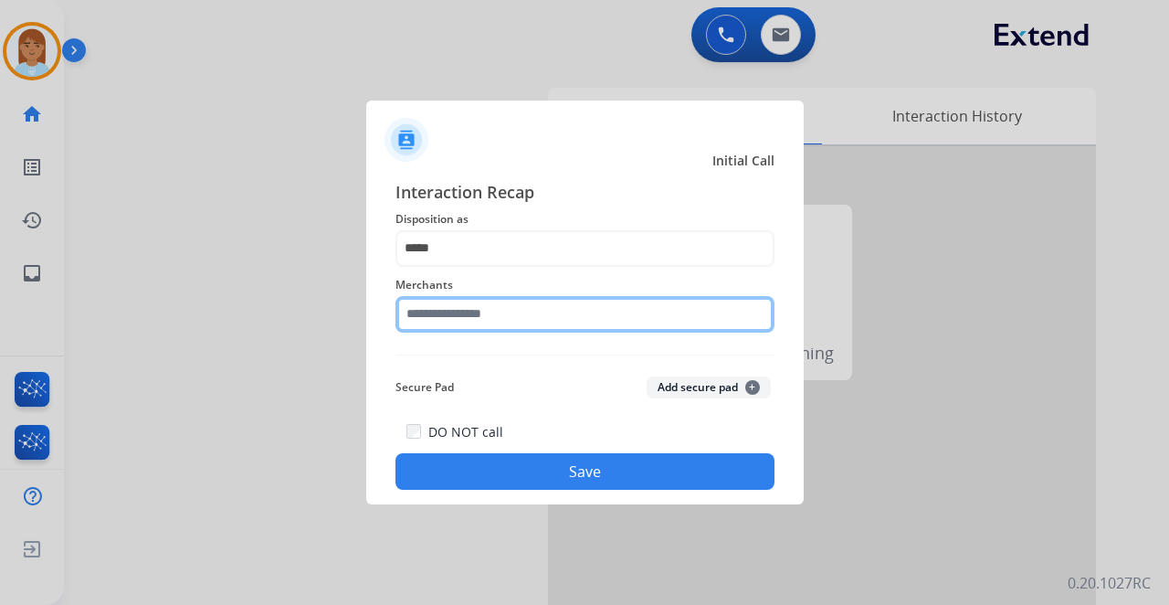
click at [523, 296] on input "text" at bounding box center [585, 314] width 379 height 37
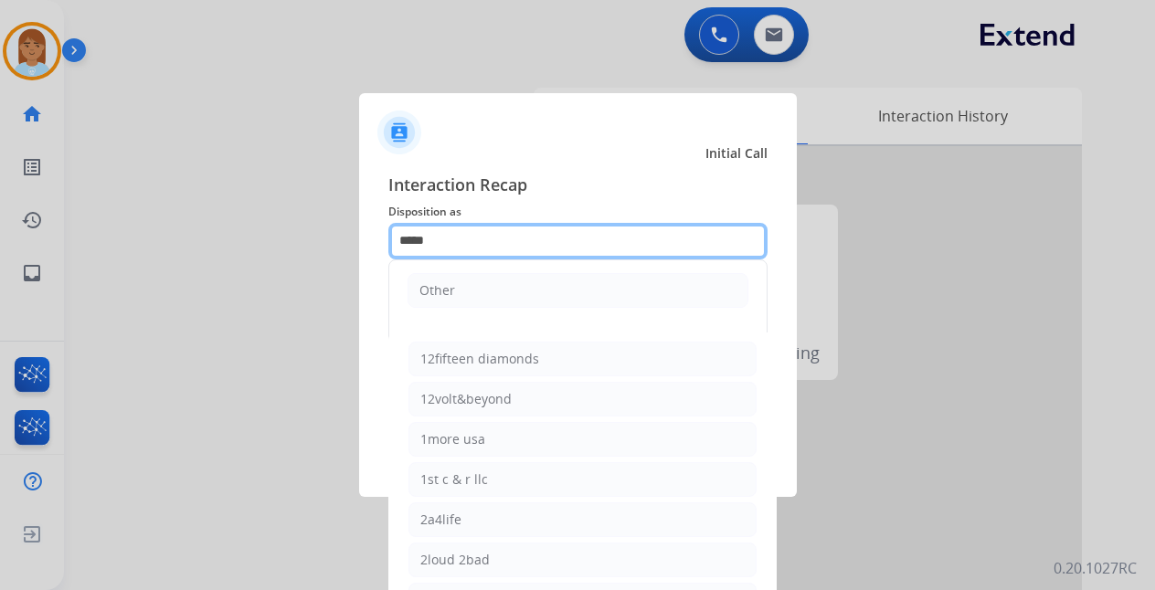
drag, startPoint x: 507, startPoint y: 239, endPoint x: 163, endPoint y: 266, distance: 345.4
click at [0, 266] on app-contact-recap-modal "Initial Call Interaction Recap Disposition as ***** Other Merchants 12fifteen d…" at bounding box center [0, 295] width 0 height 590
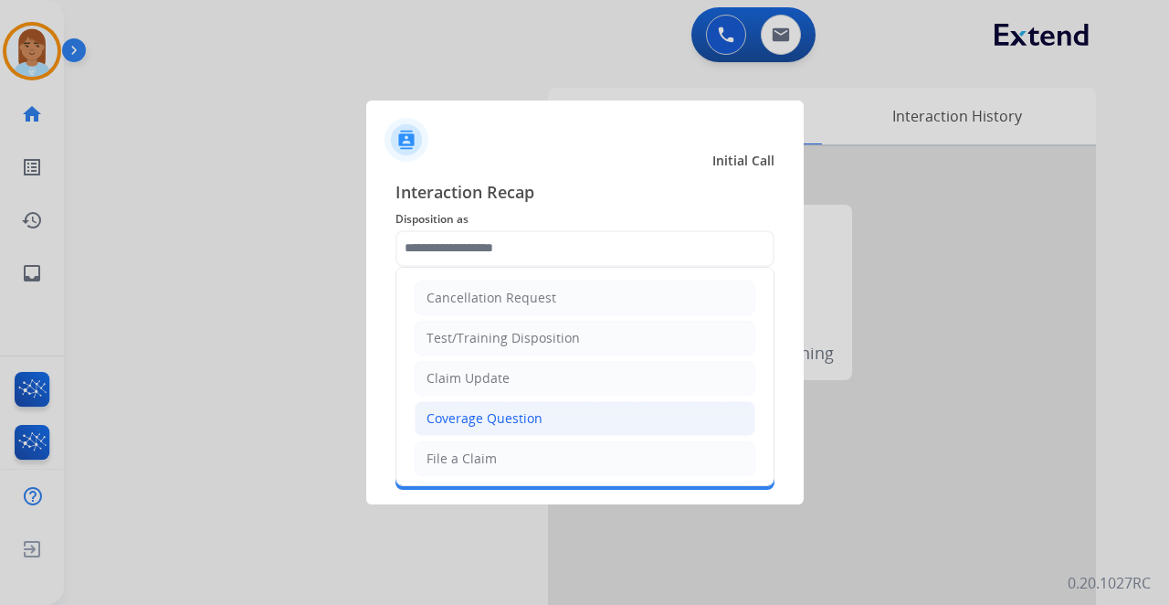
click at [517, 411] on div "Coverage Question" at bounding box center [485, 418] width 116 height 18
type input "**********"
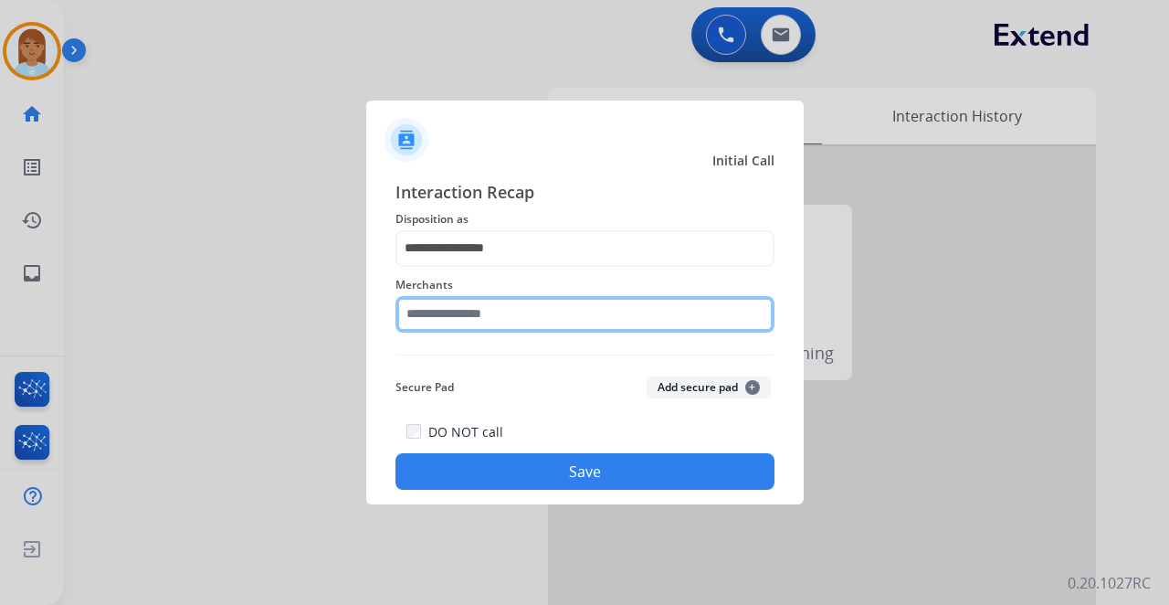
click at [501, 317] on input "text" at bounding box center [585, 314] width 379 height 37
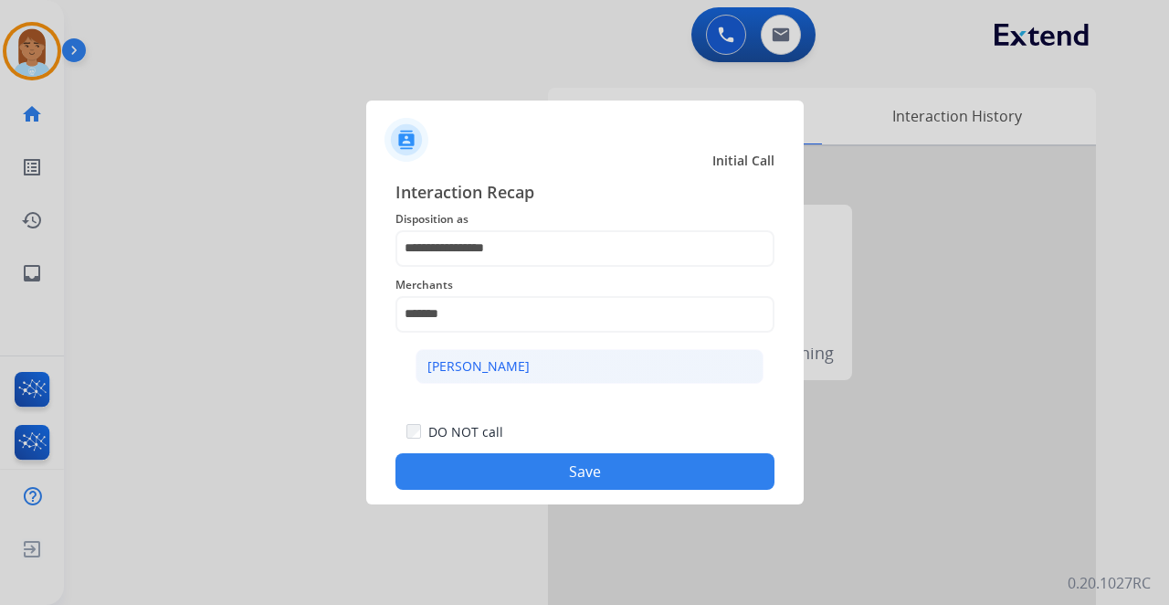
click at [491, 366] on li "Michaels" at bounding box center [590, 366] width 348 height 35
type input "********"
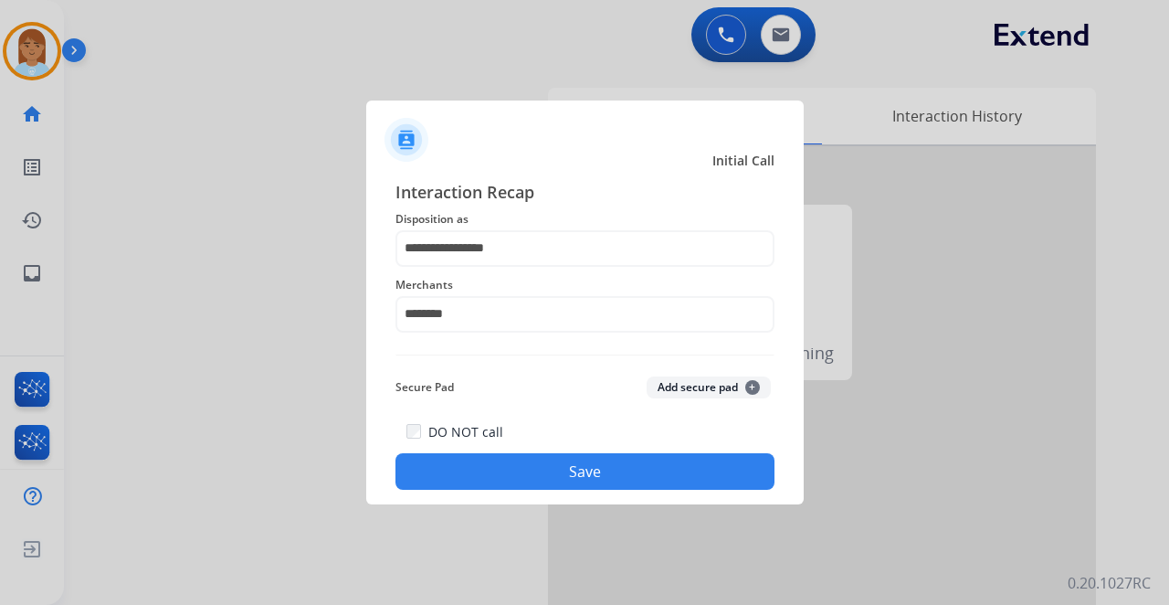
click at [512, 462] on button "Save" at bounding box center [585, 471] width 379 height 37
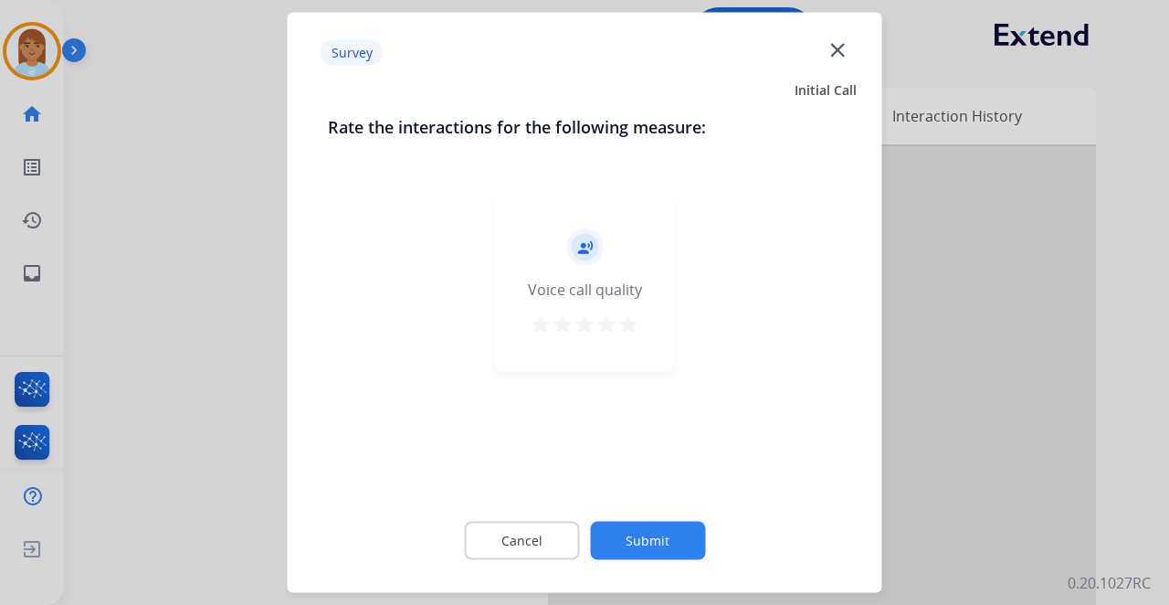
click at [641, 533] on button "Submit" at bounding box center [647, 541] width 115 height 38
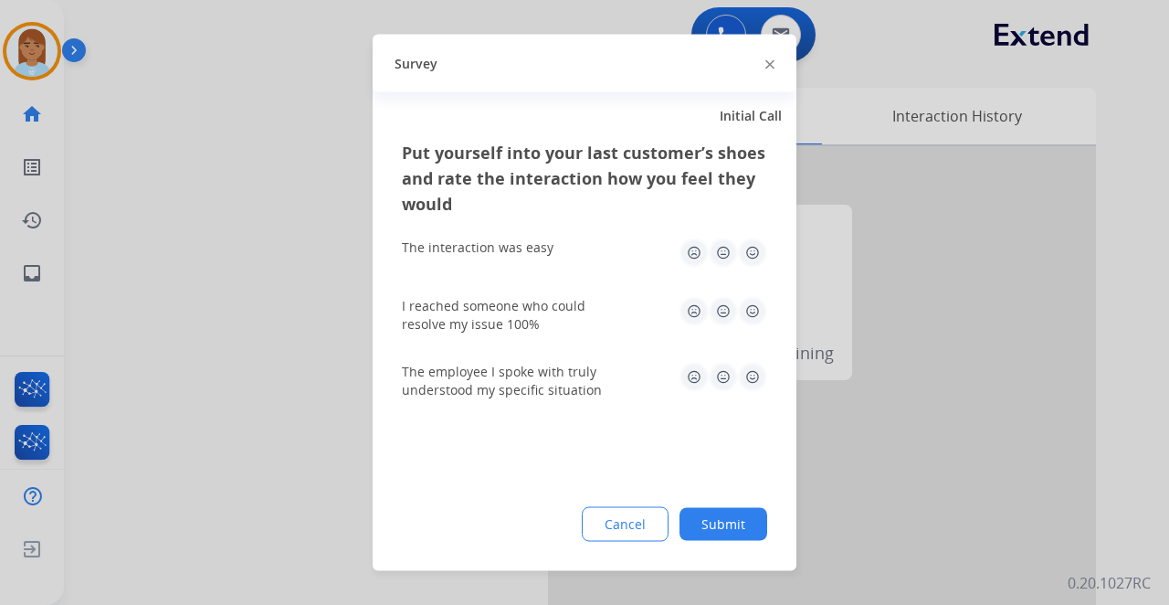
click at [756, 249] on img at bounding box center [752, 252] width 29 height 29
click at [758, 316] on img at bounding box center [752, 311] width 29 height 29
click at [764, 389] on img at bounding box center [752, 377] width 29 height 29
click at [760, 512] on button "Submit" at bounding box center [724, 524] width 88 height 33
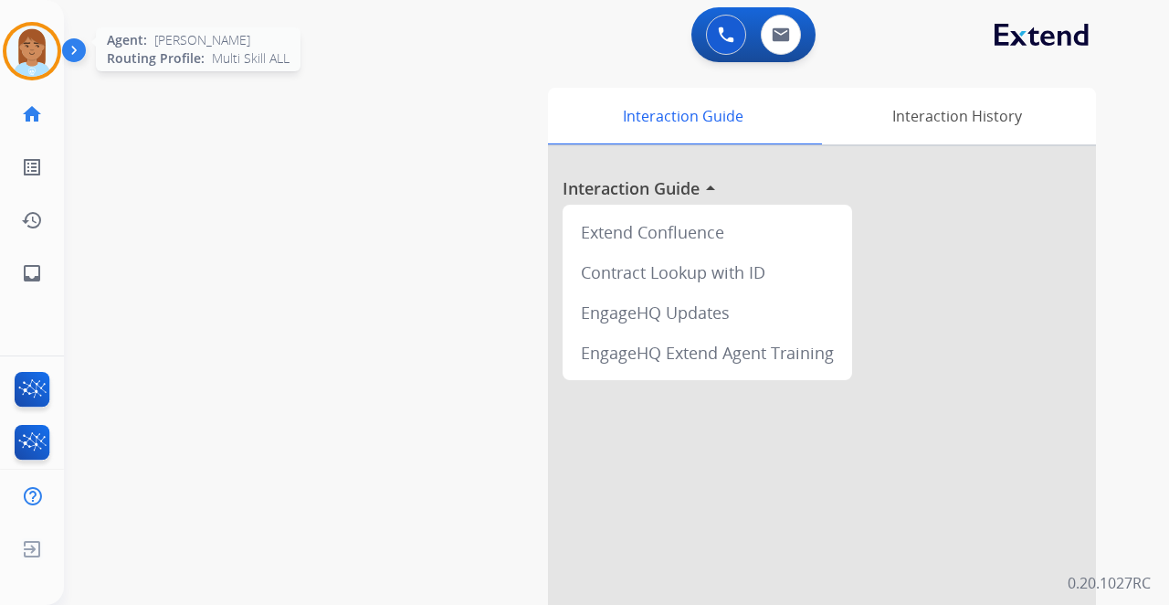
click at [45, 62] on img at bounding box center [31, 51] width 51 height 51
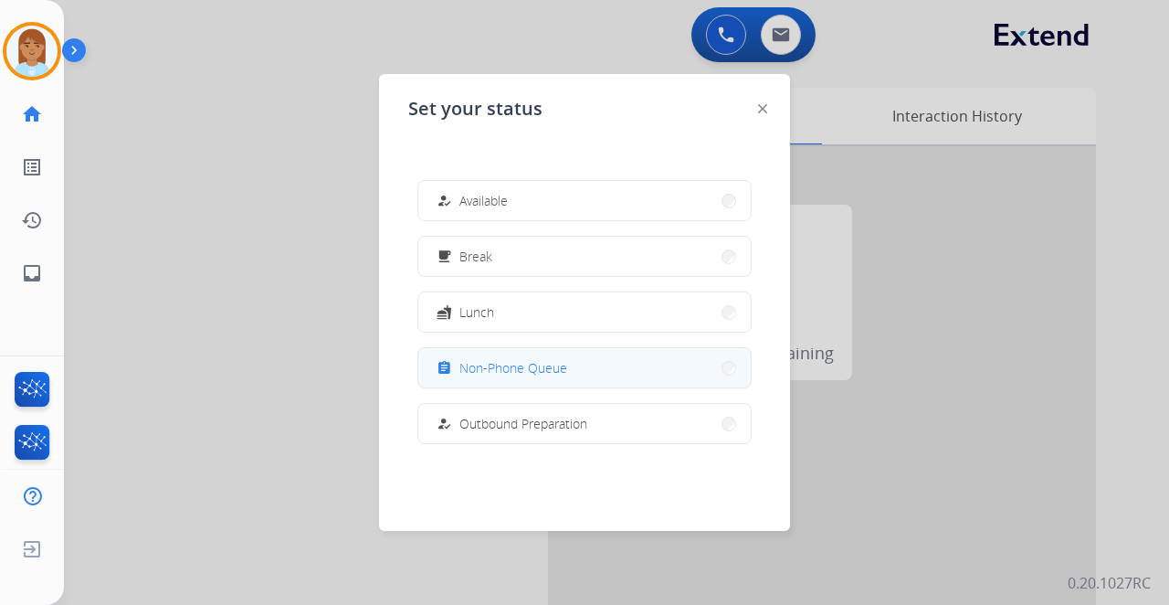
click at [524, 350] on button "assignment Non-Phone Queue" at bounding box center [584, 367] width 333 height 39
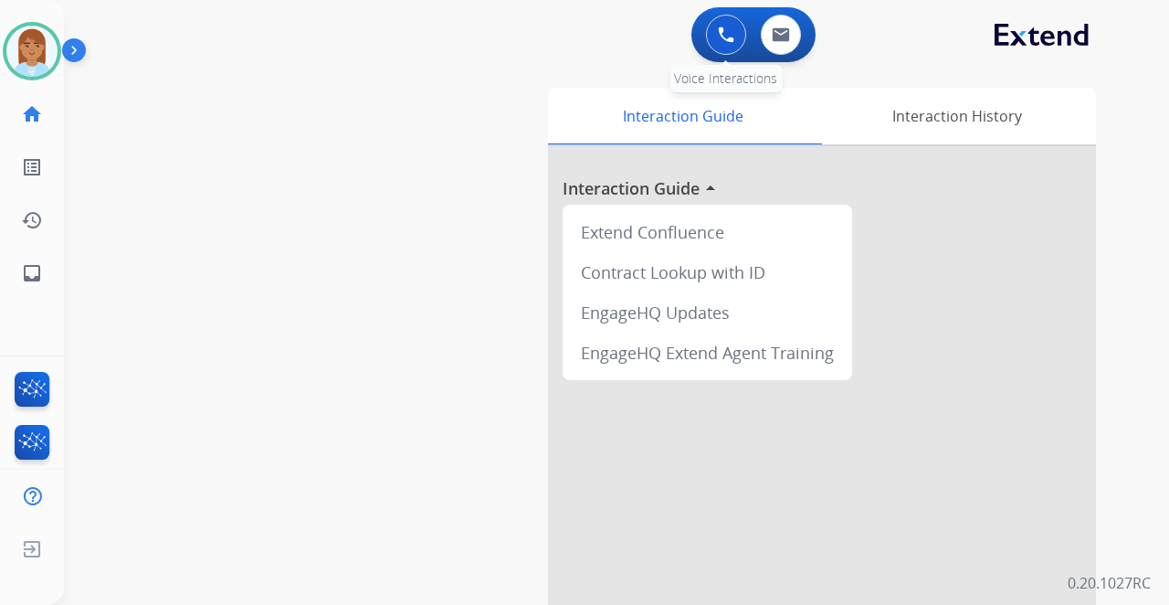
click at [718, 31] on img at bounding box center [726, 34] width 16 height 16
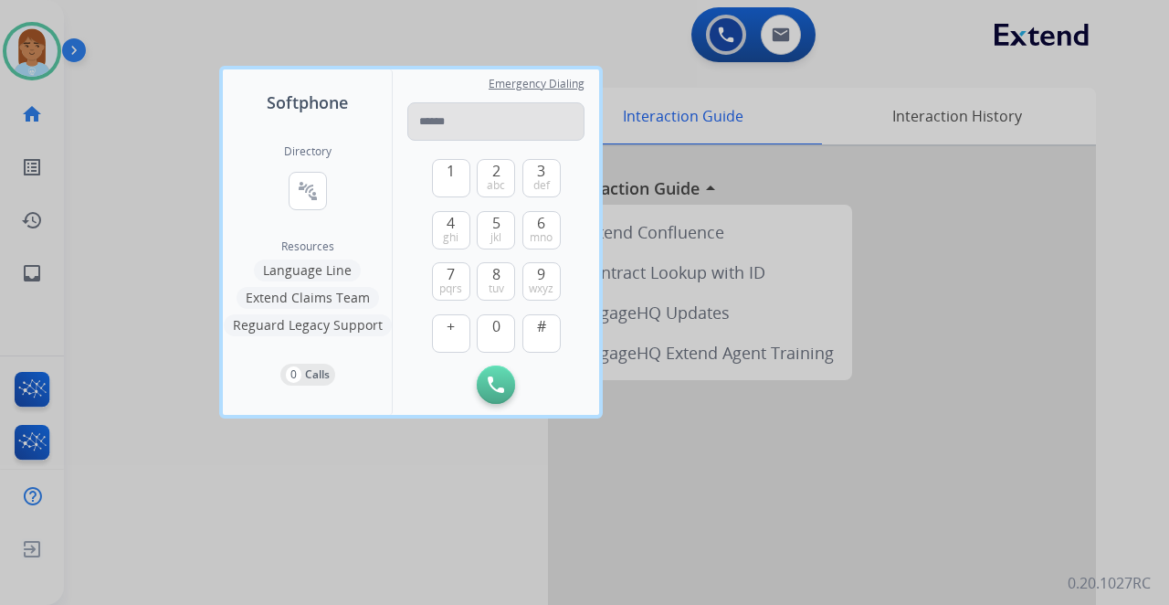
click at [449, 128] on input "tel" at bounding box center [495, 121] width 177 height 38
click at [472, 112] on input "tel" at bounding box center [495, 121] width 177 height 38
type input "**********"
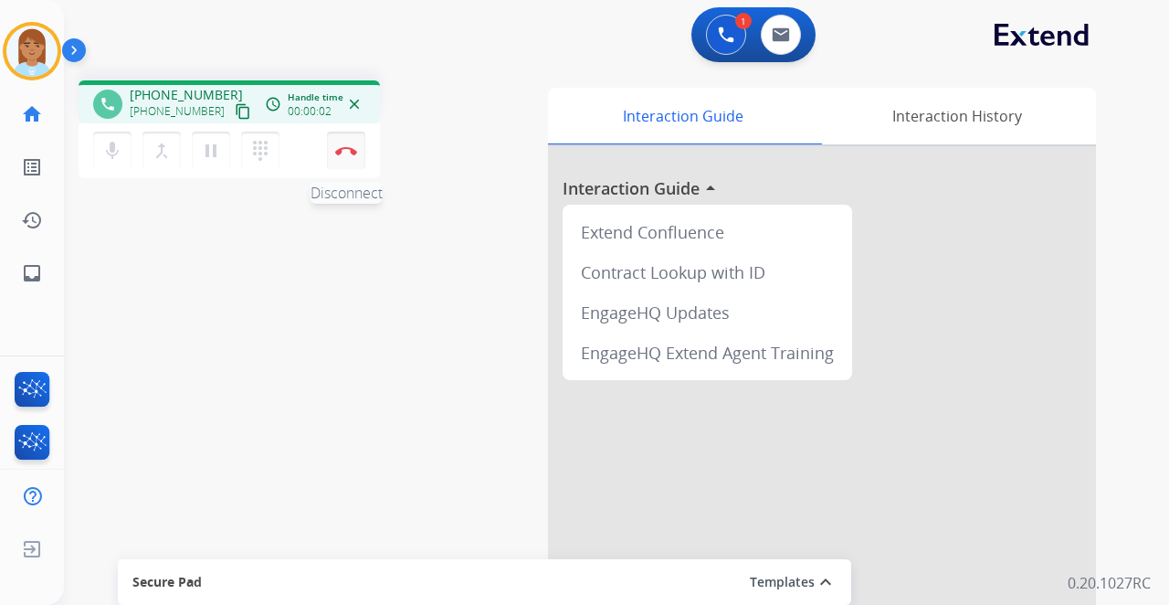
click at [343, 146] on img at bounding box center [346, 150] width 22 height 9
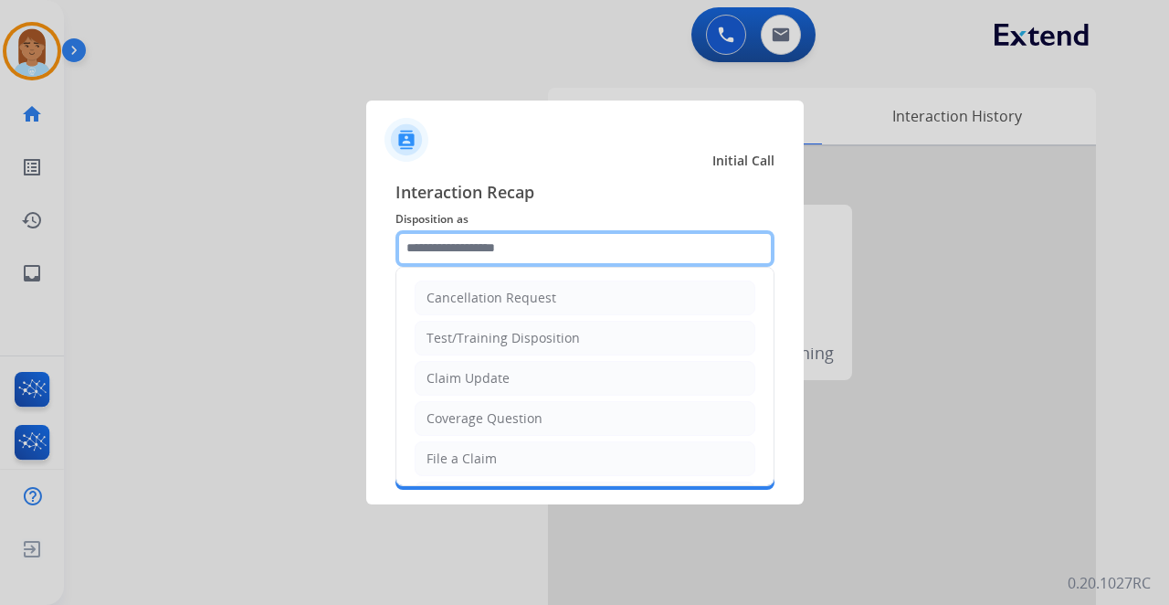
click at [466, 248] on input "text" at bounding box center [585, 248] width 379 height 37
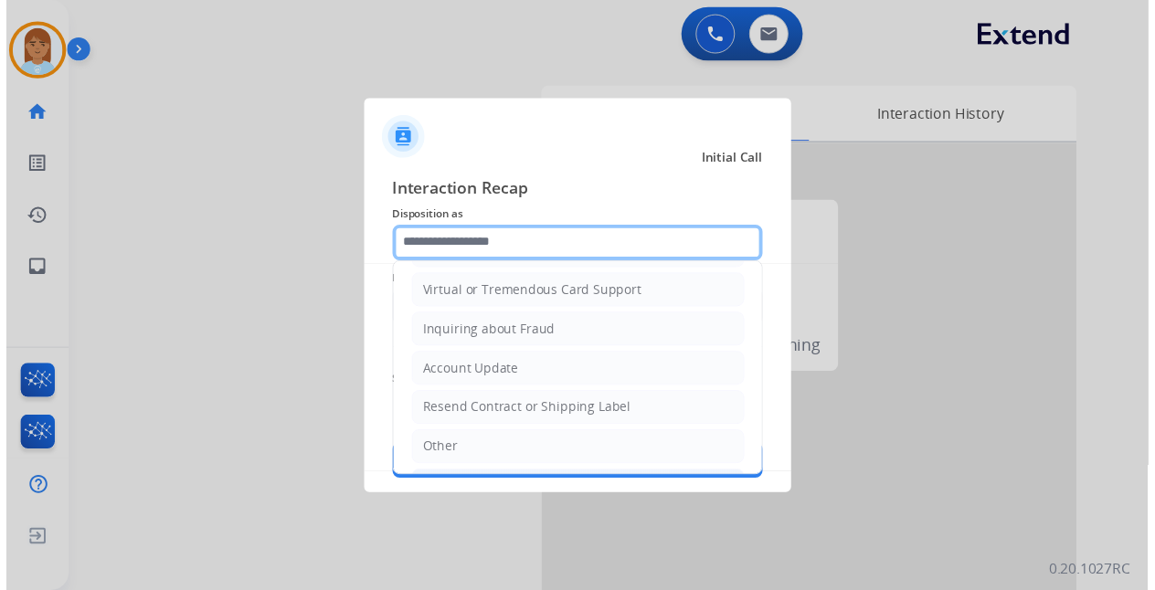
scroll to position [356, 0]
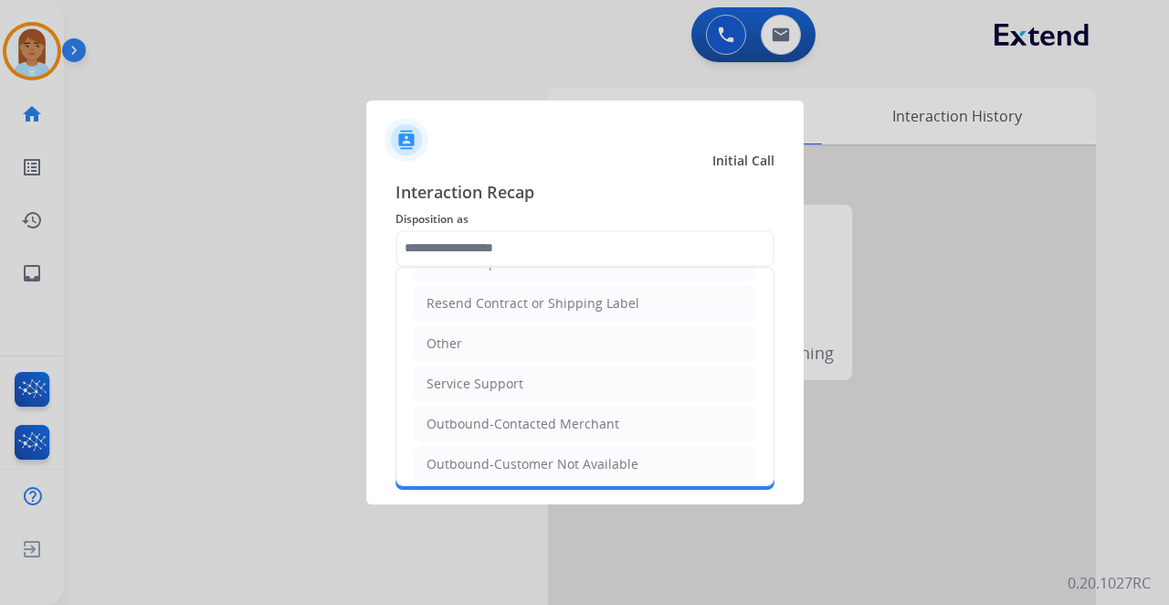
click at [466, 337] on li "Other" at bounding box center [585, 343] width 341 height 35
type input "*****"
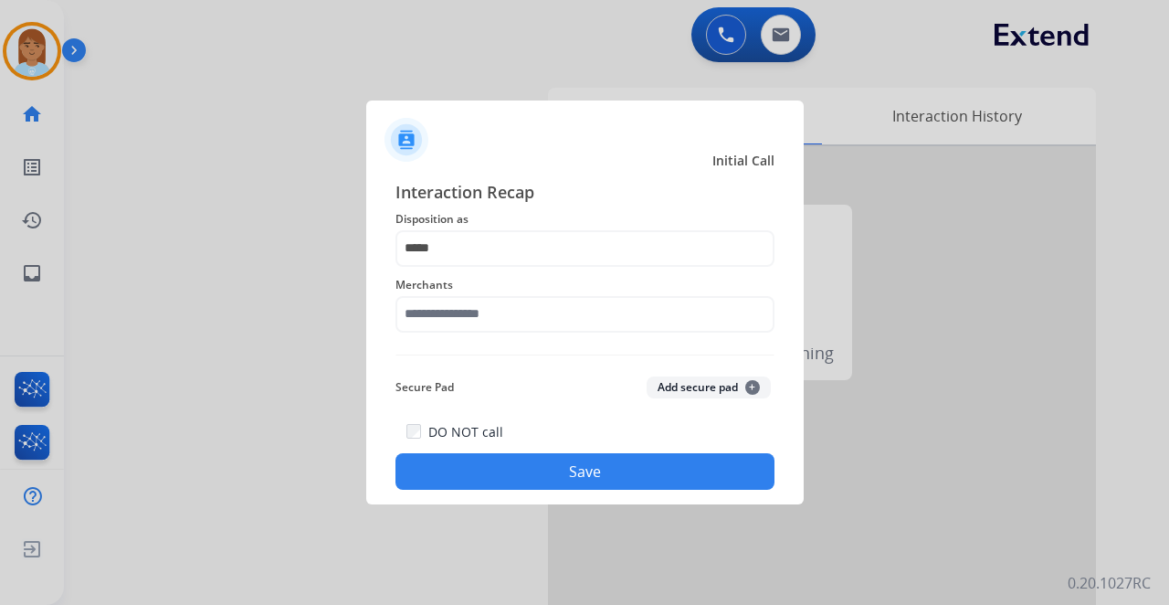
drag, startPoint x: 476, startPoint y: 289, endPoint x: 473, endPoint y: 310, distance: 21.2
click at [476, 291] on span "Merchants" at bounding box center [585, 285] width 379 height 22
click at [475, 312] on input "text" at bounding box center [585, 314] width 379 height 37
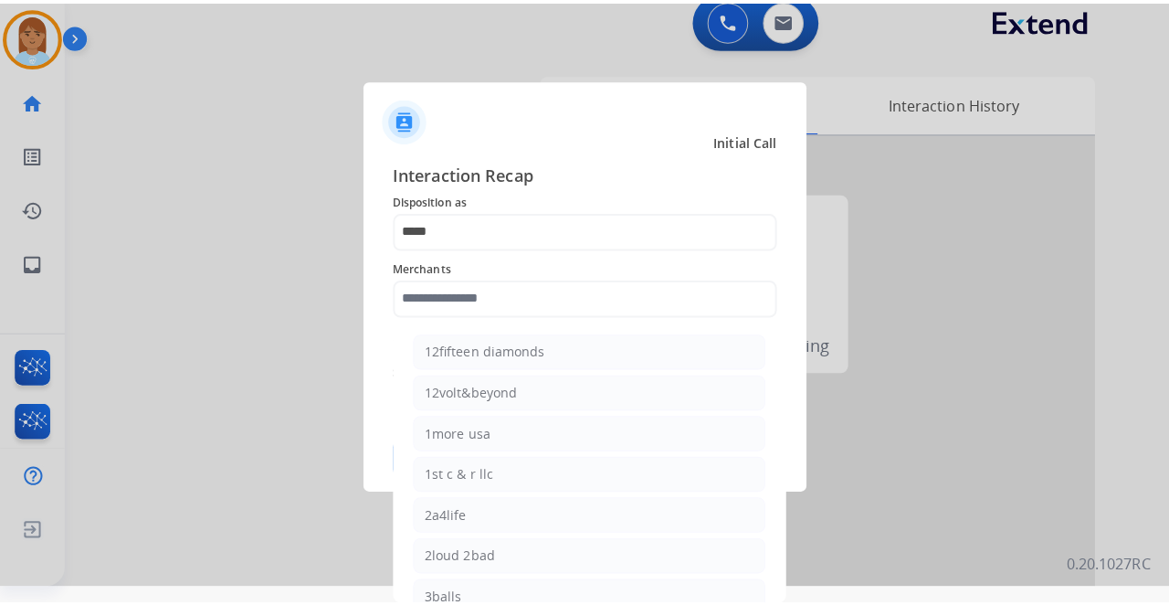
scroll to position [0, 0]
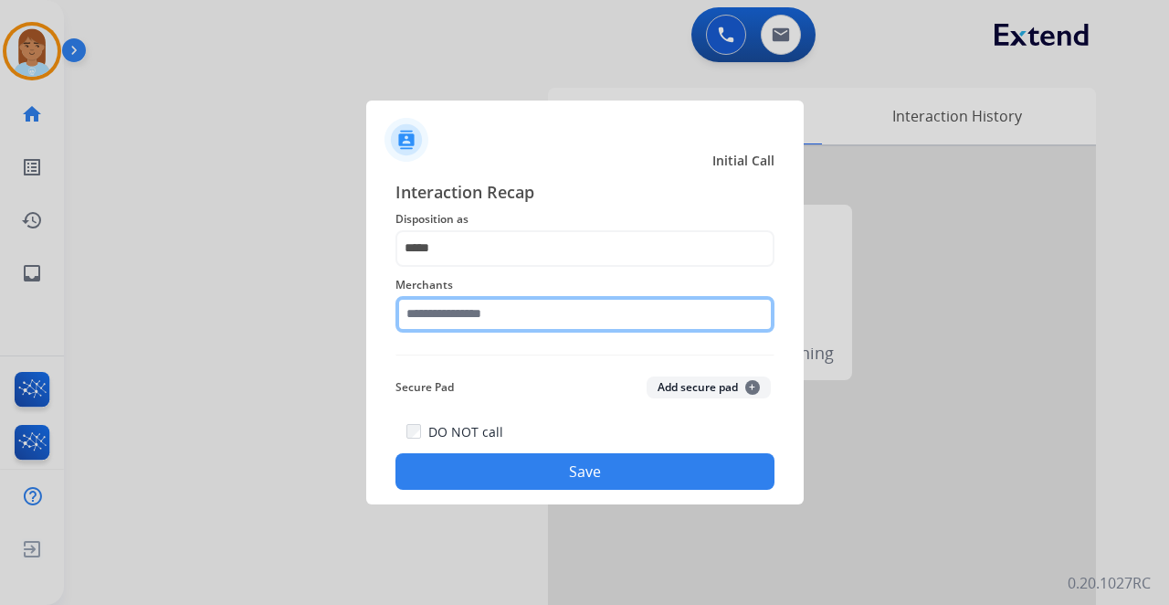
click at [493, 316] on input "text" at bounding box center [585, 314] width 379 height 37
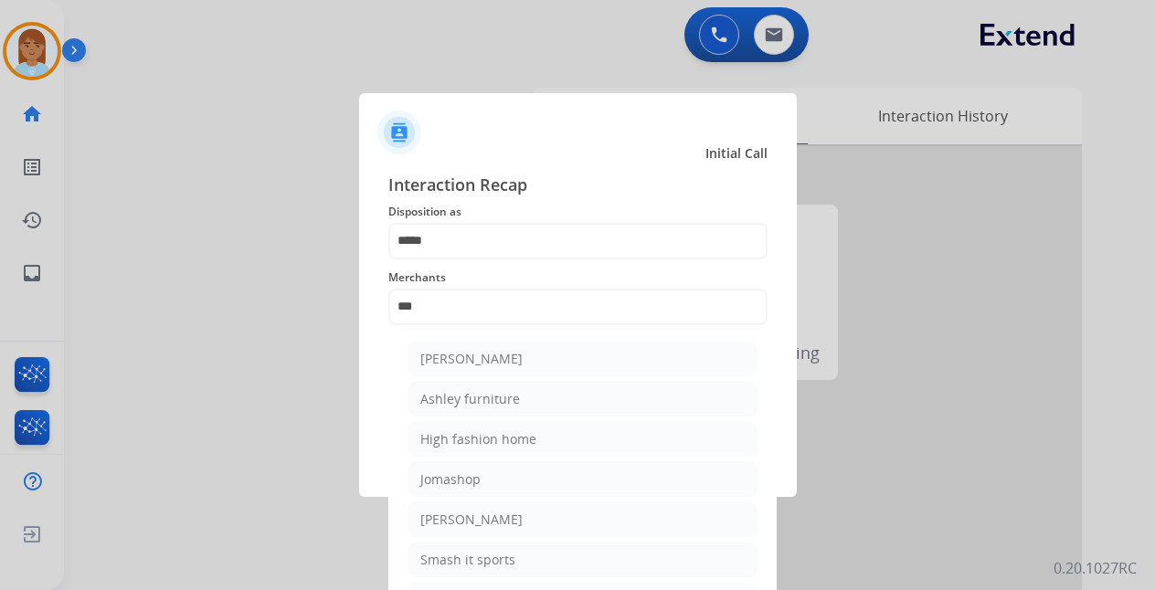
click at [565, 358] on li "Ashley - Reguard" at bounding box center [582, 359] width 348 height 35
type input "**********"
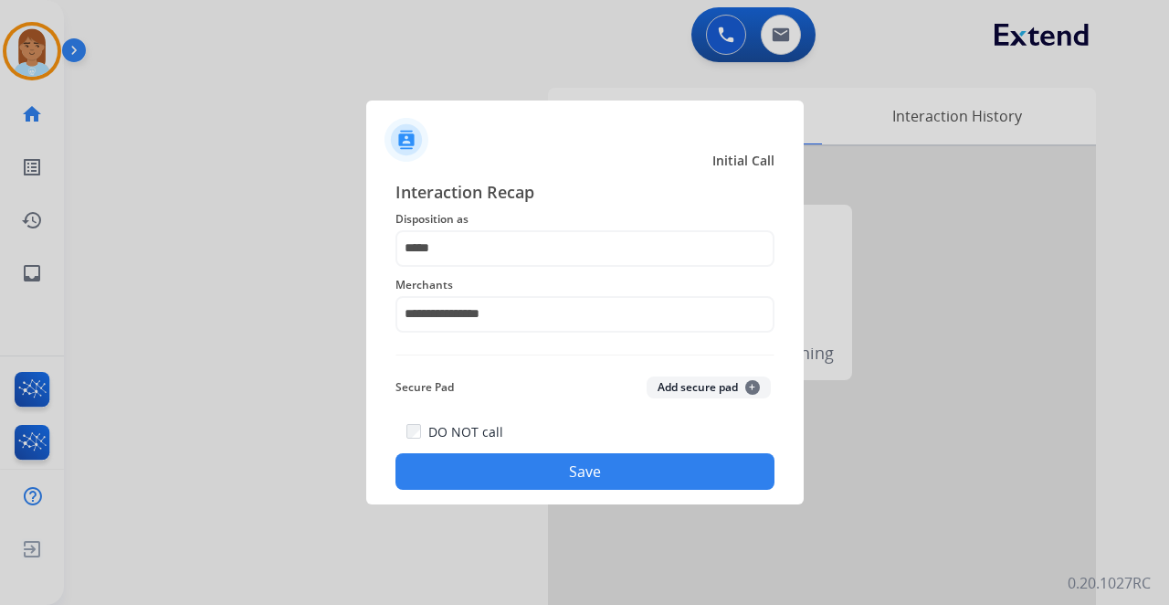
click at [517, 457] on button "Save" at bounding box center [585, 471] width 379 height 37
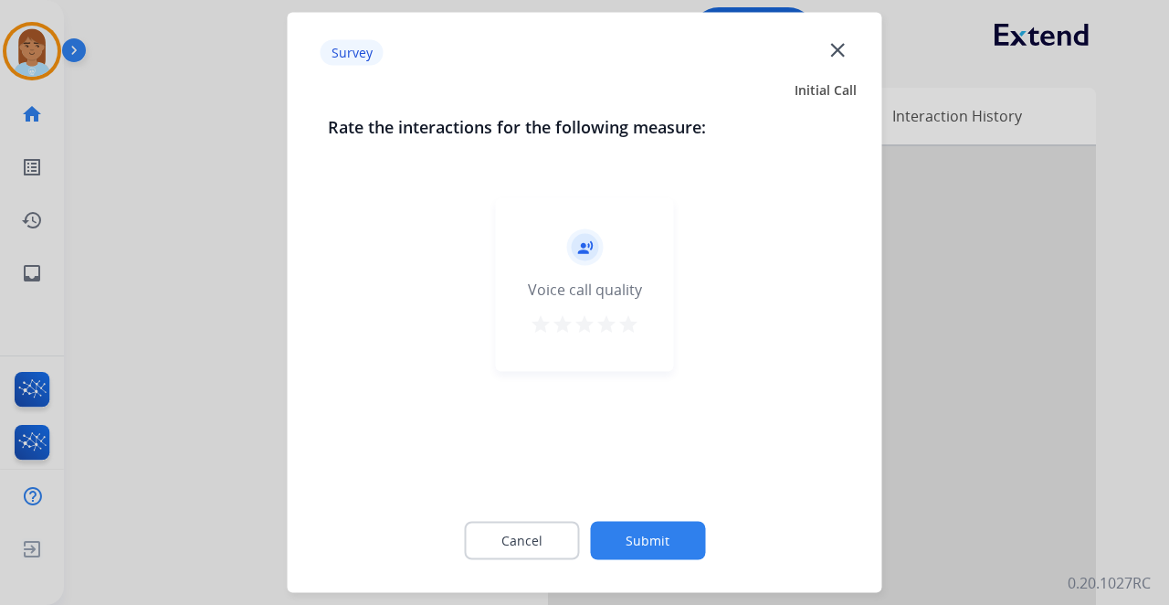
click at [639, 333] on div "record_voice_over Voice call quality star star star star star" at bounding box center [585, 285] width 178 height 174
click at [612, 321] on mat-icon "star" at bounding box center [607, 324] width 22 height 22
drag, startPoint x: 638, startPoint y: 298, endPoint x: 624, endPoint y: 316, distance: 22.8
click at [627, 312] on div "record_voice_over Voice call quality star star star star star" at bounding box center [585, 285] width 178 height 174
drag, startPoint x: 634, startPoint y: 318, endPoint x: 610, endPoint y: 356, distance: 45.1
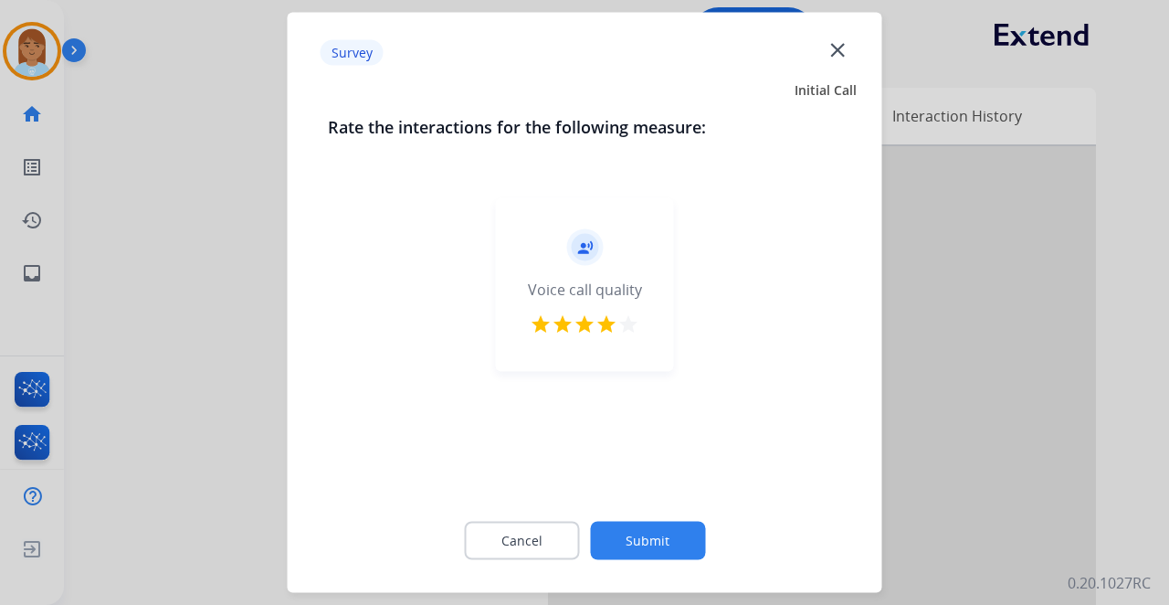
click at [633, 320] on mat-icon "star" at bounding box center [629, 324] width 22 height 22
click at [627, 523] on button "Submit" at bounding box center [647, 541] width 115 height 38
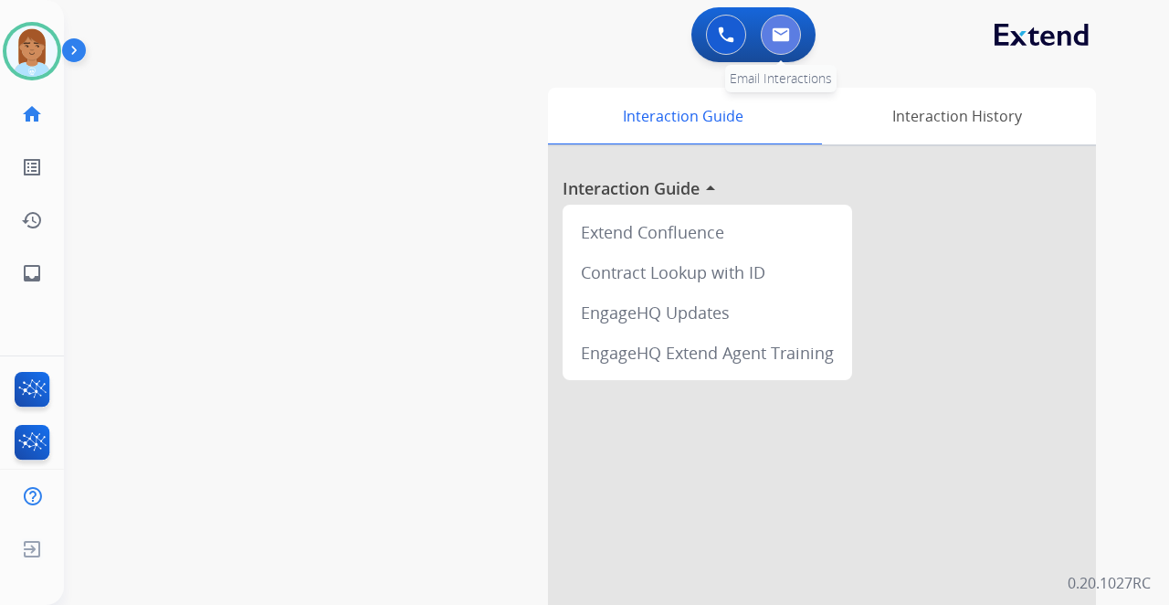
click at [768, 23] on button at bounding box center [781, 35] width 40 height 40
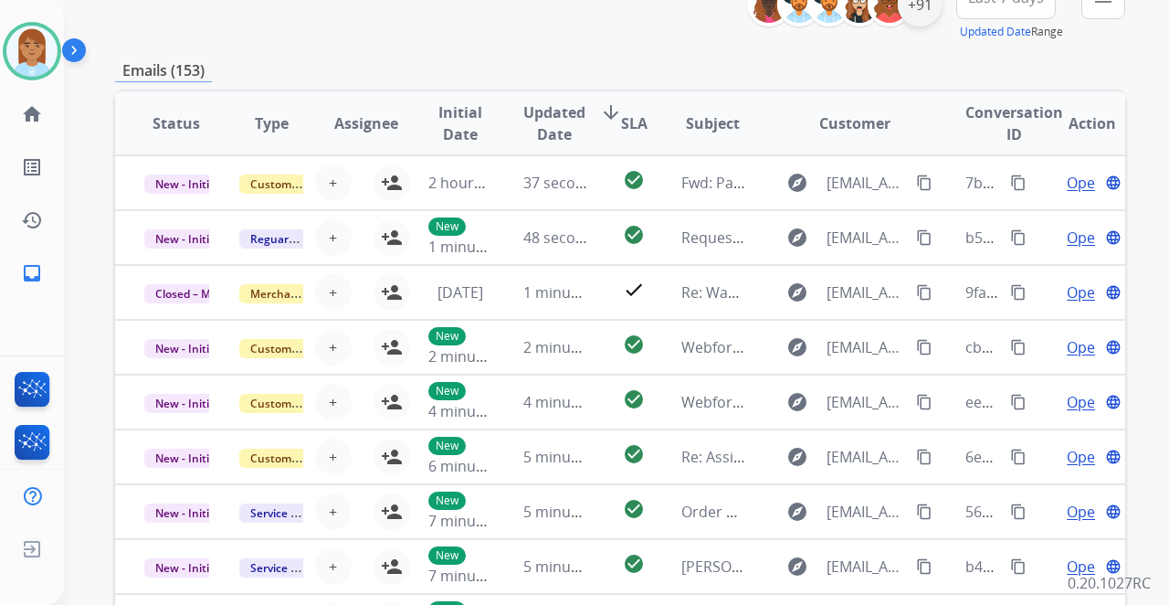
click at [928, 9] on div "+91" at bounding box center [920, 5] width 44 height 44
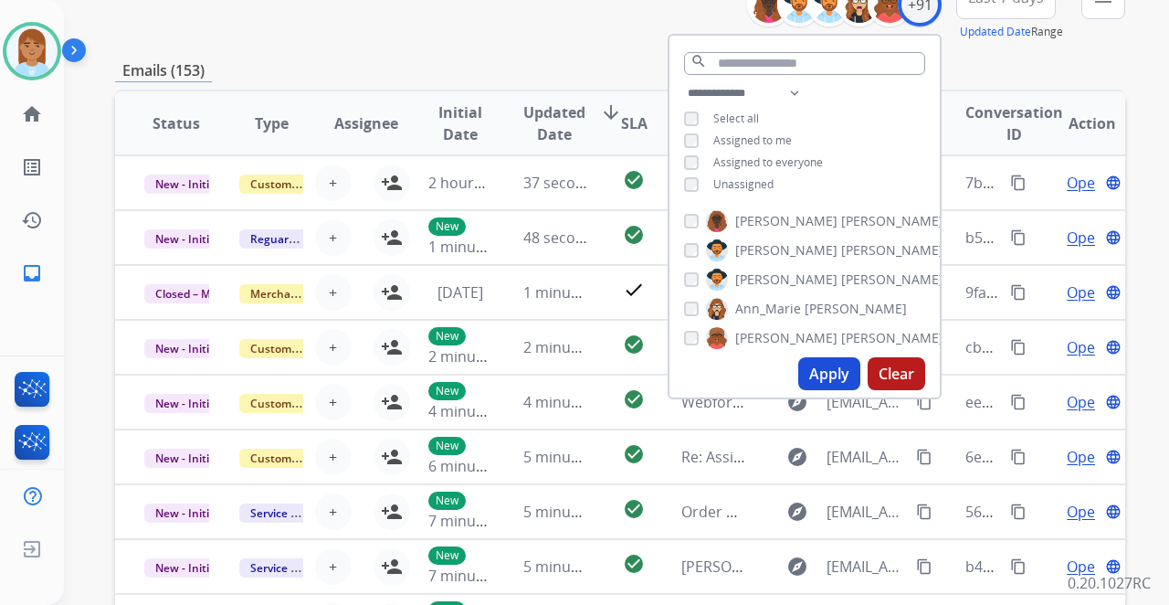
click at [758, 183] on span "Unassigned" at bounding box center [743, 184] width 60 height 16
click at [833, 367] on button "Apply" at bounding box center [829, 373] width 62 height 33
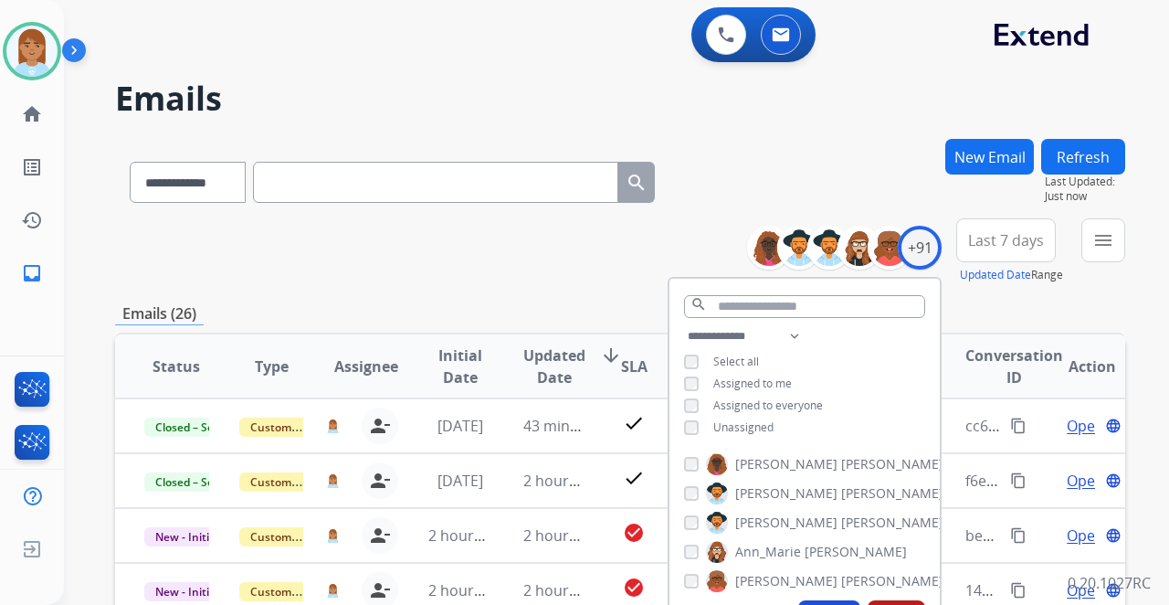
click at [978, 239] on span "Last 7 days" at bounding box center [1006, 240] width 76 height 7
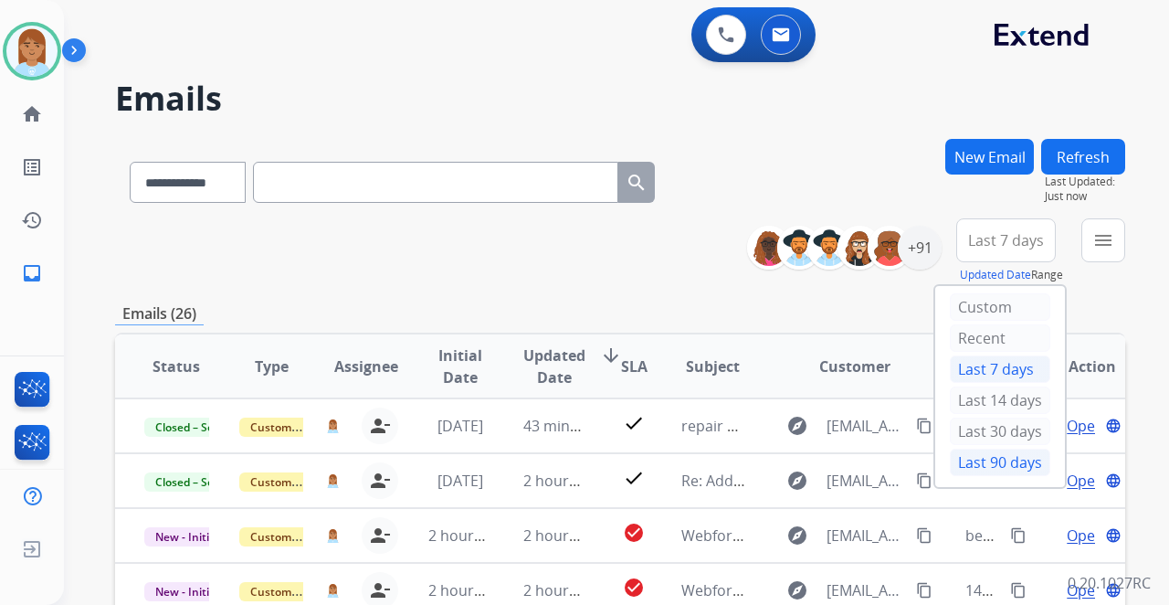
click at [961, 457] on div "Last 90 days" at bounding box center [1000, 462] width 100 height 27
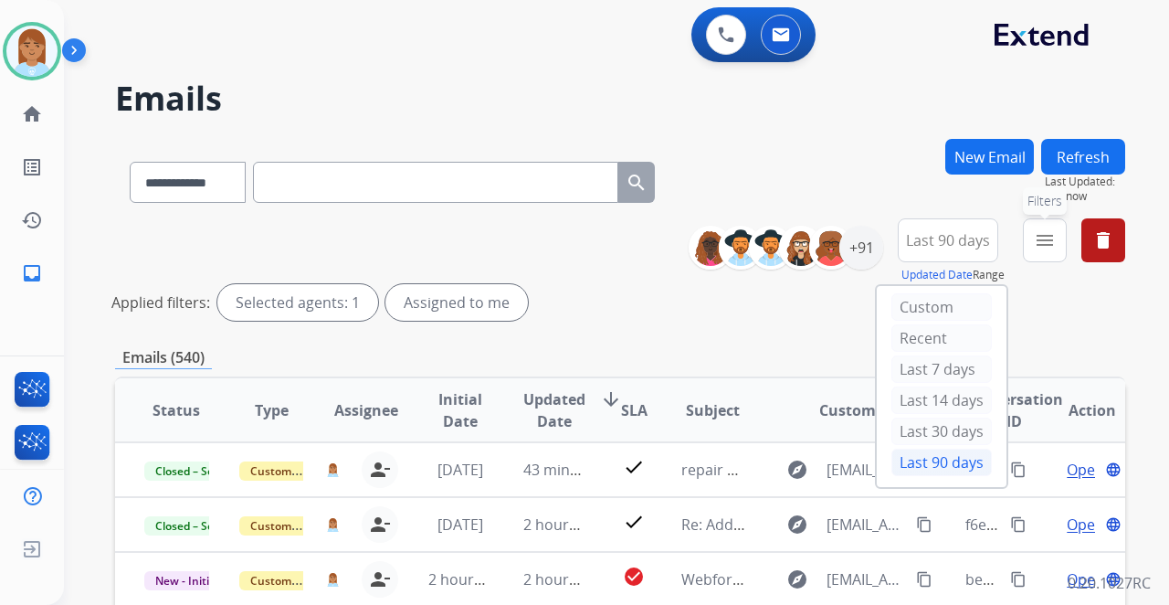
click at [1052, 239] on mat-icon "menu" at bounding box center [1045, 240] width 22 height 22
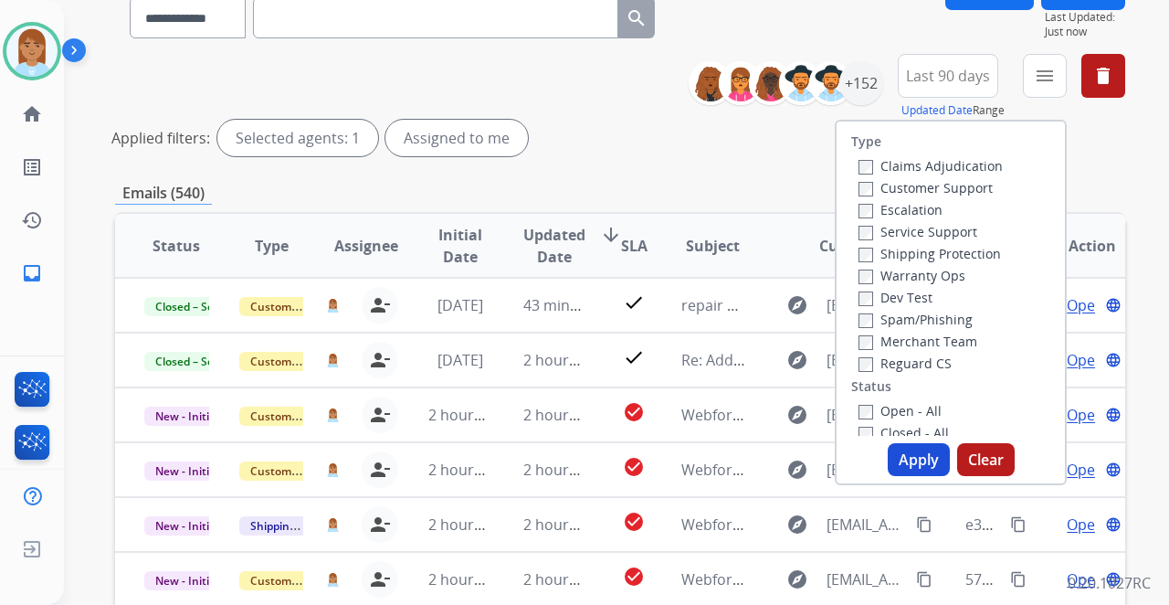
scroll to position [60, 0]
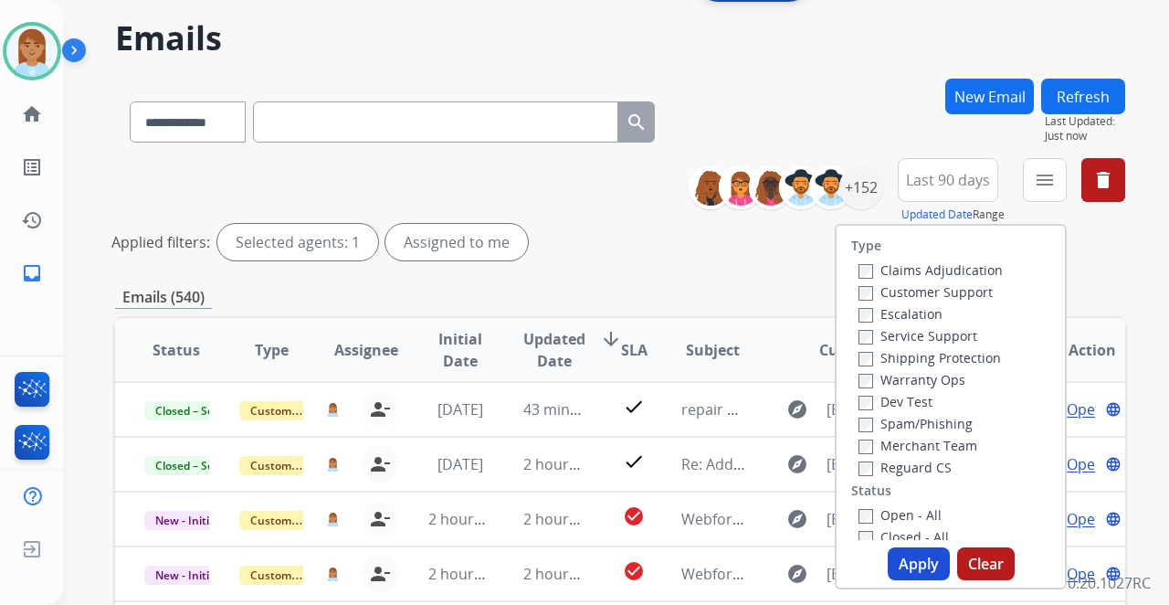
click at [1094, 244] on div "Applied filters: Selected agents: 1 Assigned to me" at bounding box center [616, 242] width 1010 height 37
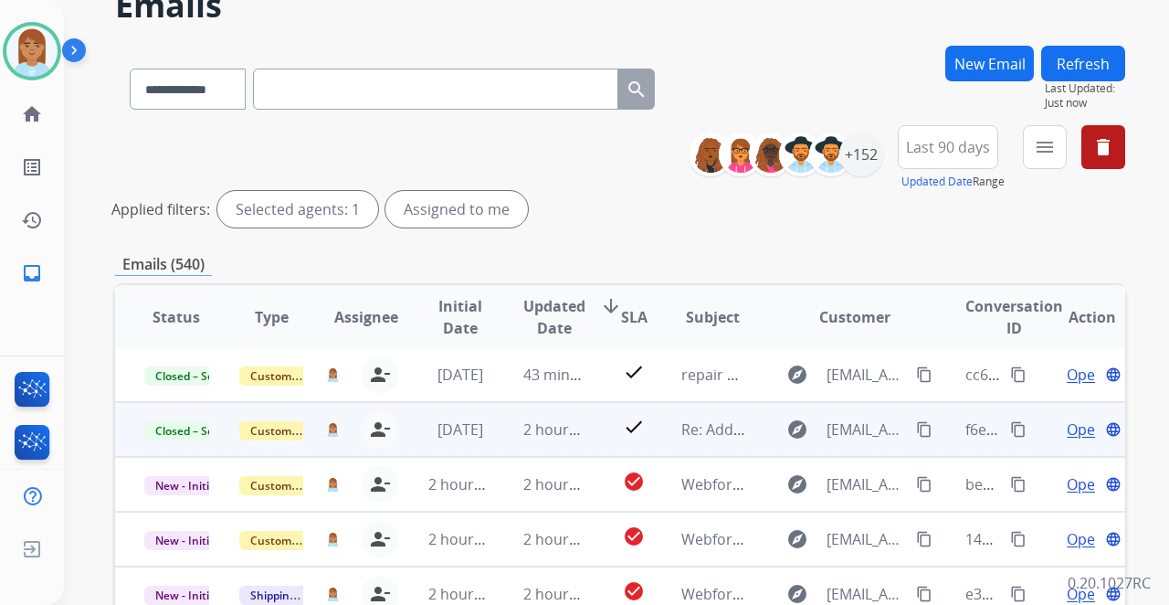
scroll to position [122, 0]
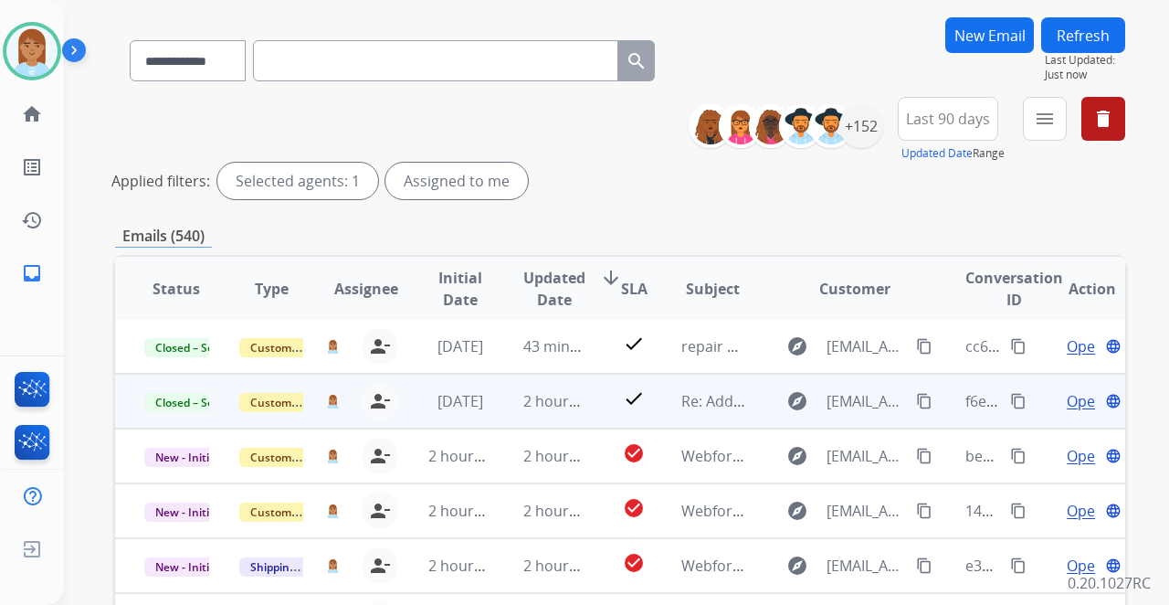
click at [1078, 402] on span "Open" at bounding box center [1085, 401] width 37 height 22
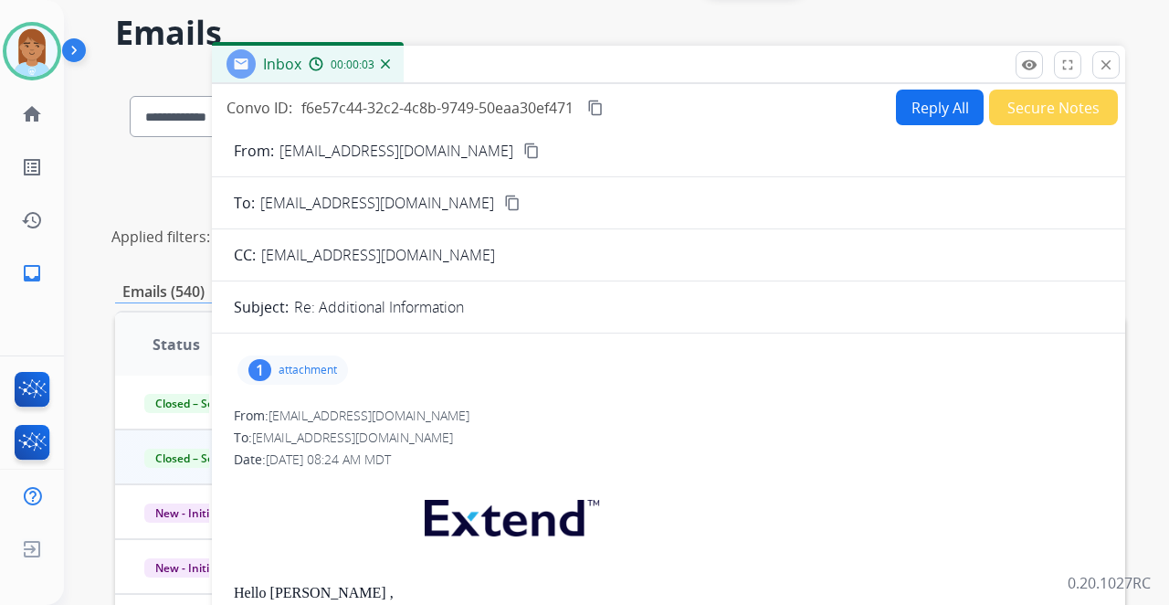
scroll to position [0, 0]
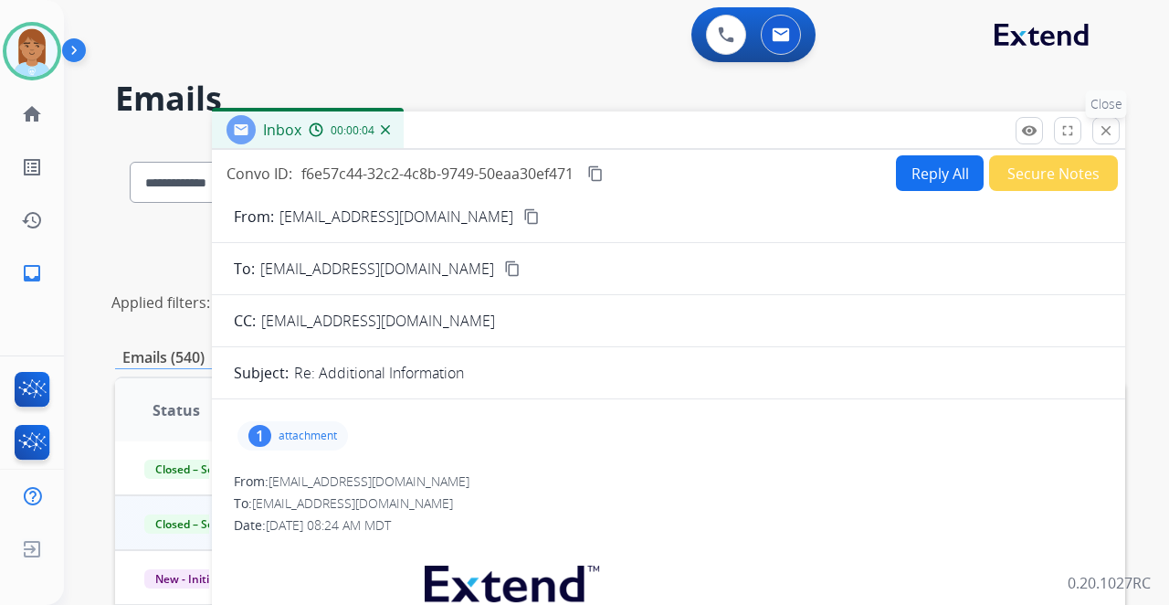
click at [1104, 132] on mat-icon "close" at bounding box center [1106, 130] width 16 height 16
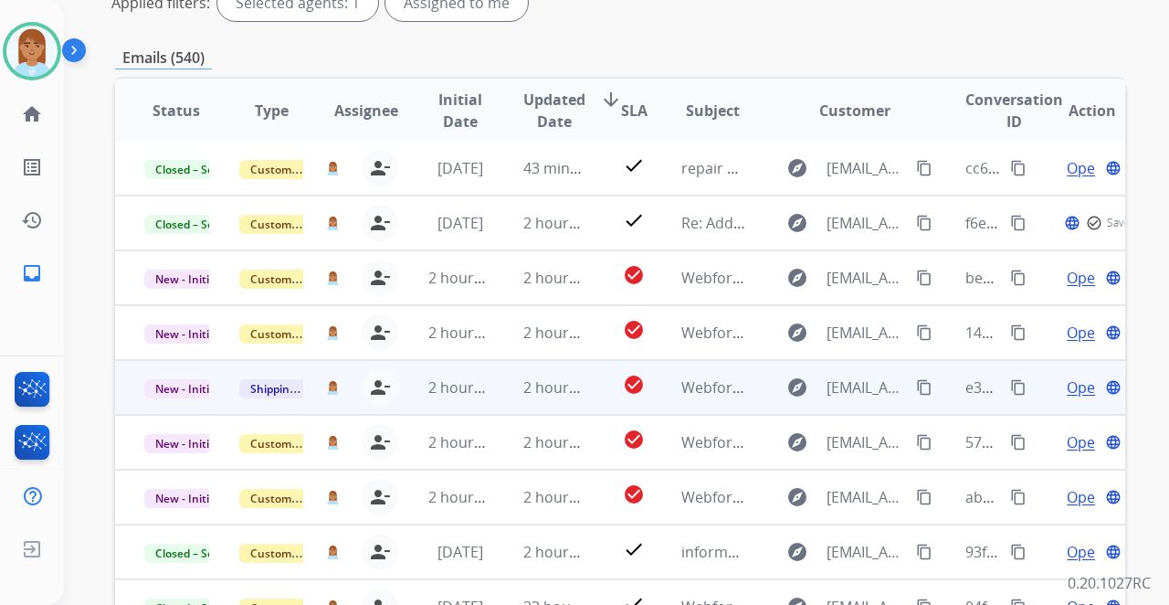
scroll to position [304, 0]
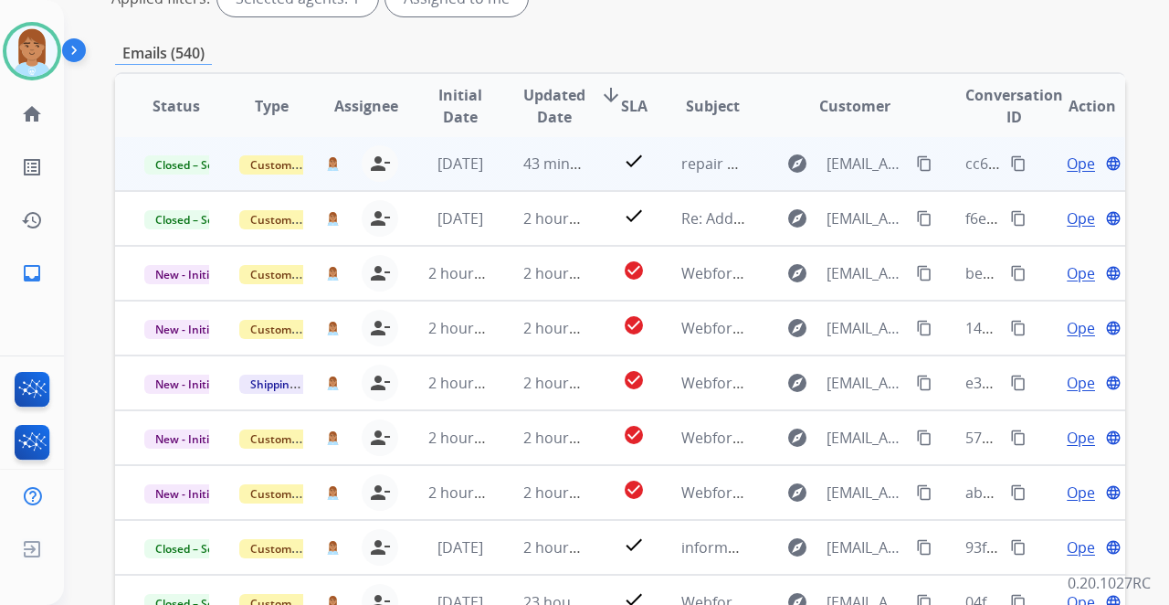
click at [1067, 155] on span "Open" at bounding box center [1085, 164] width 37 height 22
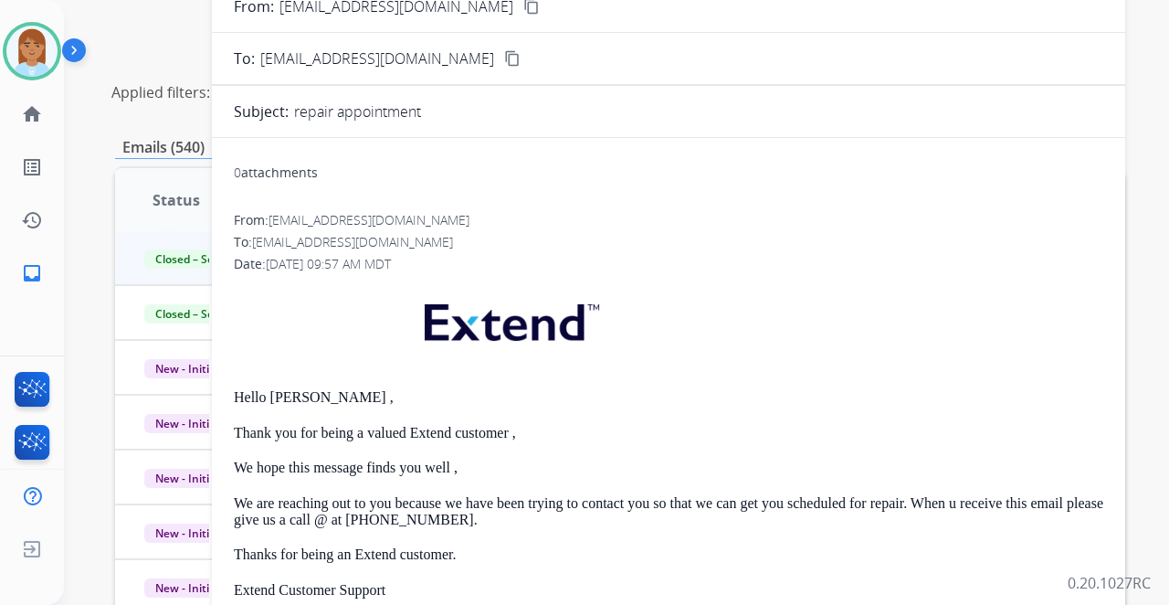
scroll to position [60, 0]
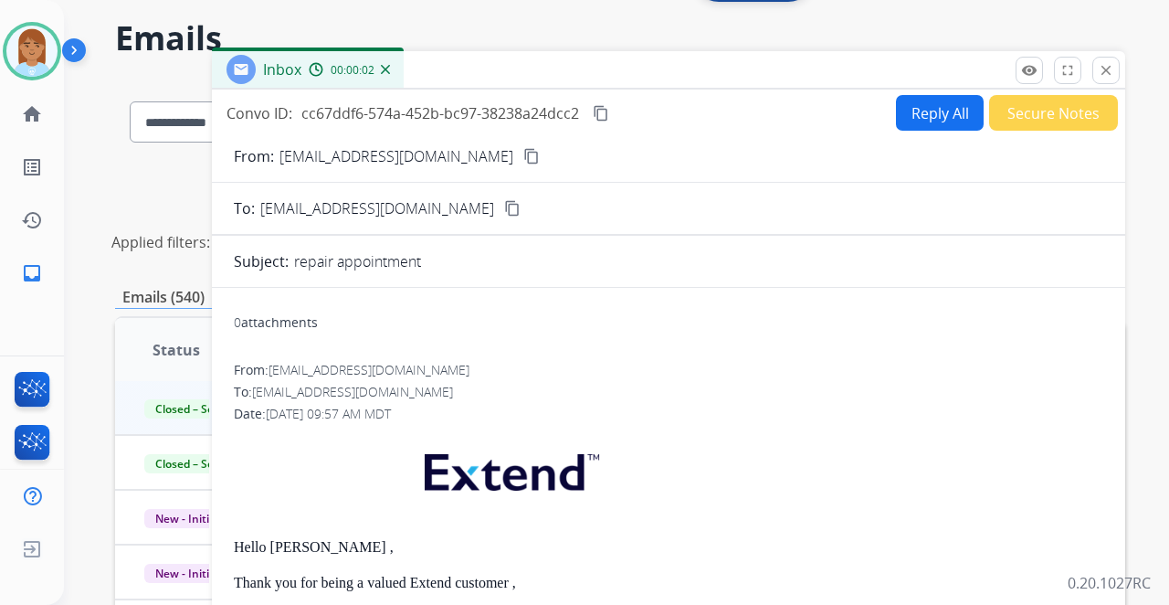
drag, startPoint x: 416, startPoint y: 210, endPoint x: 397, endPoint y: 216, distance: 19.1
click at [504, 210] on mat-icon "content_copy" at bounding box center [512, 208] width 16 height 16
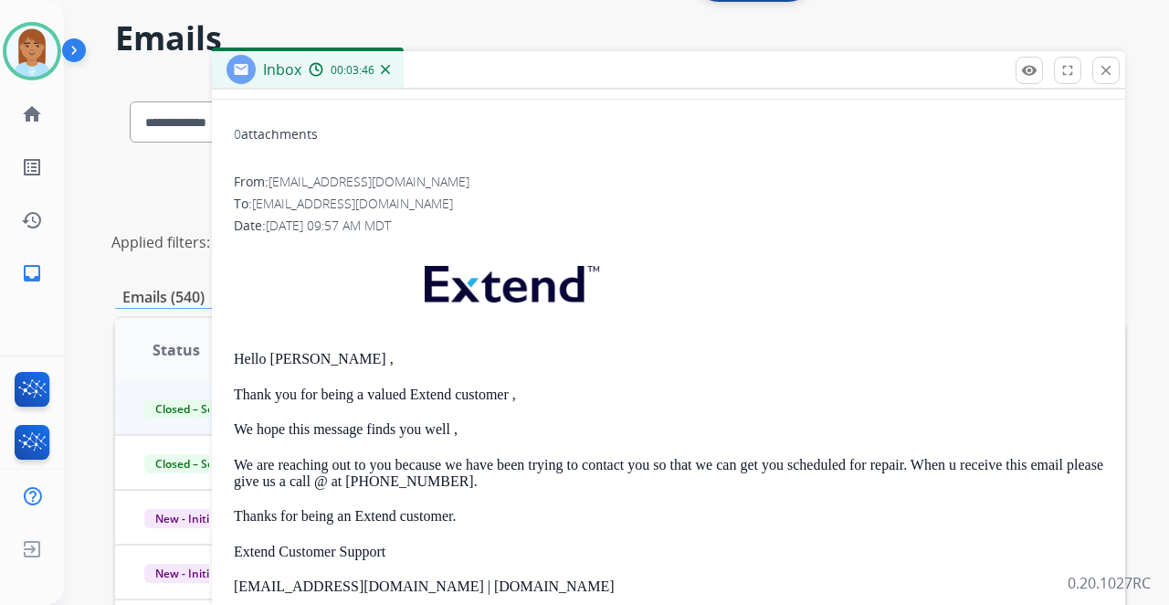
scroll to position [0, 0]
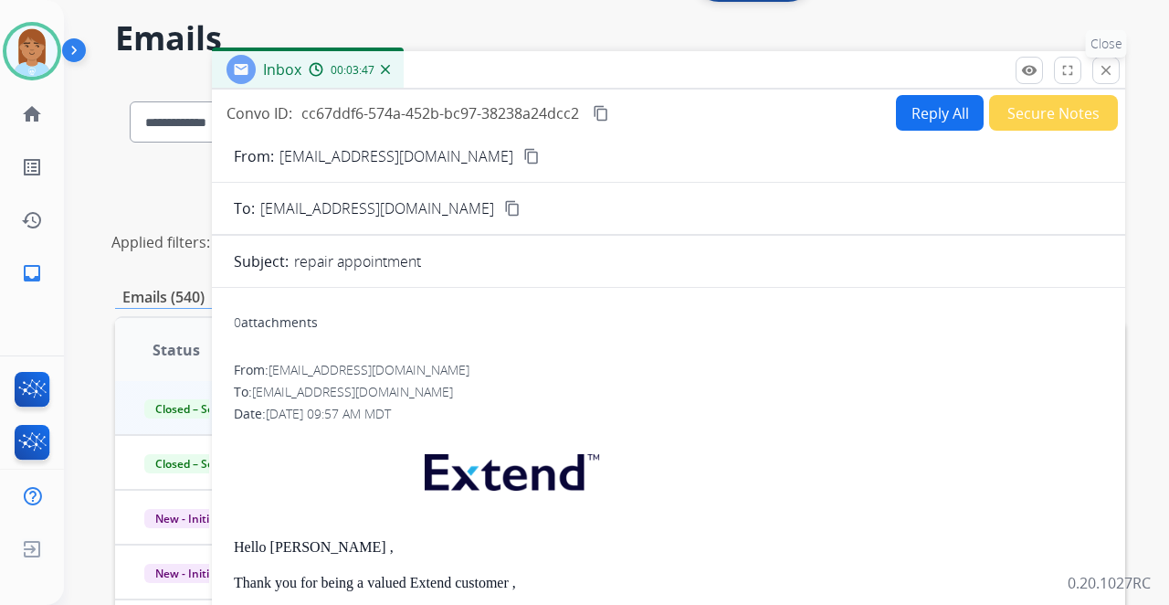
click at [1113, 75] on mat-icon "close" at bounding box center [1106, 70] width 16 height 16
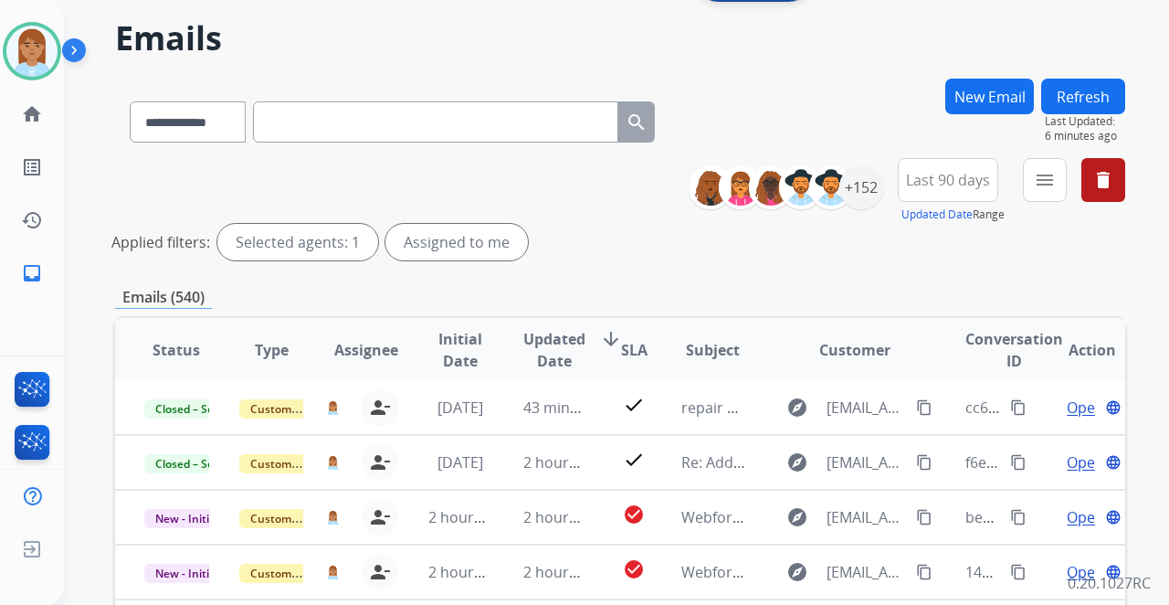
click at [585, 117] on input "text" at bounding box center [435, 121] width 365 height 41
paste input "**********"
type input "**********"
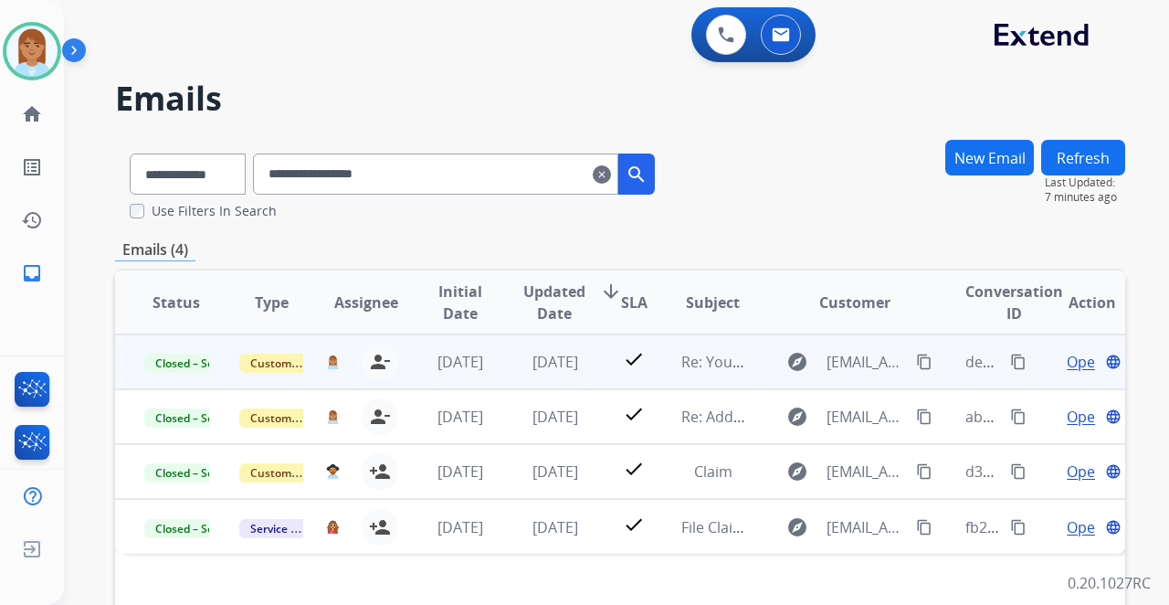
click at [1069, 366] on span "Open" at bounding box center [1085, 362] width 37 height 22
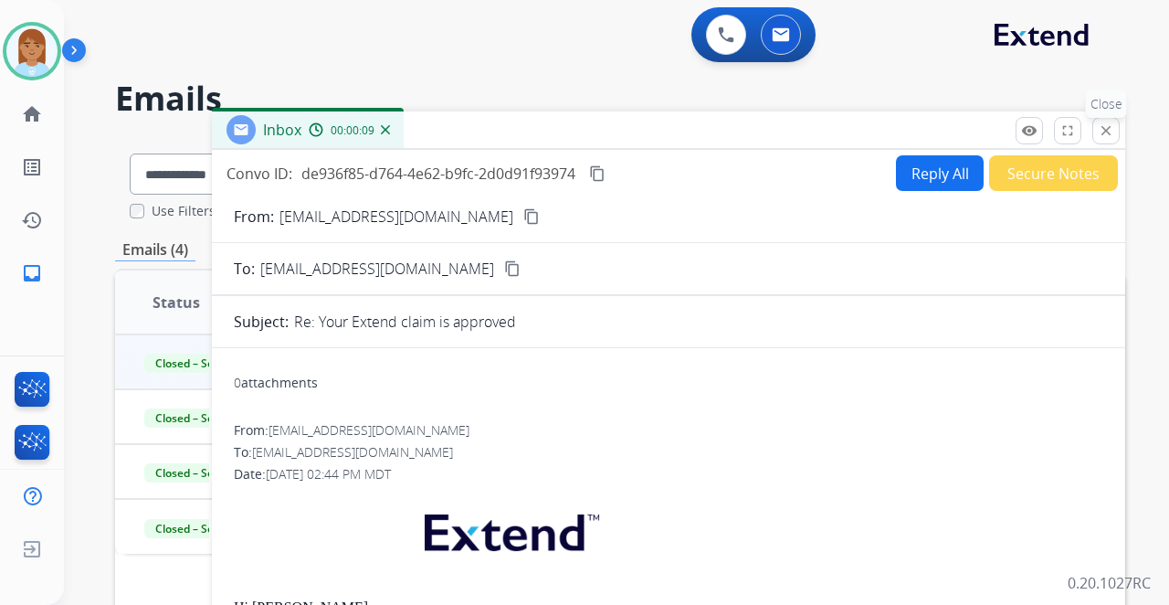
click at [1111, 124] on mat-icon "close" at bounding box center [1106, 130] width 16 height 16
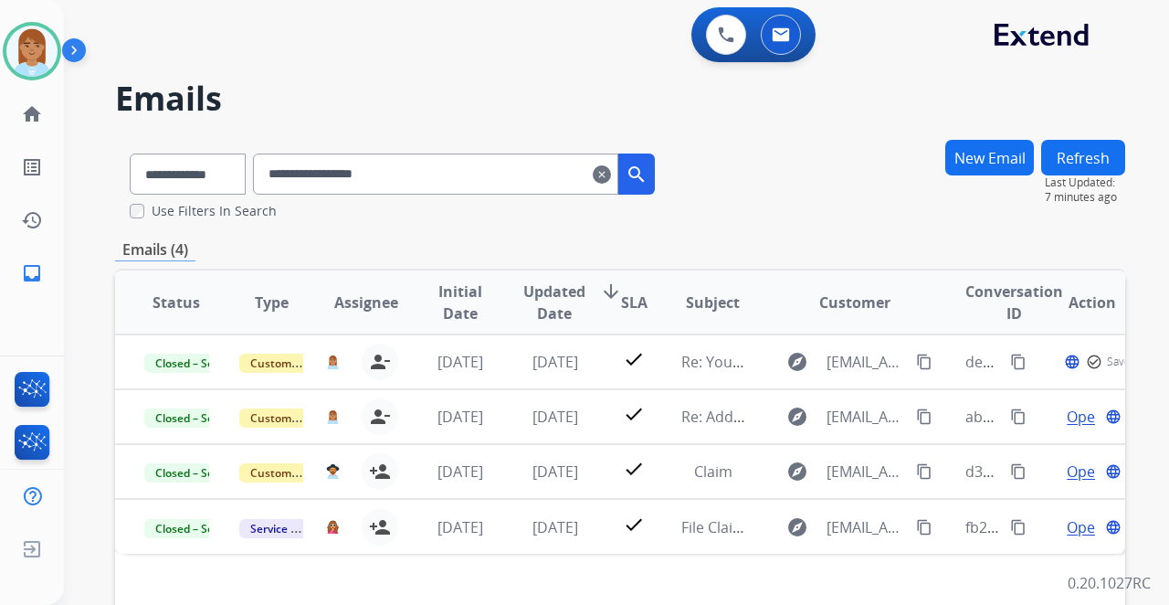
click at [1020, 148] on button "New Email" at bounding box center [990, 158] width 89 height 36
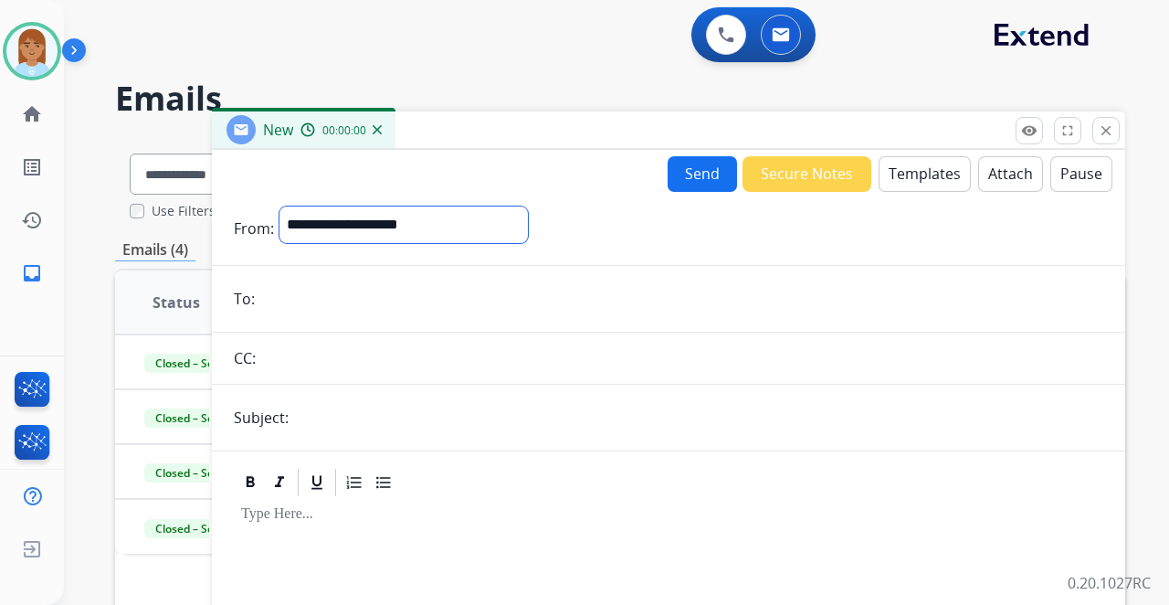
click at [408, 222] on select "**********" at bounding box center [404, 224] width 248 height 37
select select "**********"
click at [280, 206] on select "**********" at bounding box center [404, 224] width 248 height 37
click at [439, 291] on input "email" at bounding box center [681, 300] width 843 height 37
paste input "**********"
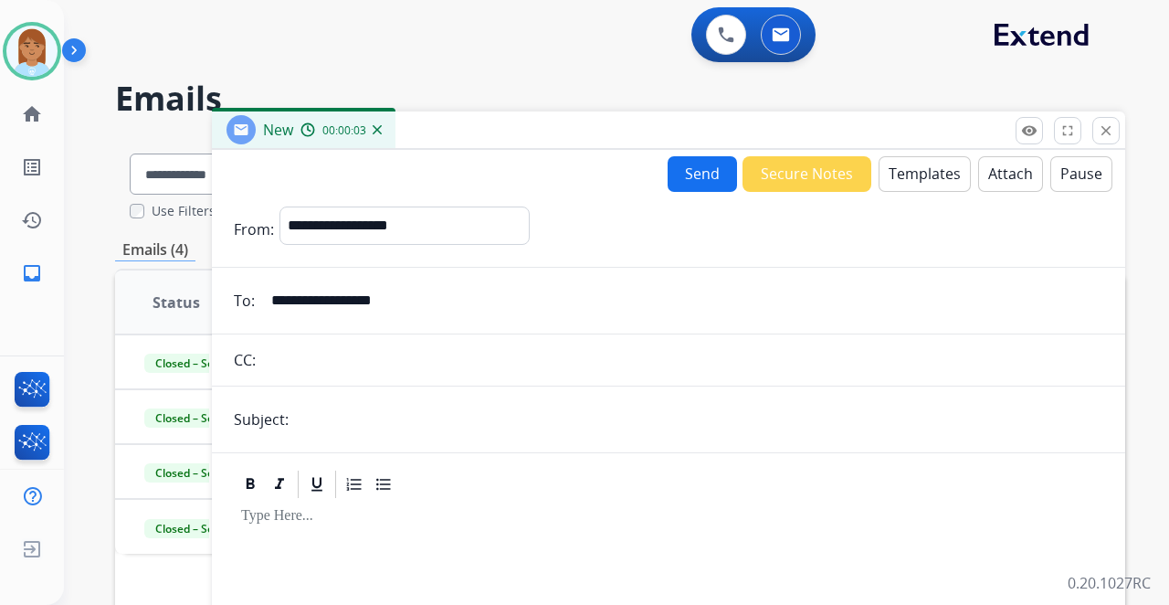
type input "**********"
click at [359, 439] on form "**********" at bounding box center [669, 483] width 914 height 582
click at [373, 422] on input "text" at bounding box center [698, 419] width 809 height 37
type input "**********"
click at [925, 172] on button "Templates" at bounding box center [925, 174] width 92 height 36
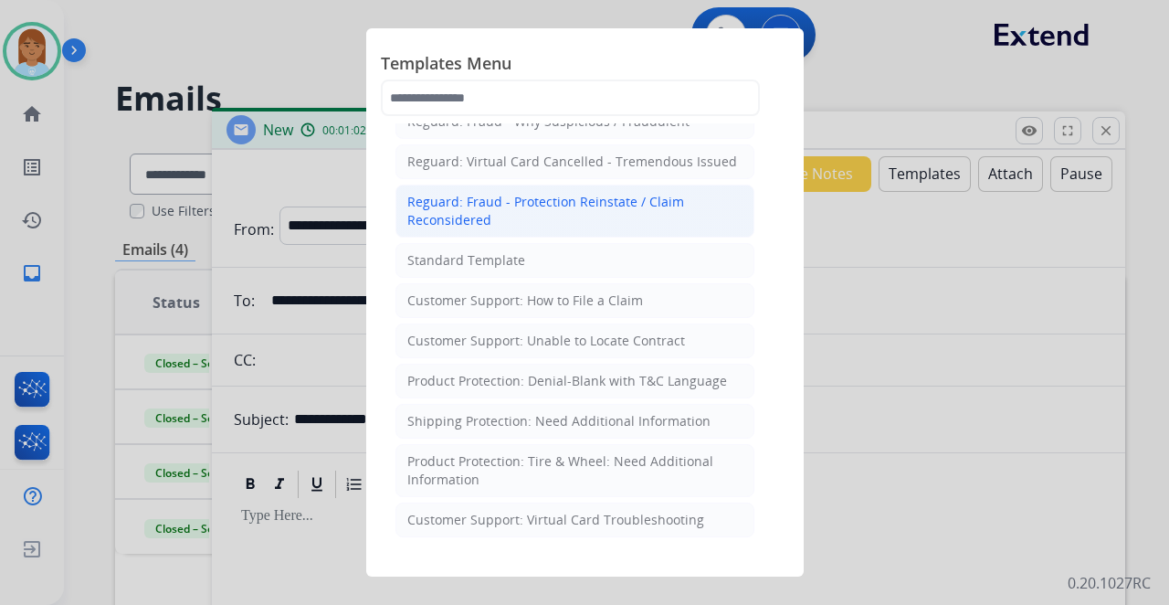
scroll to position [183, 0]
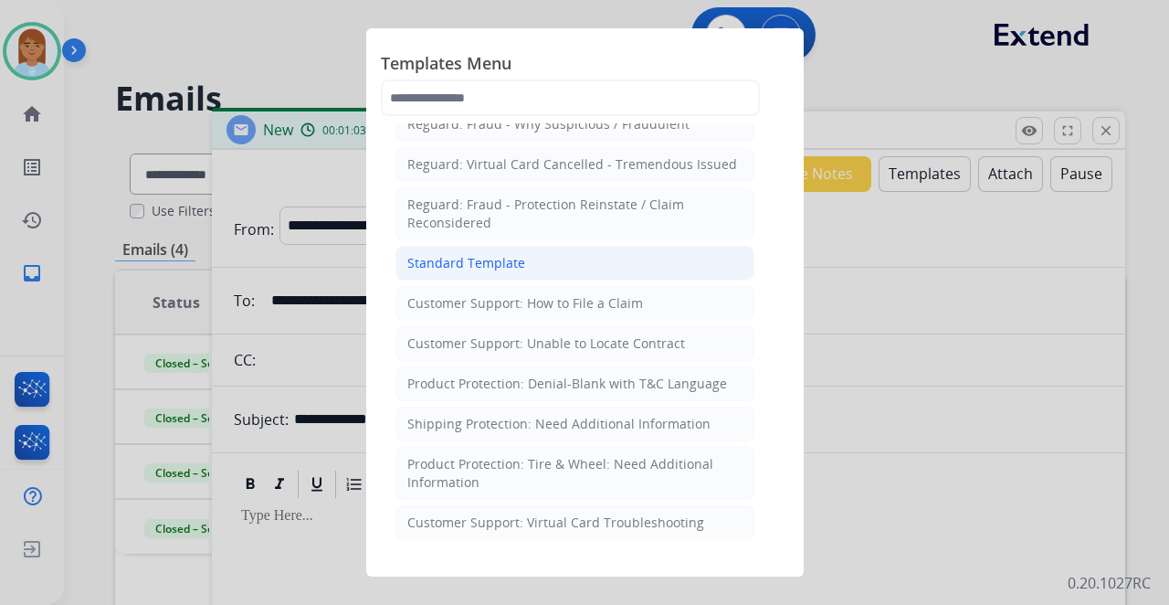
click at [501, 256] on div "Standard Template" at bounding box center [466, 263] width 118 height 18
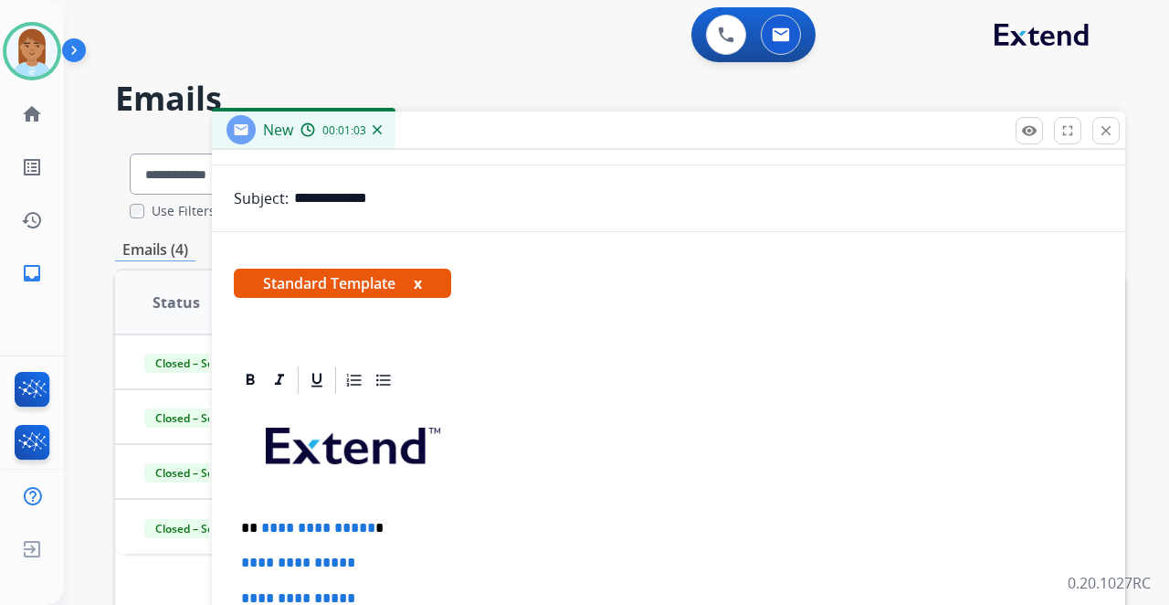
scroll to position [304, 0]
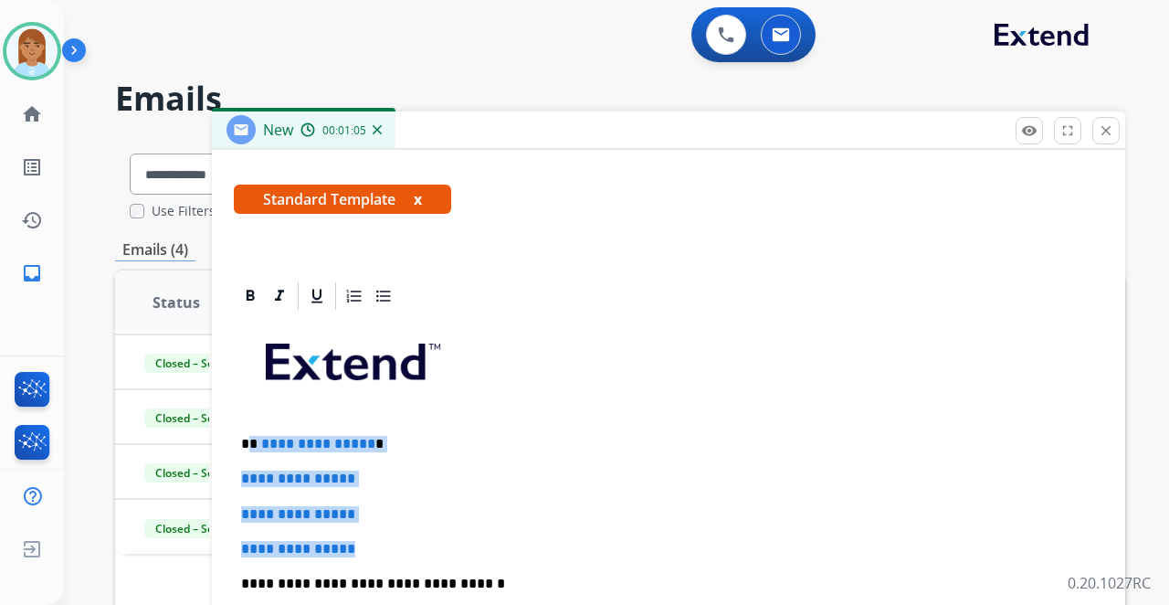
drag, startPoint x: 250, startPoint y: 435, endPoint x: 373, endPoint y: 535, distance: 158.4
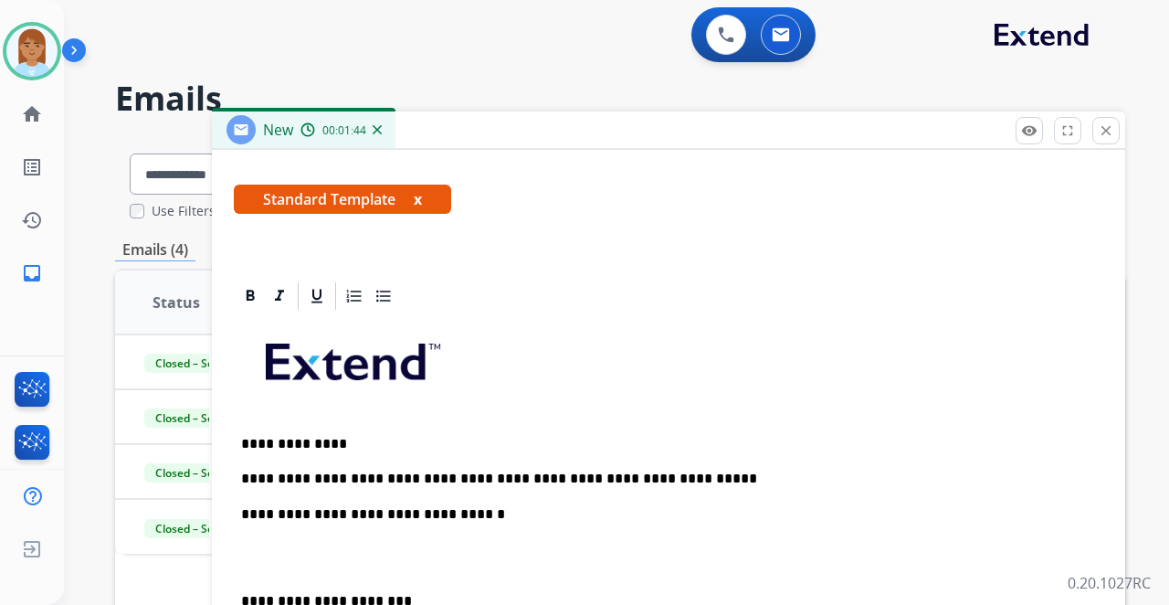
click at [709, 466] on div "**********" at bounding box center [669, 591] width 870 height 558
drag, startPoint x: 691, startPoint y: 471, endPoint x: 507, endPoint y: 451, distance: 184.7
click at [507, 451] on div "**********" at bounding box center [669, 591] width 870 height 558
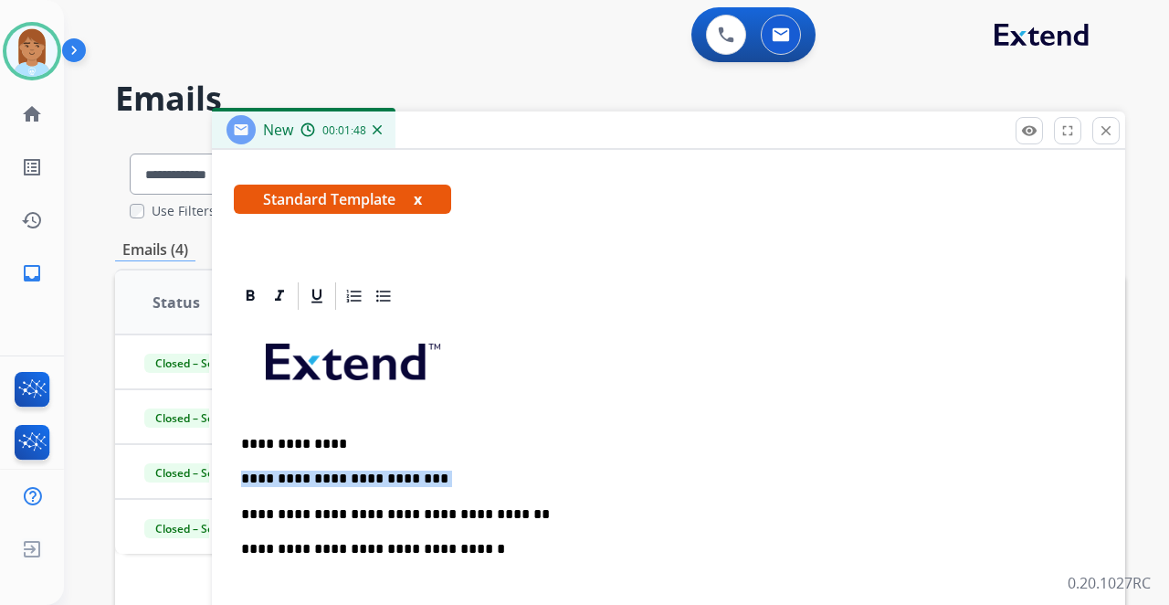
click at [397, 458] on div "**********" at bounding box center [669, 609] width 870 height 594
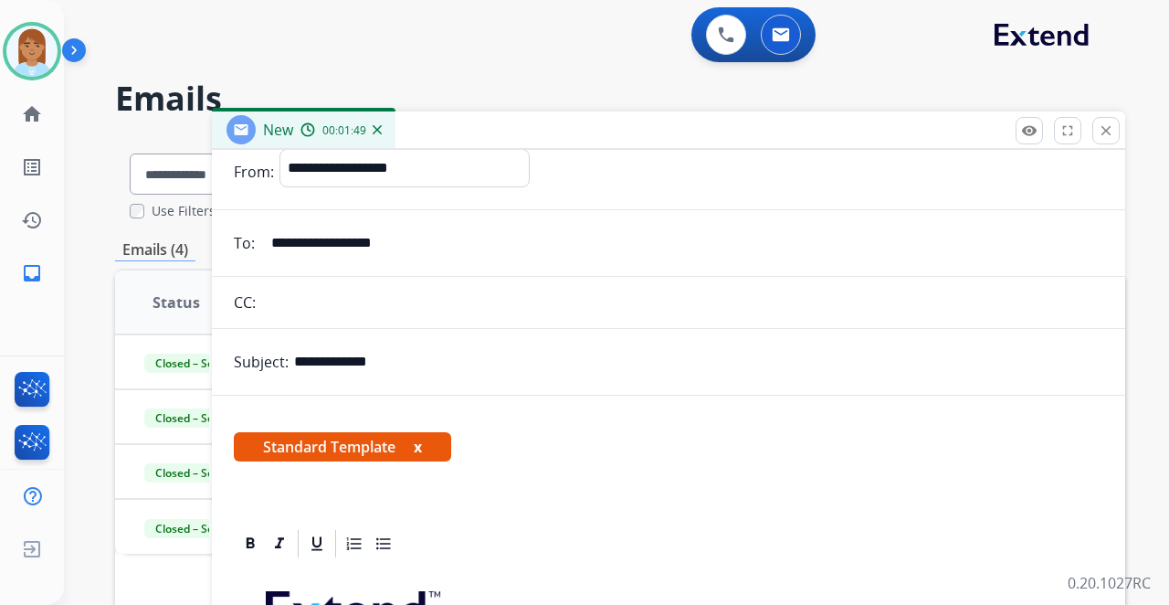
scroll to position [0, 0]
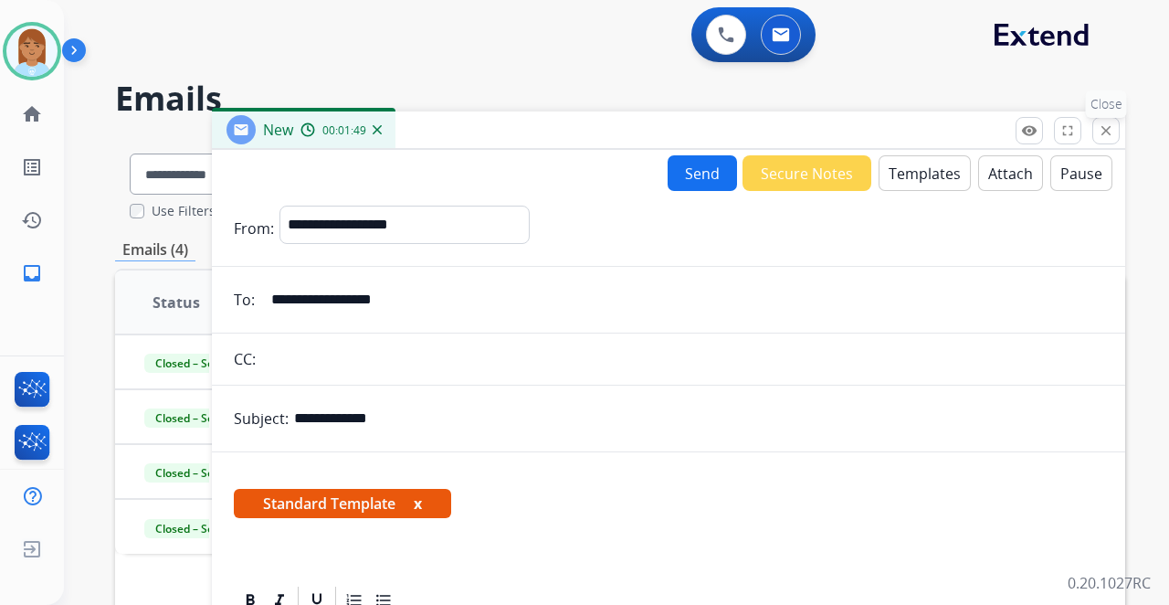
click at [1116, 124] on button "close Close" at bounding box center [1106, 130] width 27 height 27
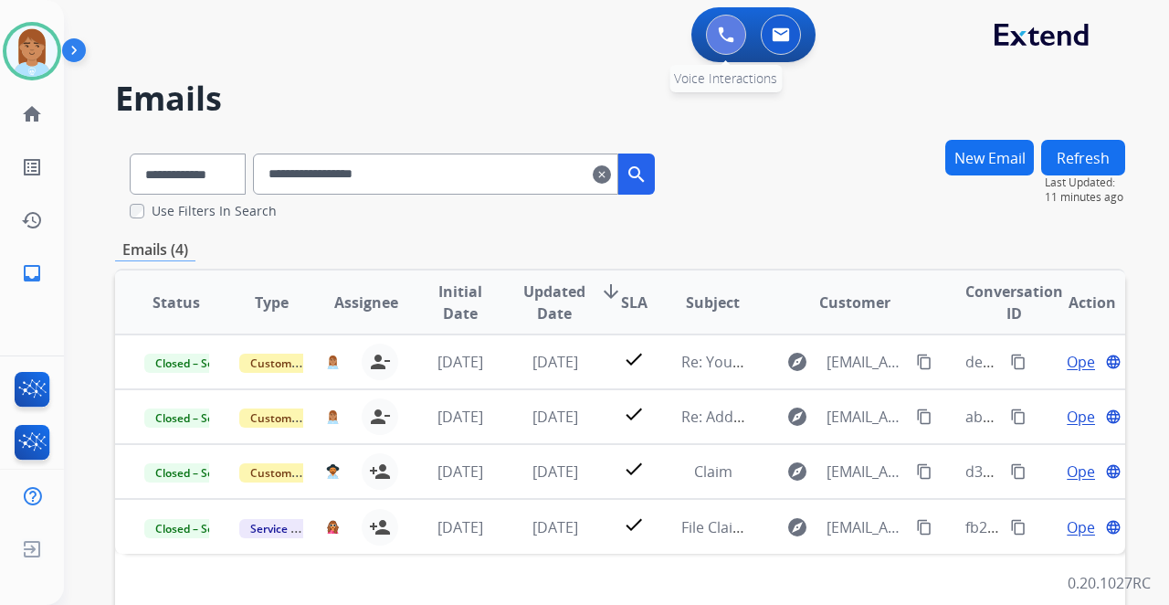
click at [720, 41] on img at bounding box center [726, 34] width 16 height 16
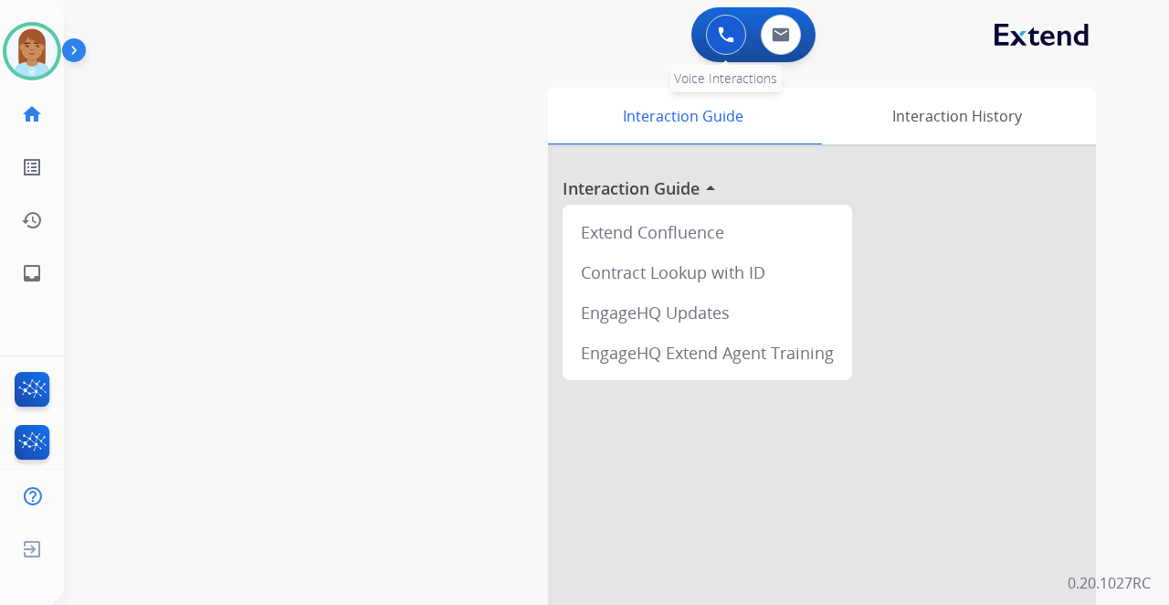
click at [716, 36] on button at bounding box center [726, 35] width 40 height 40
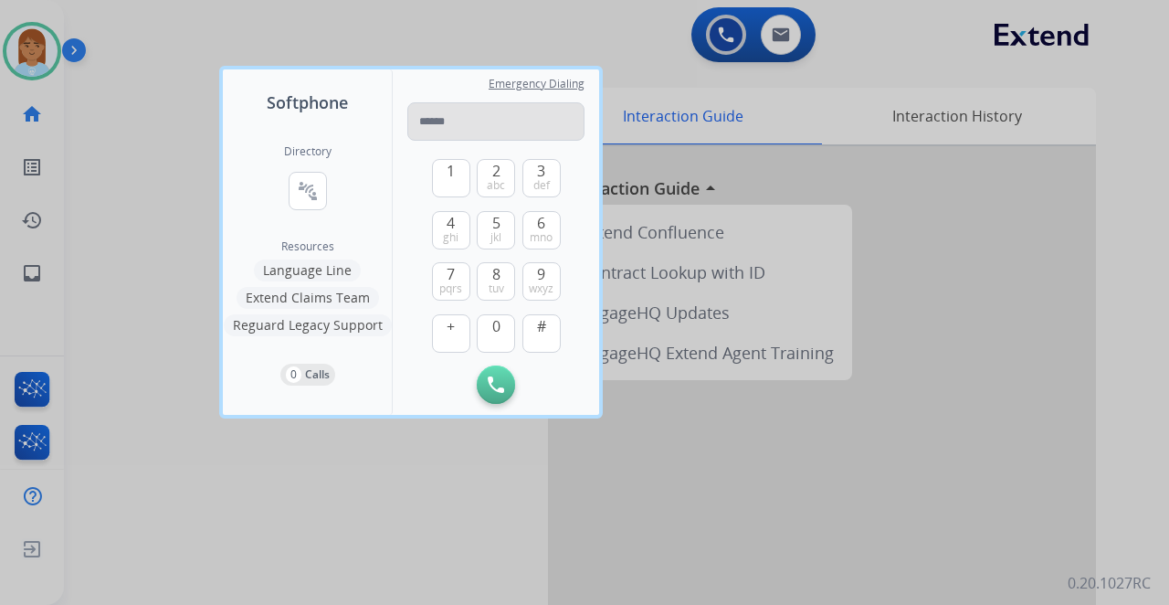
click at [497, 110] on input "tel" at bounding box center [495, 121] width 177 height 38
click at [484, 136] on input "tel" at bounding box center [495, 121] width 177 height 38
type input "**********"
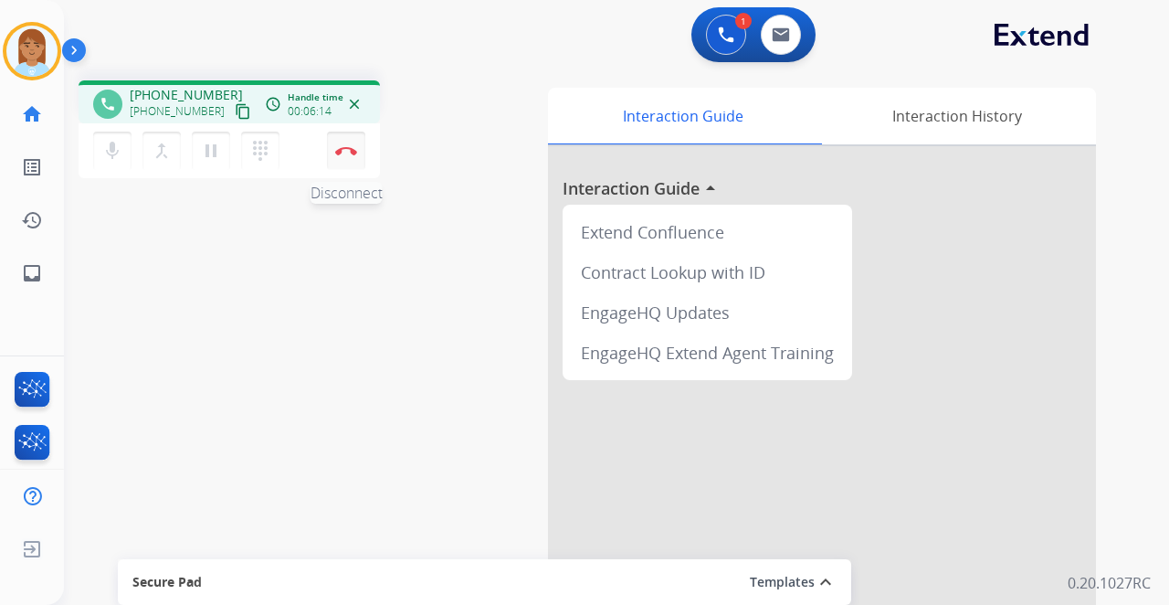
click at [346, 150] on img at bounding box center [346, 150] width 22 height 9
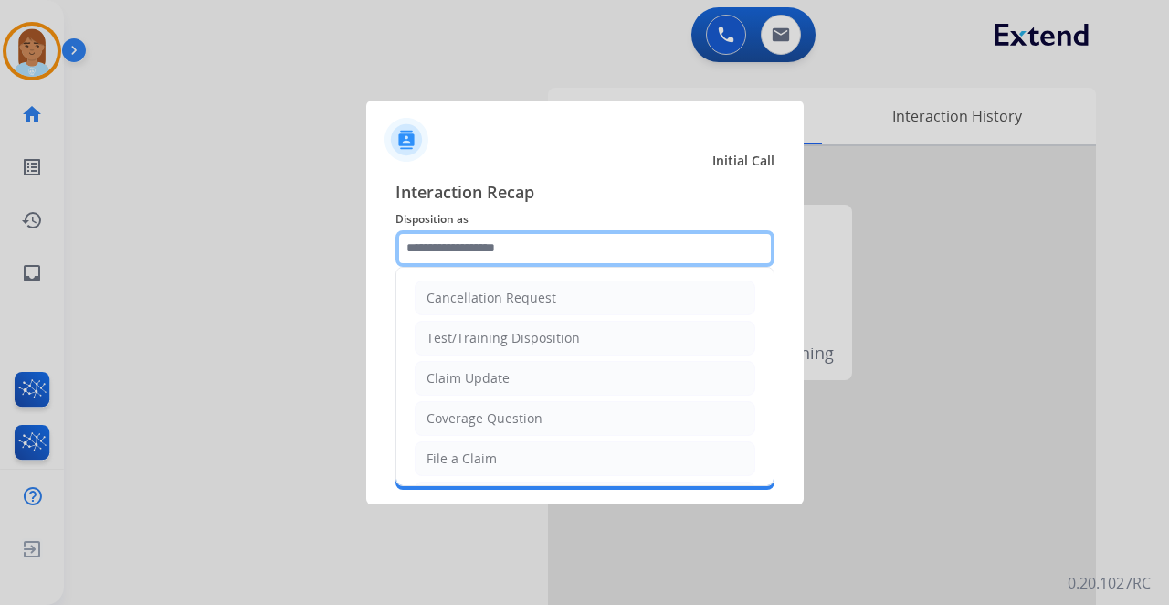
click at [509, 255] on input "text" at bounding box center [585, 248] width 379 height 37
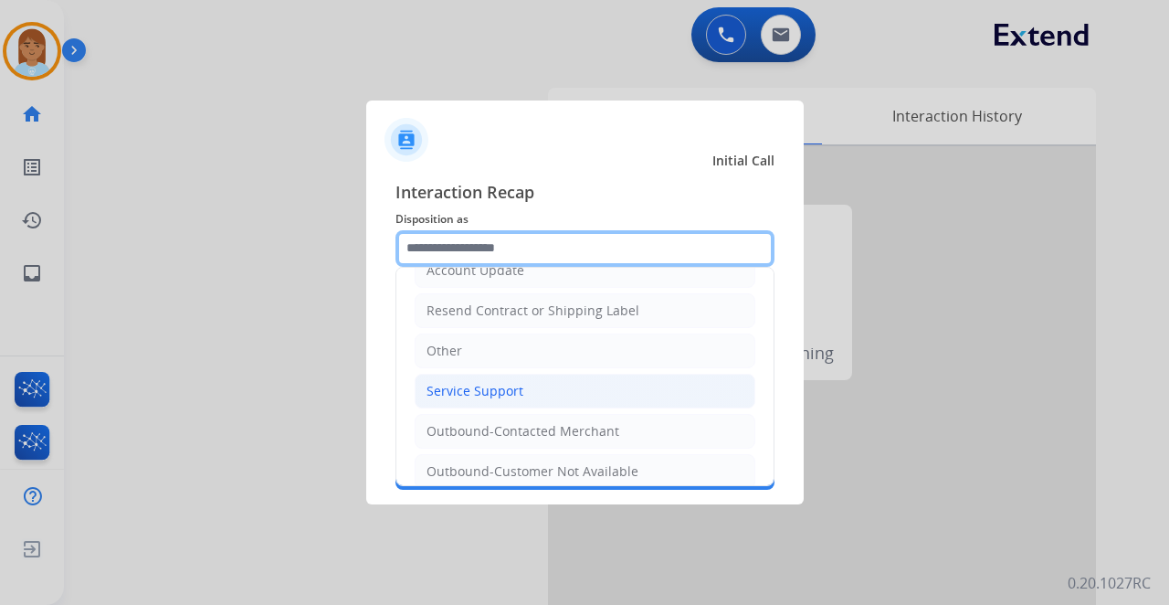
scroll to position [356, 0]
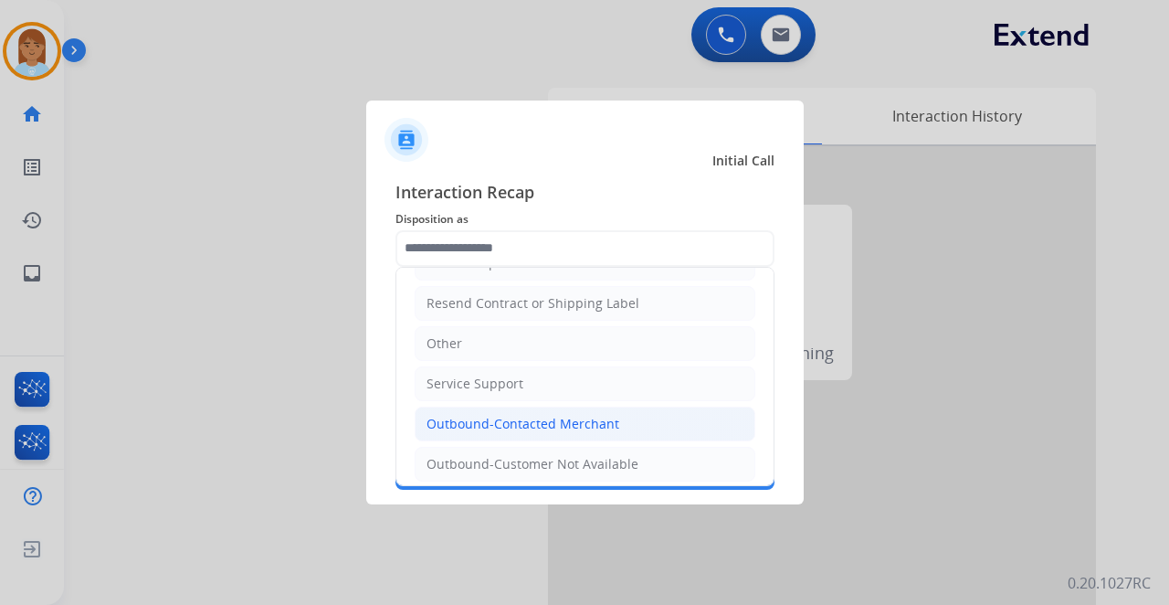
click at [521, 424] on div "Outbound-Contacted Merchant" at bounding box center [523, 424] width 193 height 18
type input "**********"
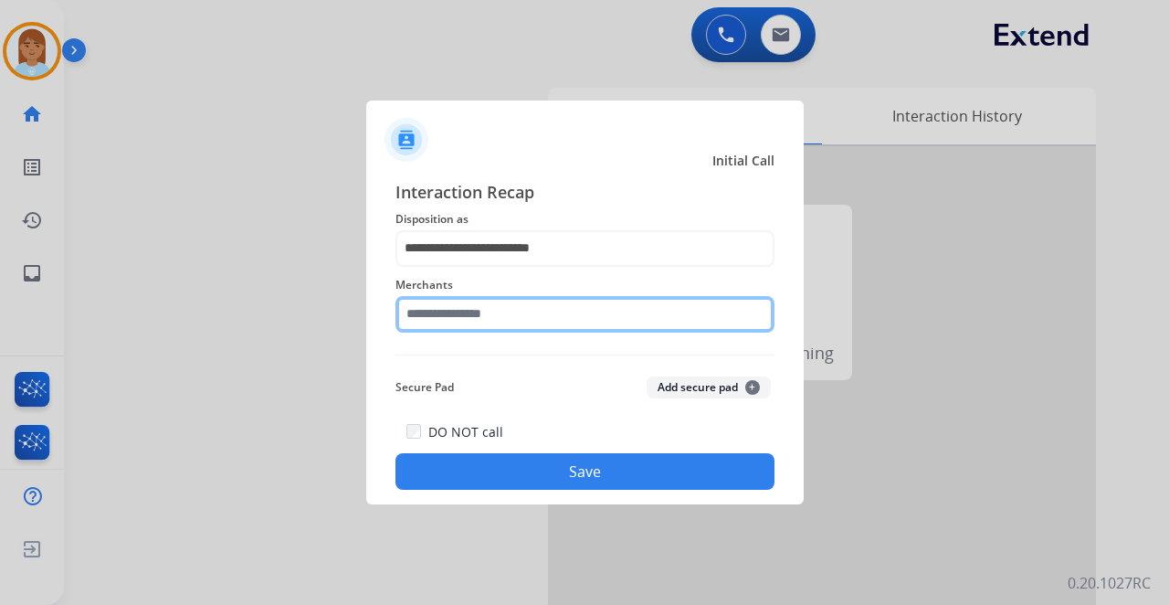
click at [529, 322] on input "text" at bounding box center [585, 314] width 379 height 37
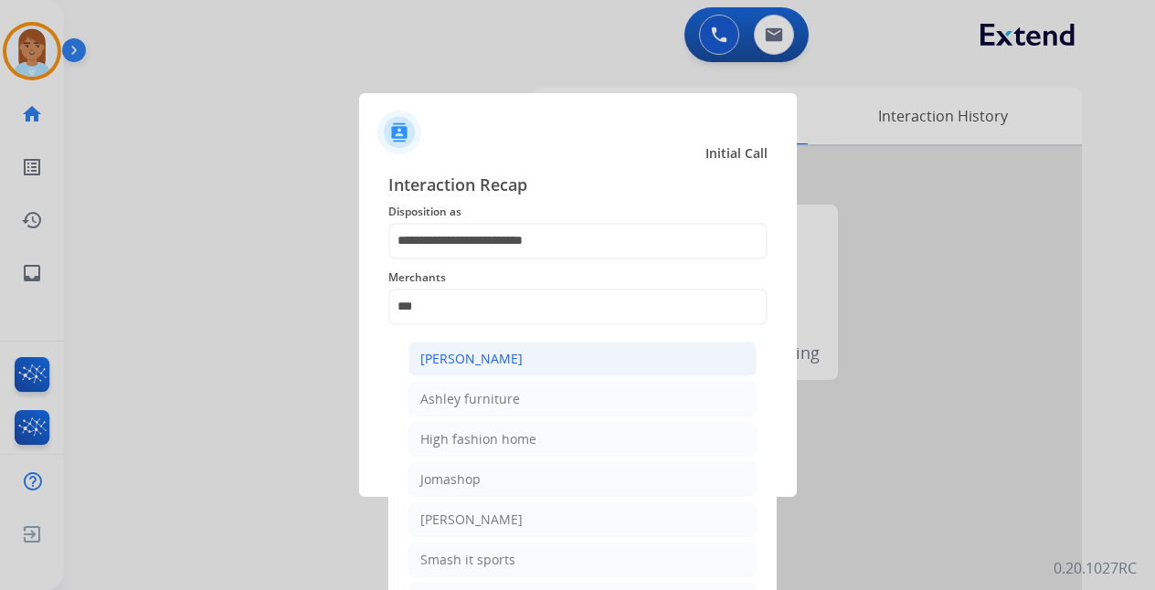
click at [482, 360] on div "Ashley - Reguard" at bounding box center [471, 359] width 102 height 18
type input "**********"
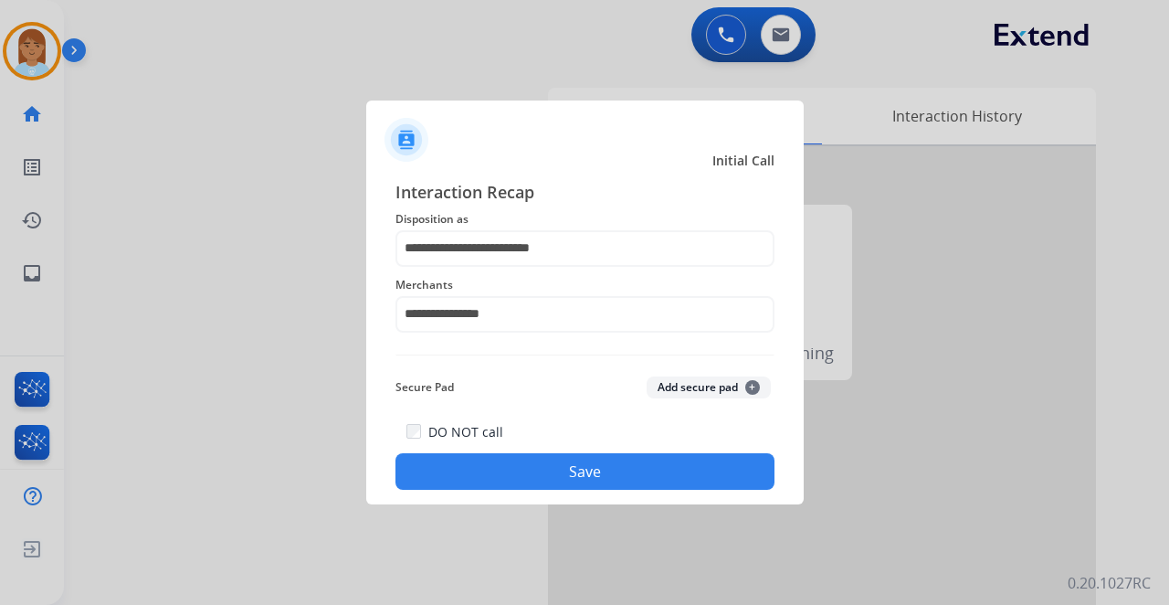
click at [467, 464] on button "Save" at bounding box center [585, 471] width 379 height 37
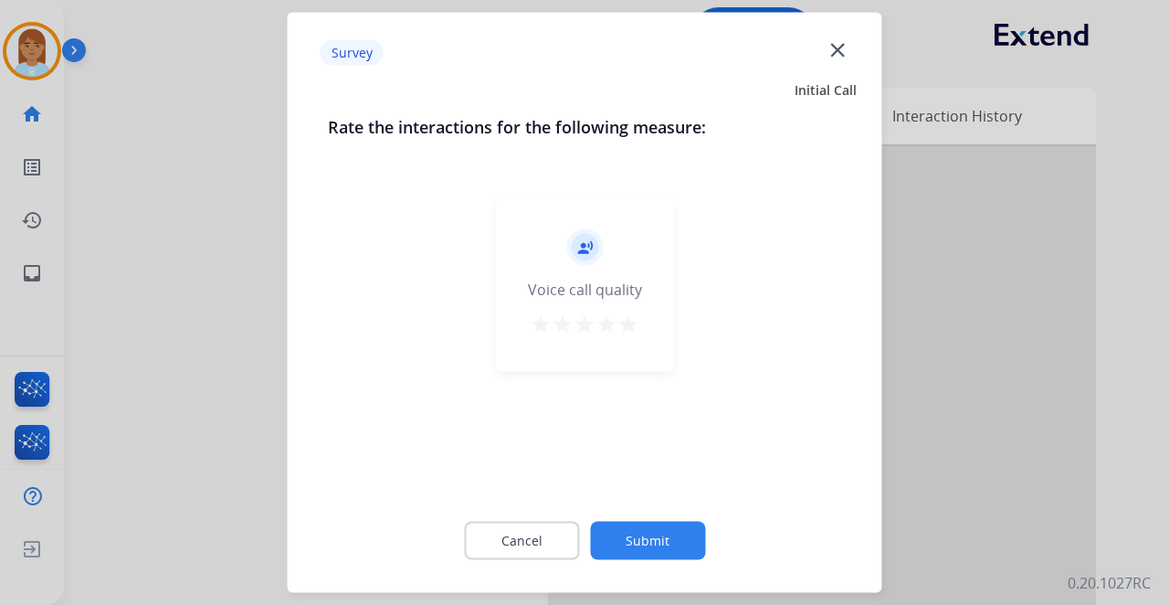
click at [672, 537] on button "Submit" at bounding box center [647, 541] width 115 height 38
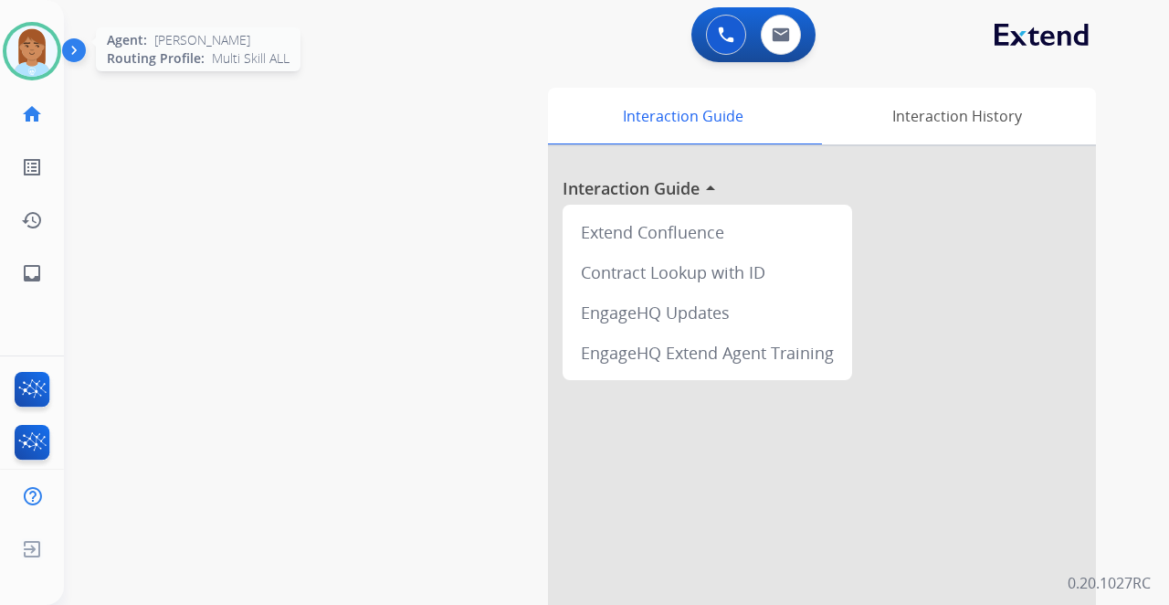
click at [22, 65] on img at bounding box center [31, 51] width 51 height 51
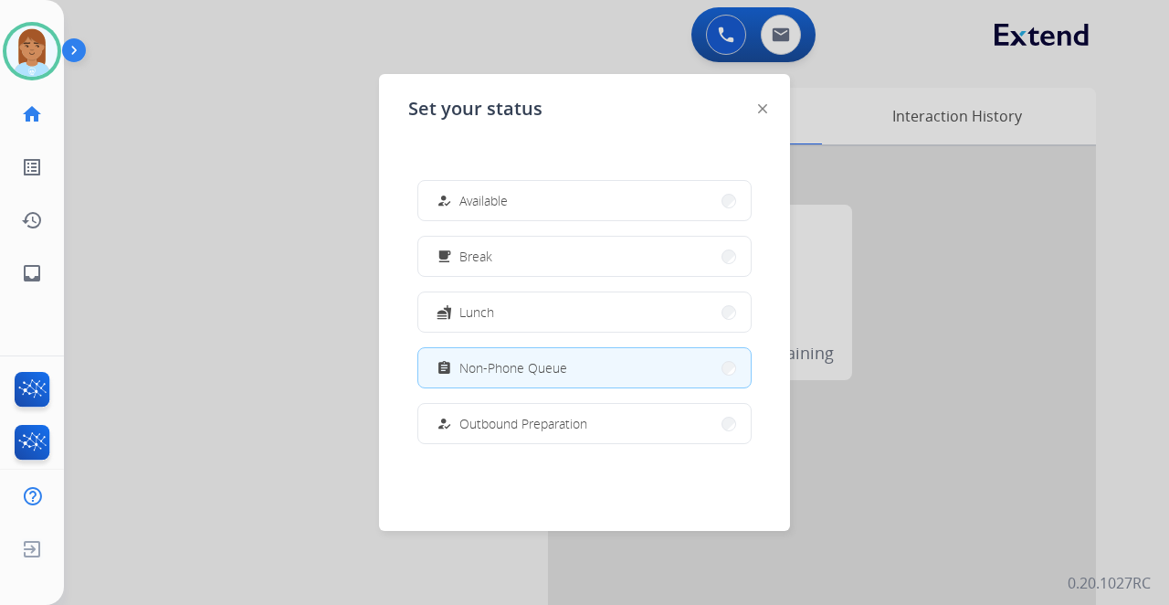
click at [338, 151] on div at bounding box center [584, 302] width 1169 height 605
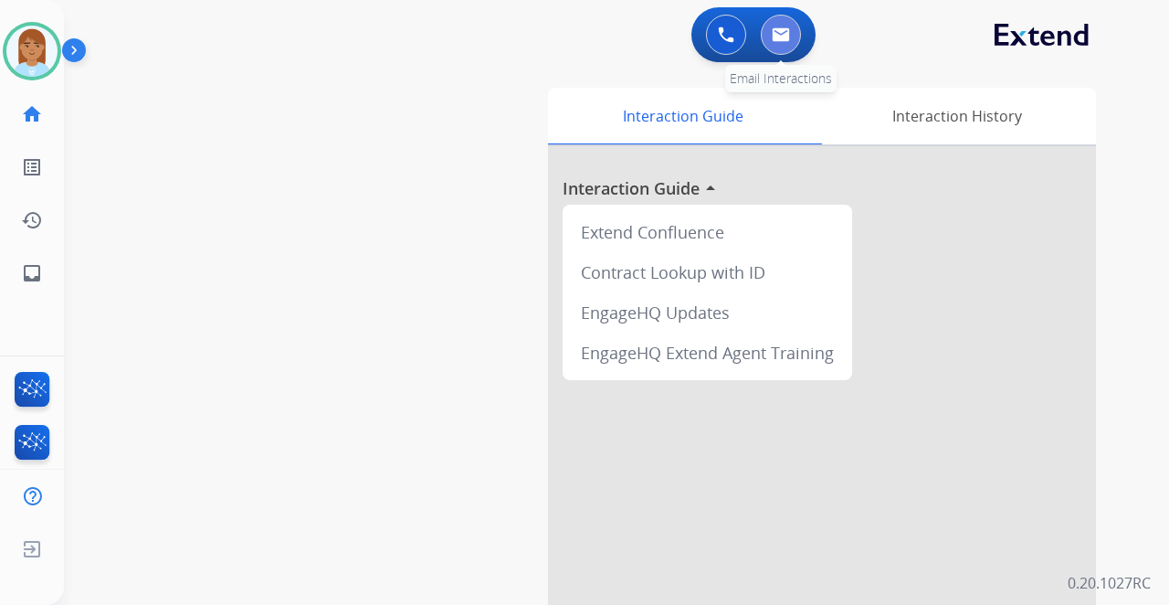
click at [780, 34] on img at bounding box center [781, 34] width 18 height 15
click at [31, 51] on img at bounding box center [31, 51] width 51 height 51
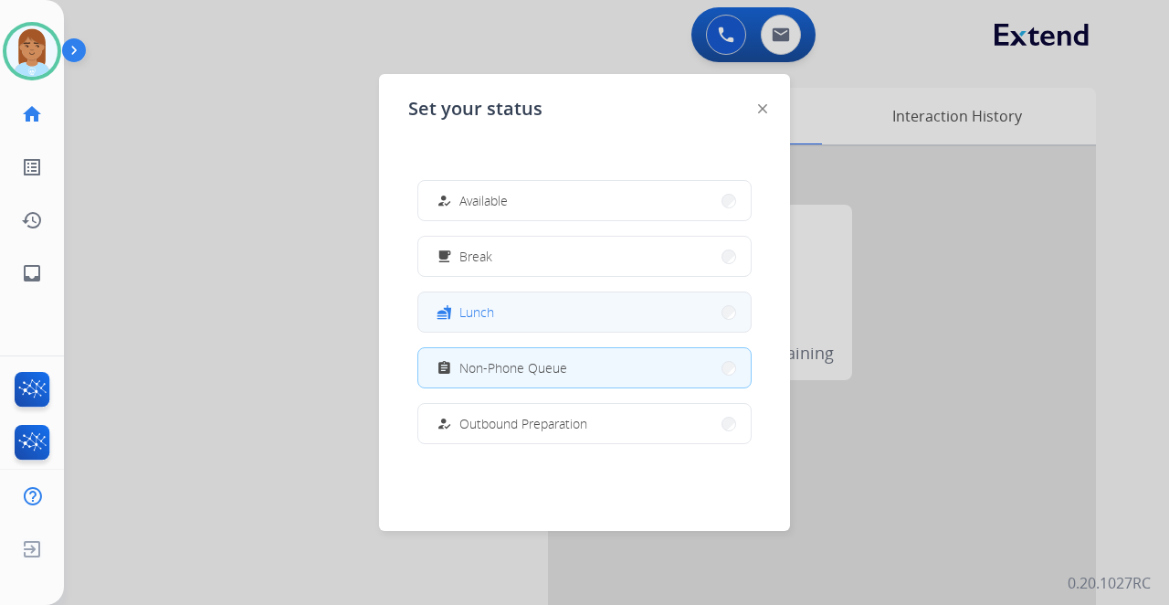
click at [552, 306] on button "fastfood Lunch" at bounding box center [584, 311] width 333 height 39
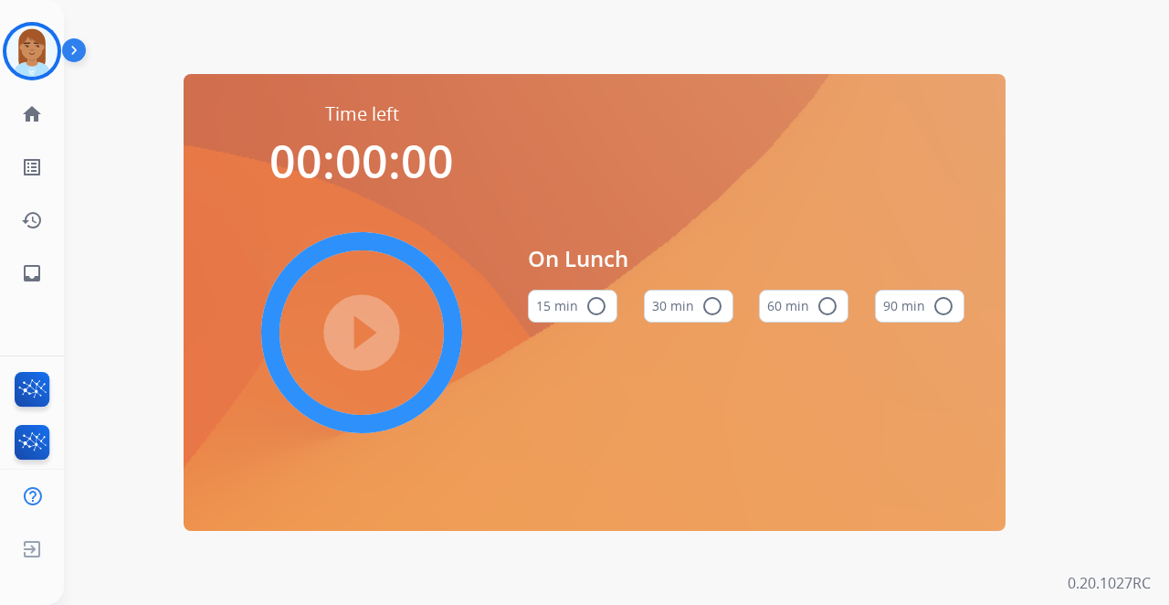
click at [813, 318] on button "60 min radio_button_unchecked" at bounding box center [804, 306] width 90 height 33
